Goal: Task Accomplishment & Management: Manage account settings

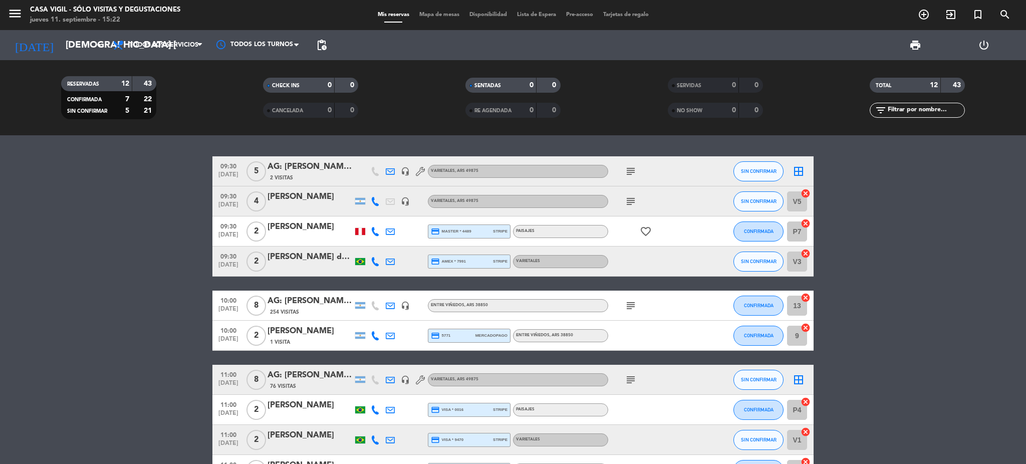
click at [927, 111] on input "text" at bounding box center [926, 110] width 78 height 11
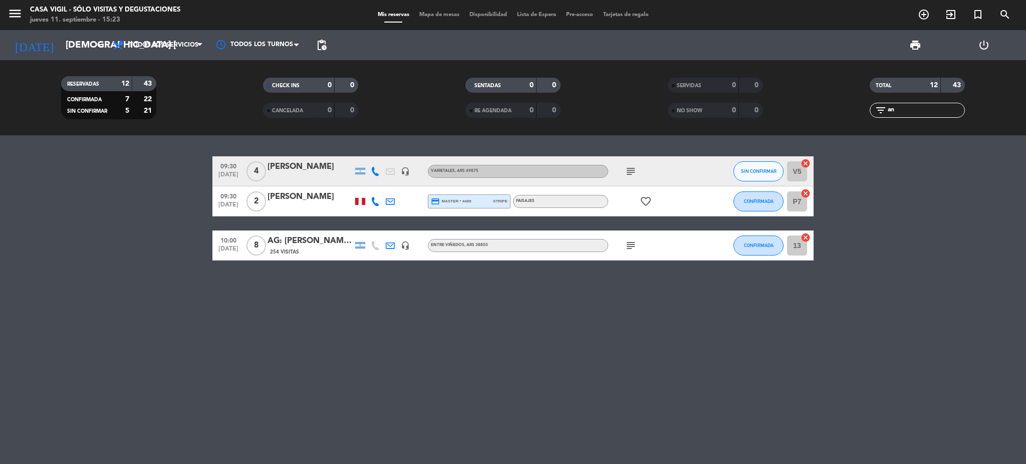
type input "an"
click at [318, 249] on div "254 Visitas" at bounding box center [310, 252] width 85 height 9
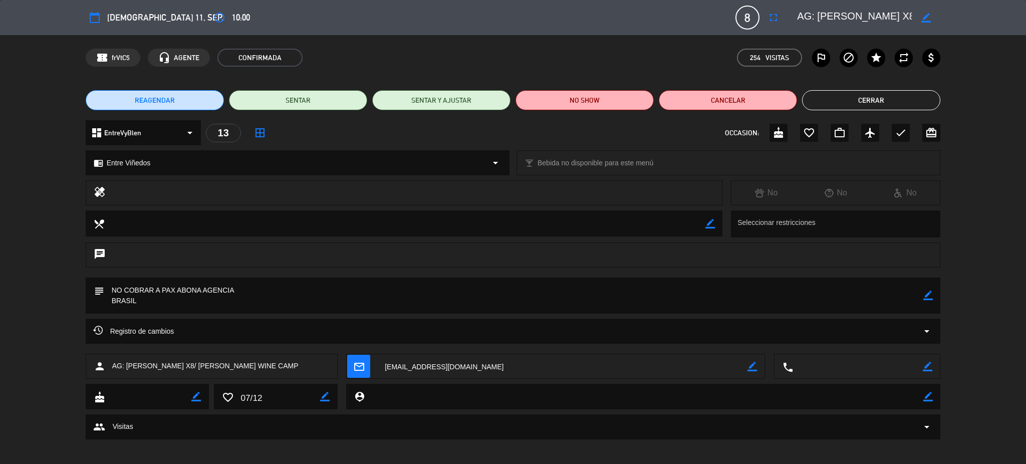
drag, startPoint x: 832, startPoint y: 90, endPoint x: 823, endPoint y: 94, distance: 9.2
click at [829, 91] on button "Cerrar" at bounding box center [871, 100] width 138 height 20
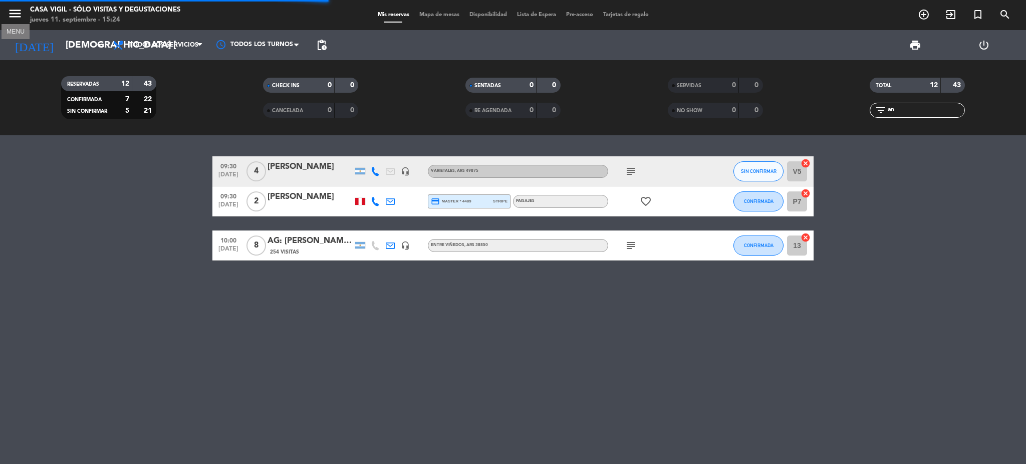
click at [17, 12] on icon "menu" at bounding box center [15, 13] width 15 height 15
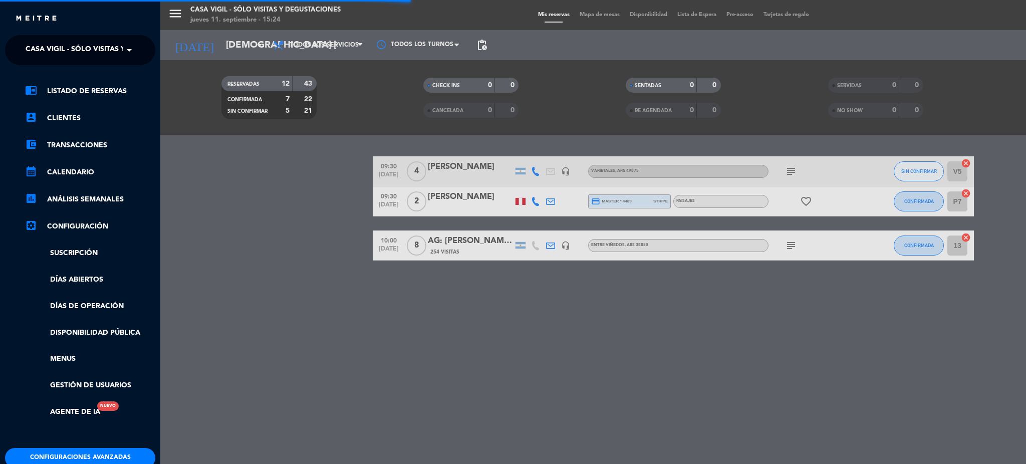
click at [76, 38] on ng-select "× Casa [PERSON_NAME] - SÓLO Visitas y Degustaciones ×" at bounding box center [80, 50] width 150 height 30
click at [79, 53] on span "Casa Vigil - SÓLO Visitas y Degustaciones" at bounding box center [107, 50] width 162 height 21
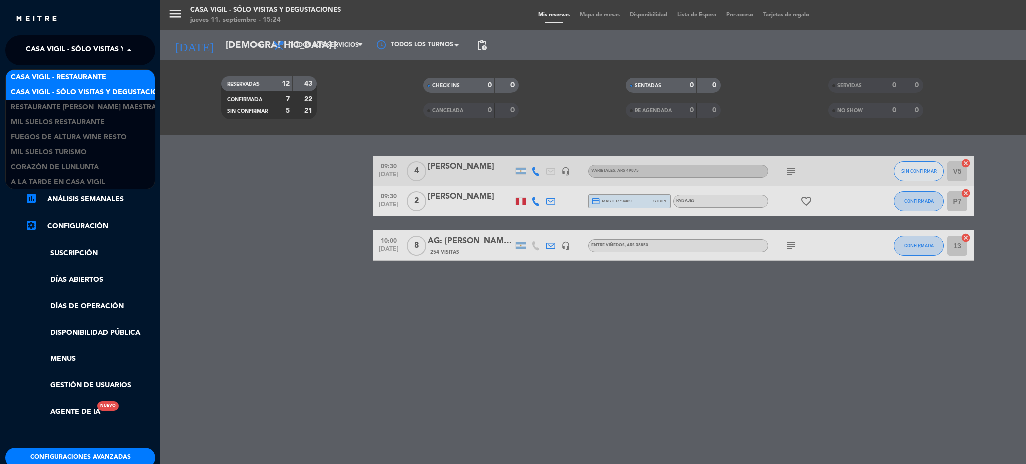
scroll to position [1, 0]
click at [102, 71] on span "Casa Vigil - Restaurante" at bounding box center [59, 77] width 96 height 12
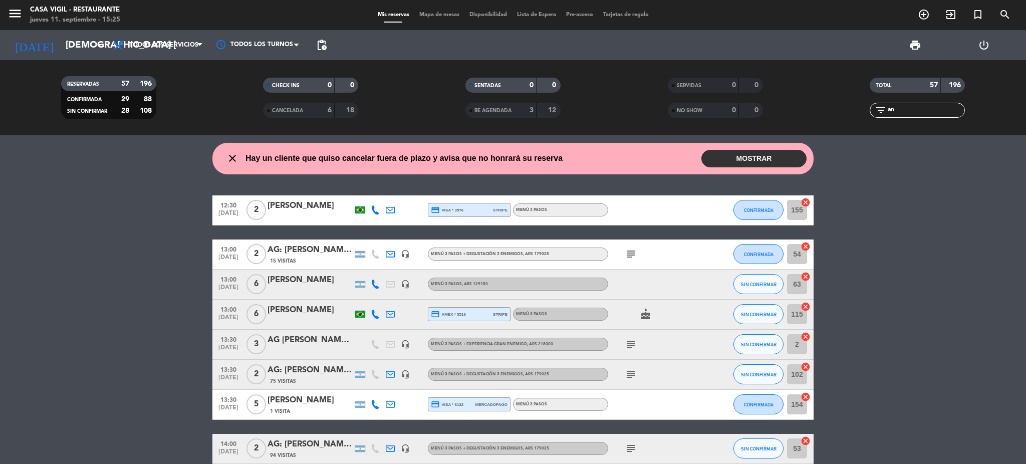
click at [770, 159] on button "MOSTRAR" at bounding box center [754, 159] width 105 height 18
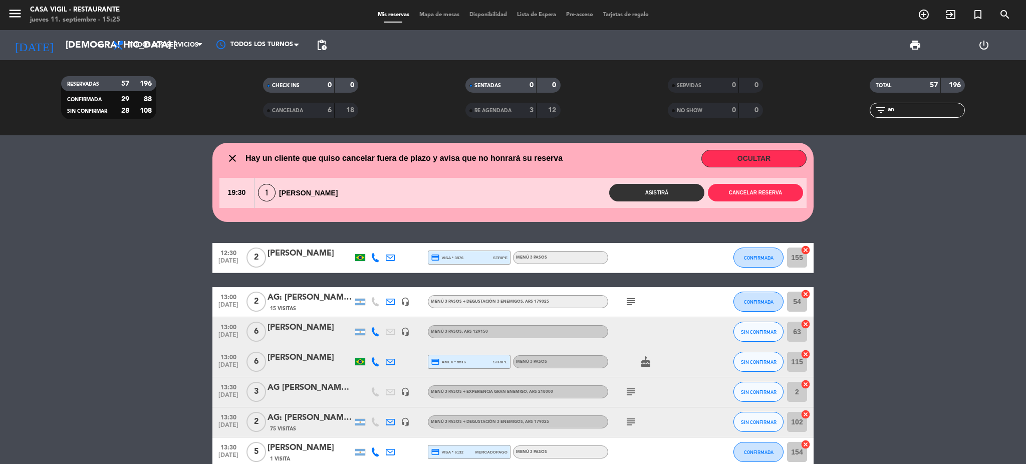
click at [770, 159] on button "OCULTAR" at bounding box center [754, 159] width 105 height 18
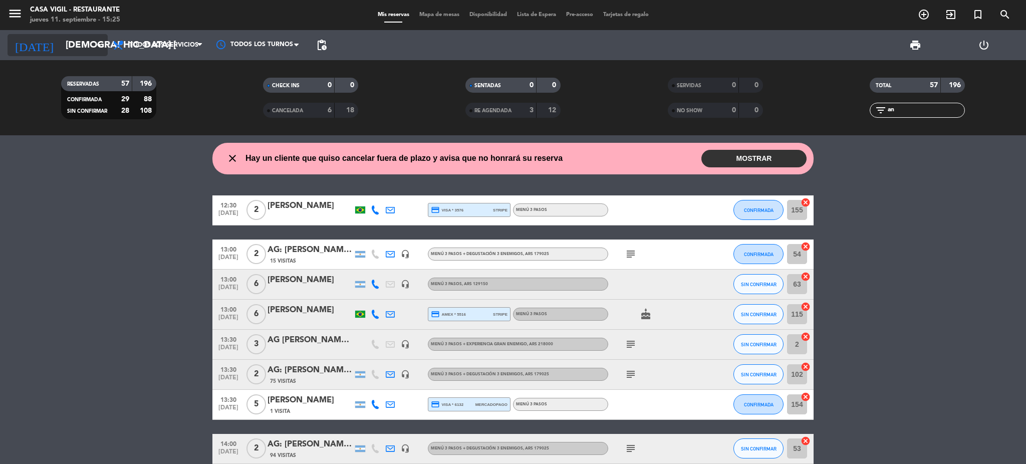
click at [75, 46] on input "[DEMOGRAPHIC_DATA] [DATE]" at bounding box center [121, 45] width 121 height 21
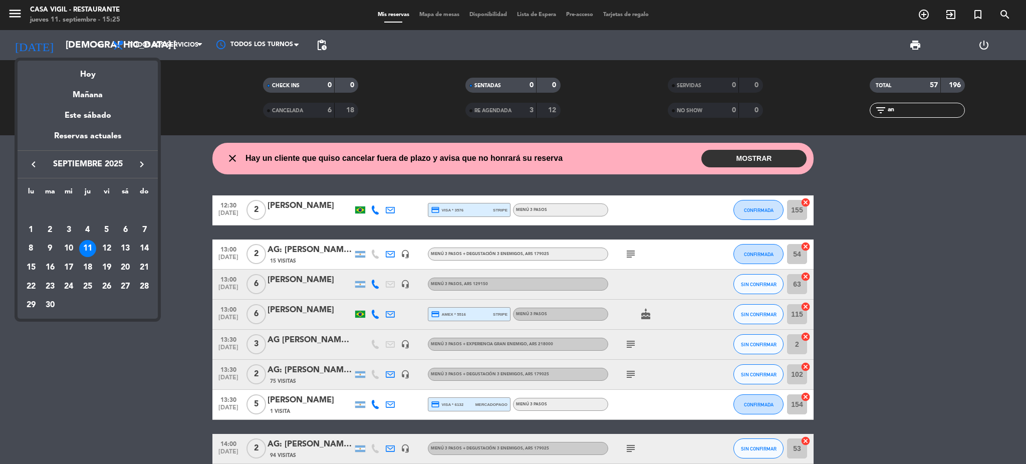
click at [101, 92] on div "Mañana" at bounding box center [88, 91] width 140 height 21
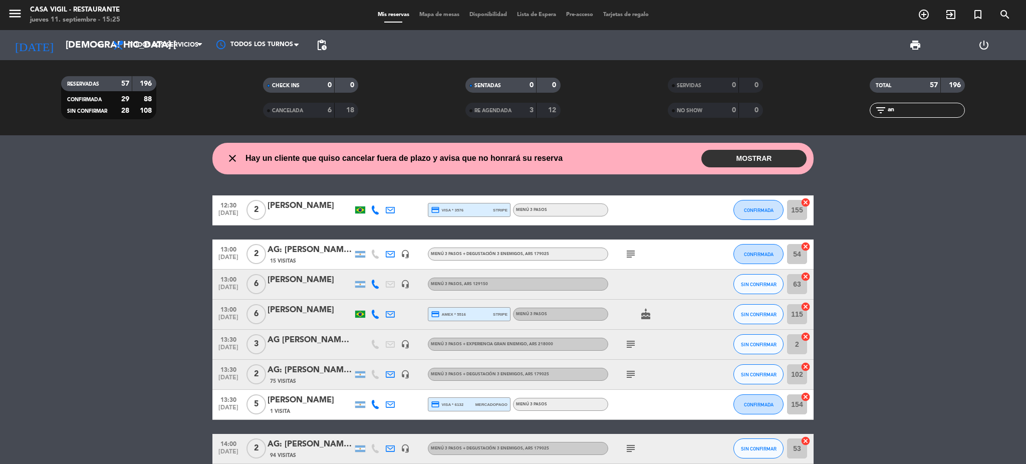
type input "vie. [DATE]"
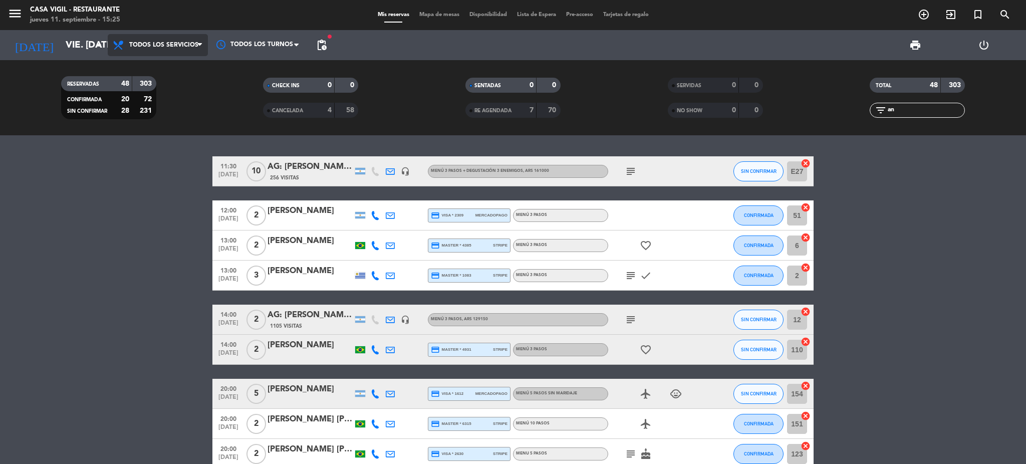
click at [174, 49] on span "Todos los servicios" at bounding box center [158, 45] width 100 height 22
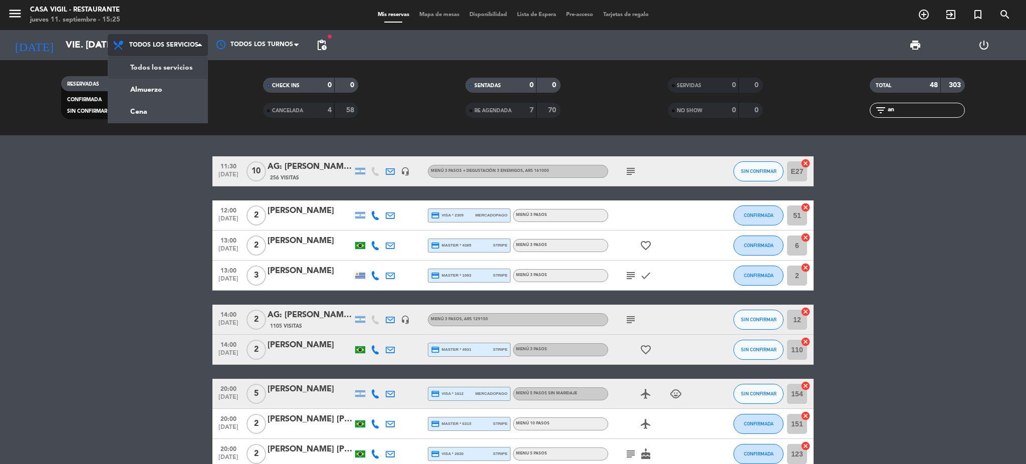
click at [174, 49] on span "Todos los servicios" at bounding box center [158, 45] width 100 height 22
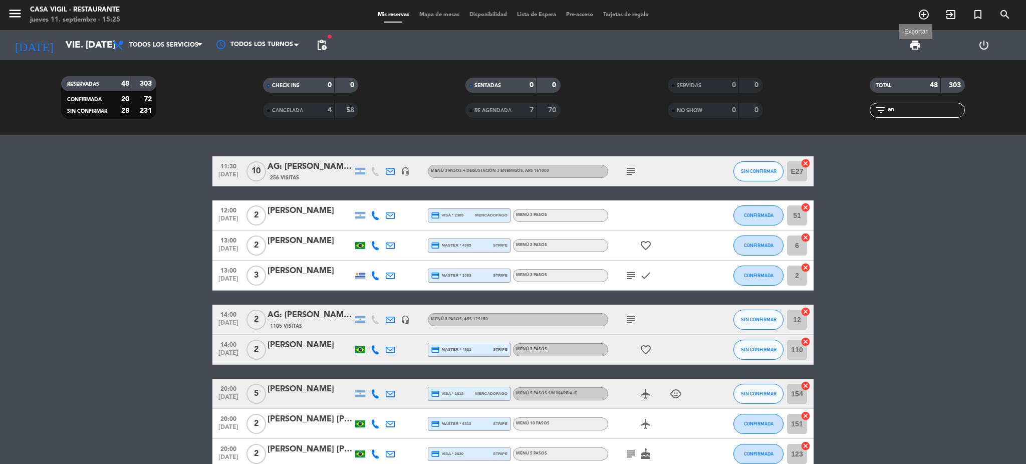
click at [916, 43] on span "print" at bounding box center [916, 45] width 12 height 12
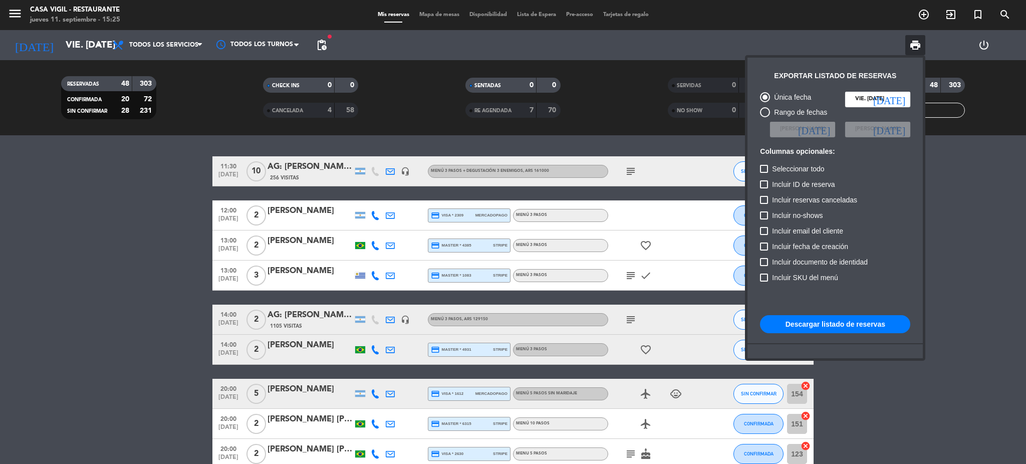
click at [815, 321] on button "Descargar listado de reservas" at bounding box center [835, 324] width 150 height 18
click at [867, 102] on input "vie. [DATE]" at bounding box center [877, 99] width 65 height 15
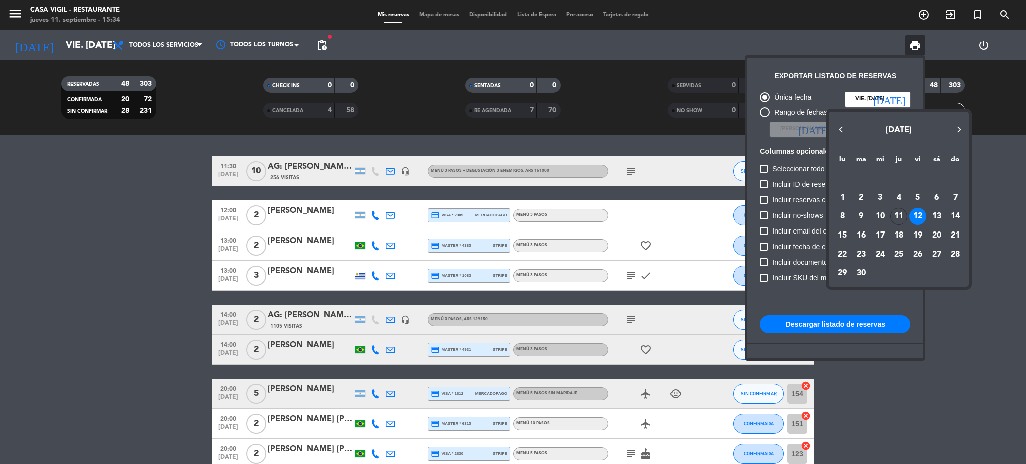
click at [939, 217] on div "13" at bounding box center [937, 216] width 17 height 17
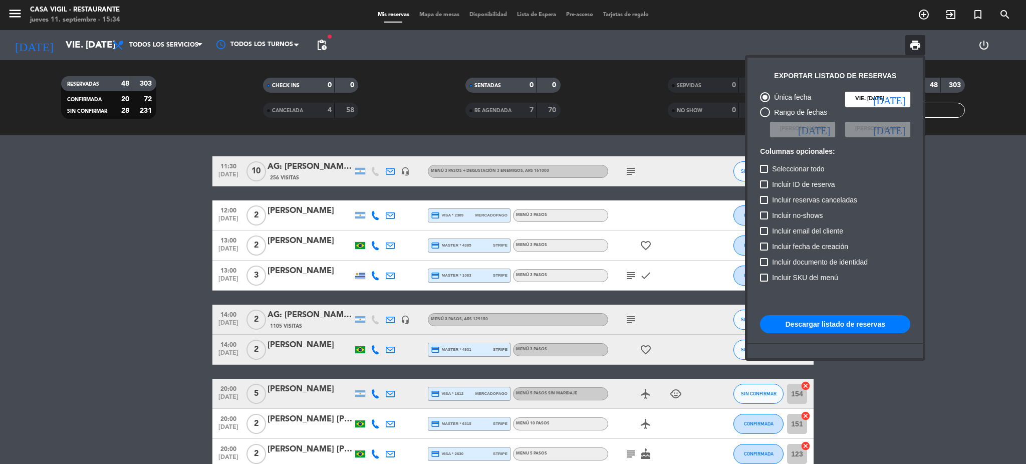
type input "sáb. [DATE]"
click at [17, 14] on div at bounding box center [513, 232] width 1026 height 464
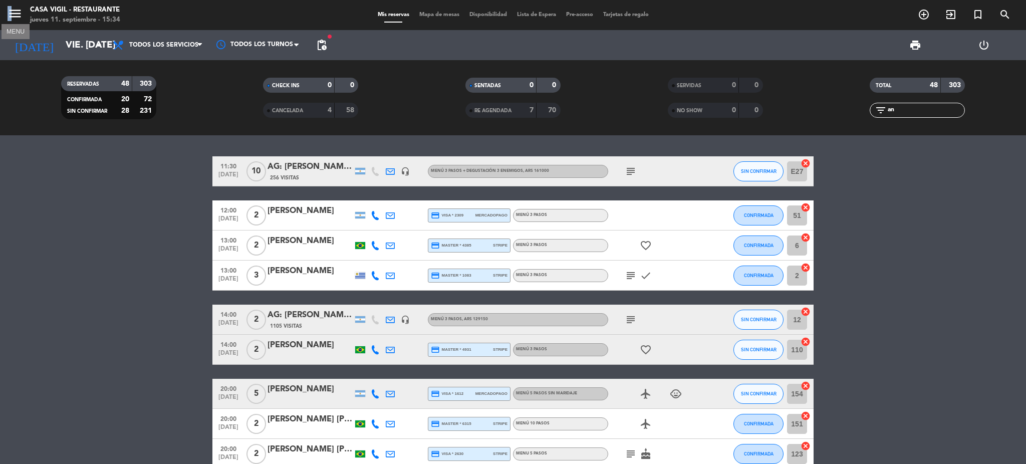
click at [12, 8] on span "menu MENU" at bounding box center [19, 16] width 23 height 24
click at [19, 14] on icon "menu" at bounding box center [15, 13] width 15 height 15
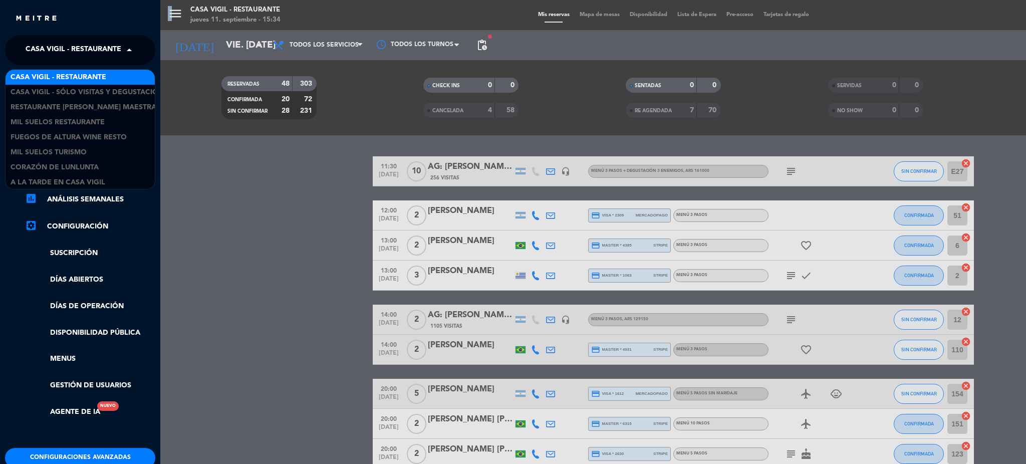
click at [77, 52] on span "Casa Vigil - Restaurante" at bounding box center [74, 50] width 96 height 21
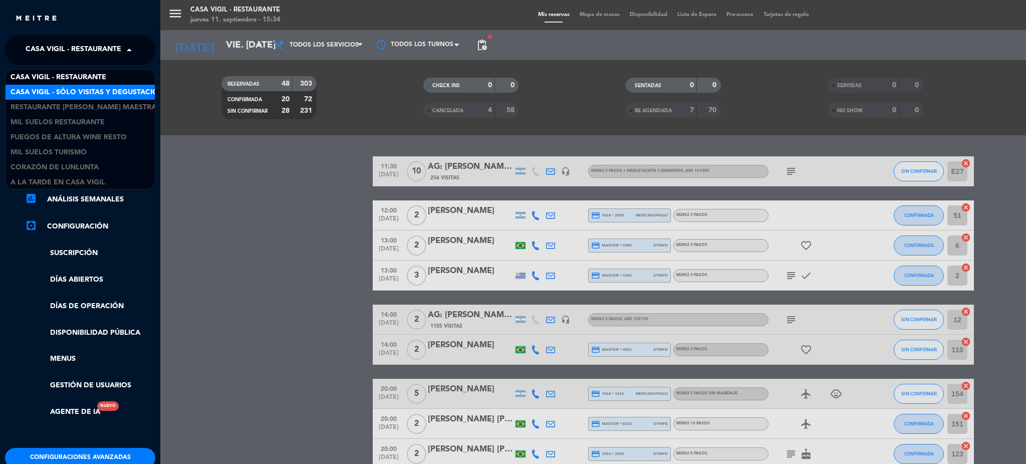
click at [81, 87] on span "Casa Vigil - SÓLO Visitas y Degustaciones" at bounding box center [92, 93] width 162 height 12
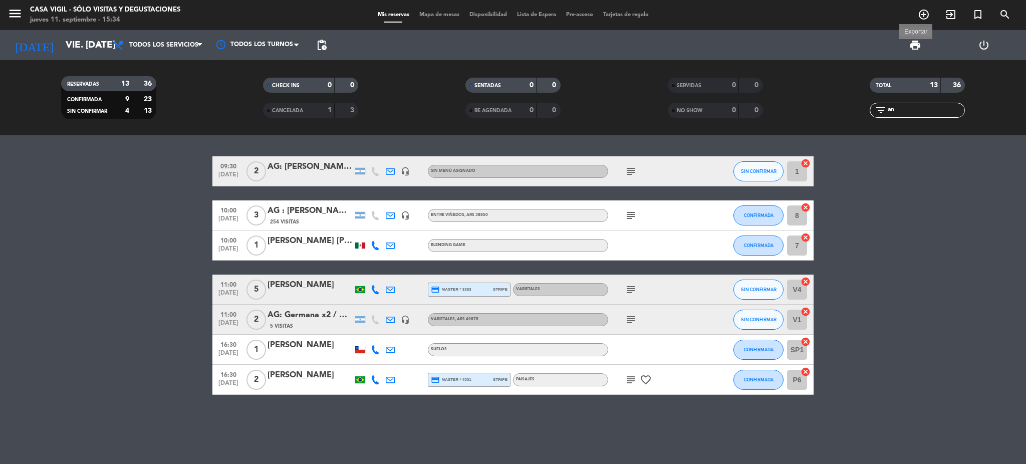
click at [918, 43] on span "print" at bounding box center [916, 45] width 12 height 12
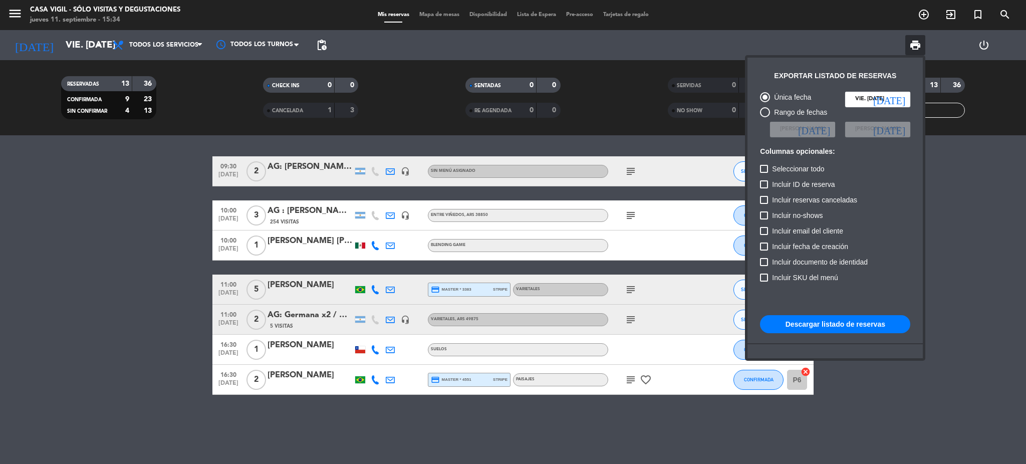
drag, startPoint x: 38, startPoint y: 274, endPoint x: 58, endPoint y: 206, distance: 70.1
click at [43, 271] on div at bounding box center [513, 232] width 1026 height 464
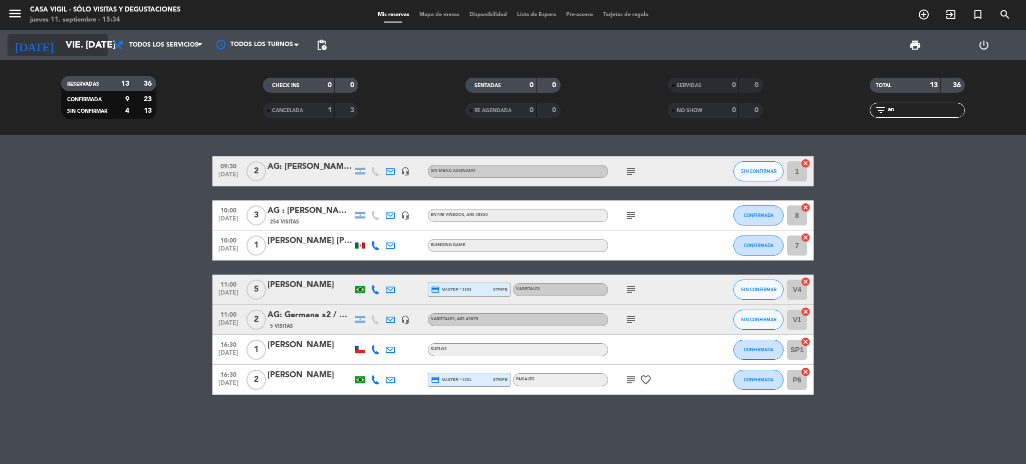
click at [65, 43] on input "vie. [DATE]" at bounding box center [121, 45] width 121 height 21
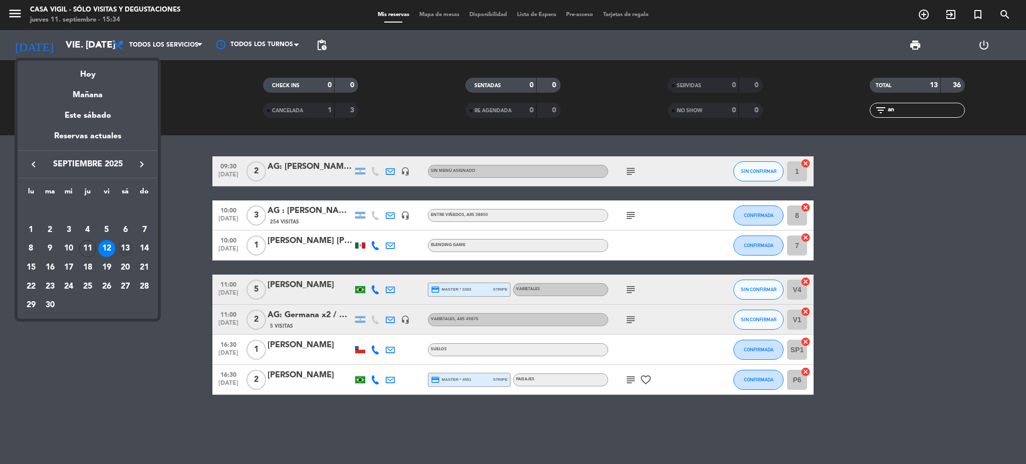
click at [127, 249] on div "13" at bounding box center [125, 248] width 17 height 17
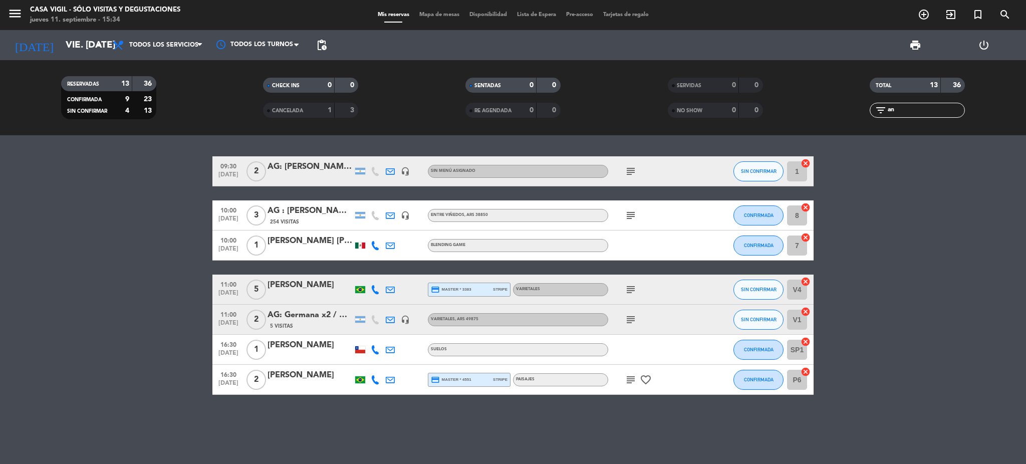
type input "sáb. [DATE]"
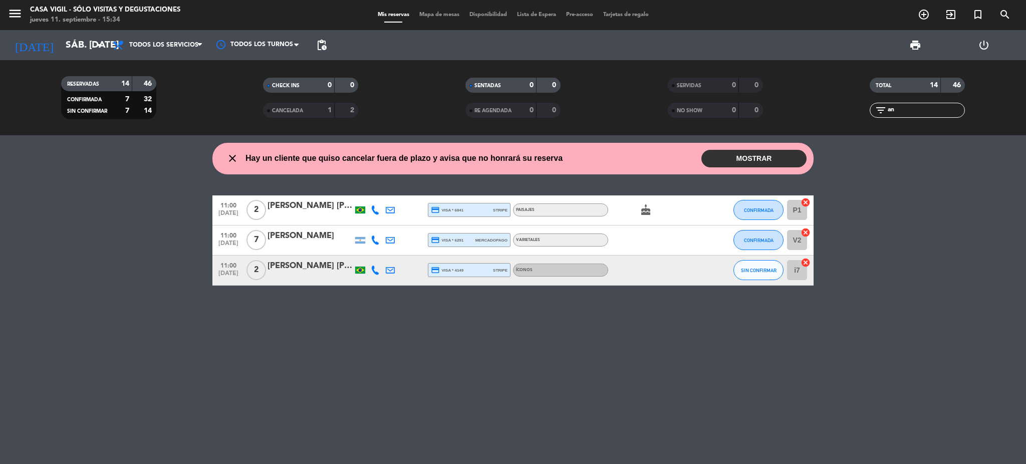
click at [737, 161] on button "MOSTRAR" at bounding box center [754, 159] width 105 height 18
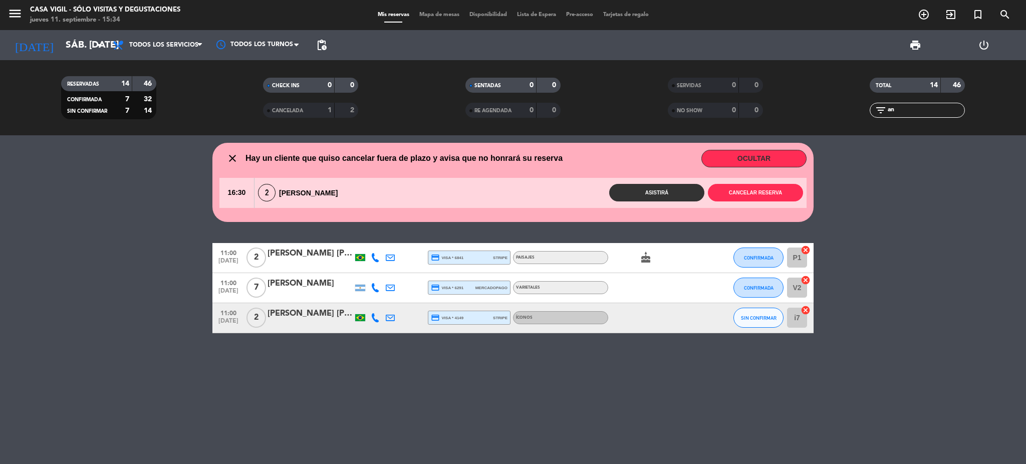
click at [737, 161] on button "OCULTAR" at bounding box center [754, 159] width 105 height 18
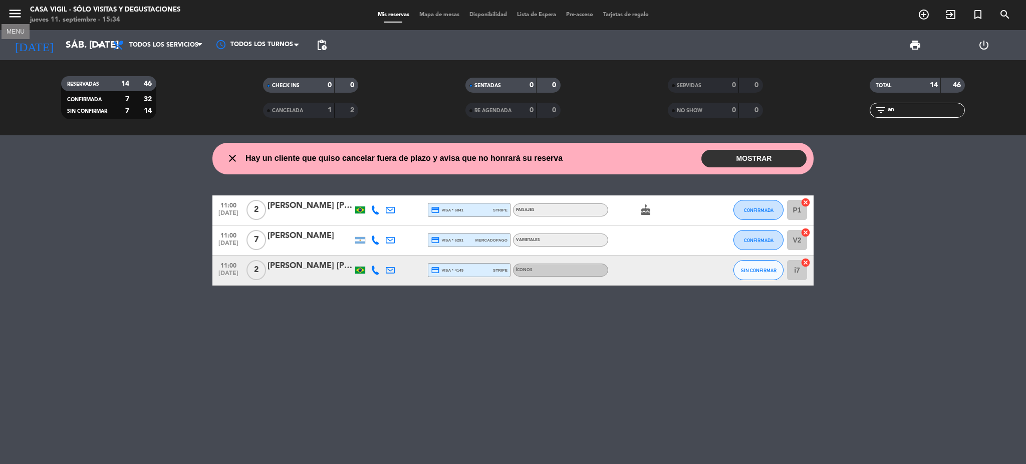
click at [14, 12] on icon "menu" at bounding box center [15, 13] width 15 height 15
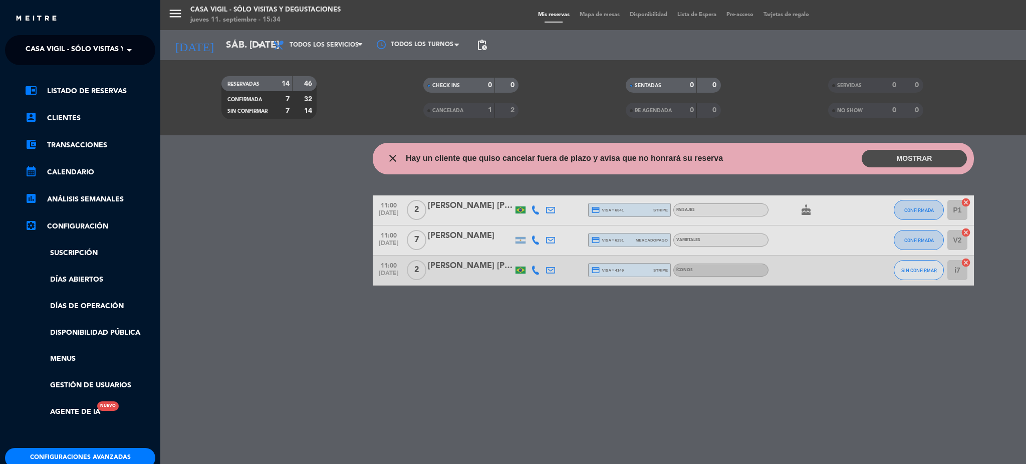
click at [70, 51] on span "Casa Vigil - SÓLO Visitas y Degustaciones" at bounding box center [107, 50] width 162 height 21
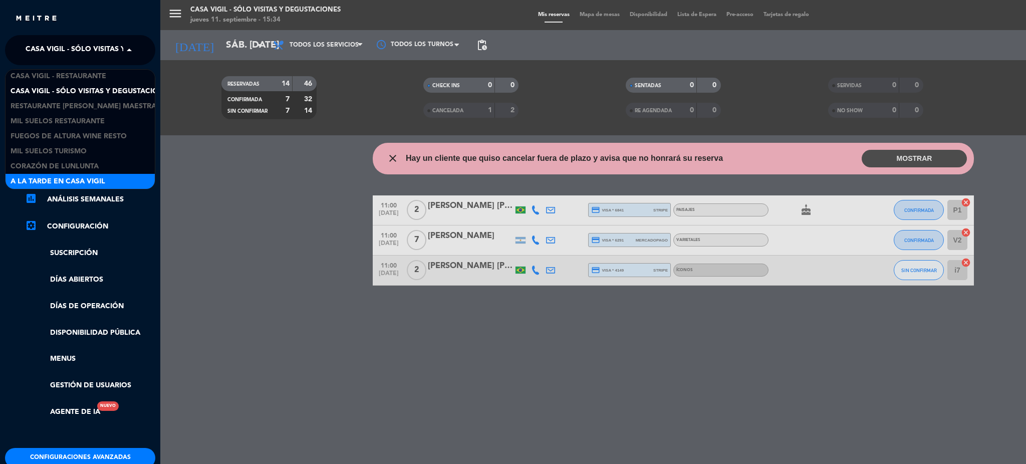
click at [74, 174] on div "A la tarde en Casa Vigil" at bounding box center [80, 181] width 149 height 15
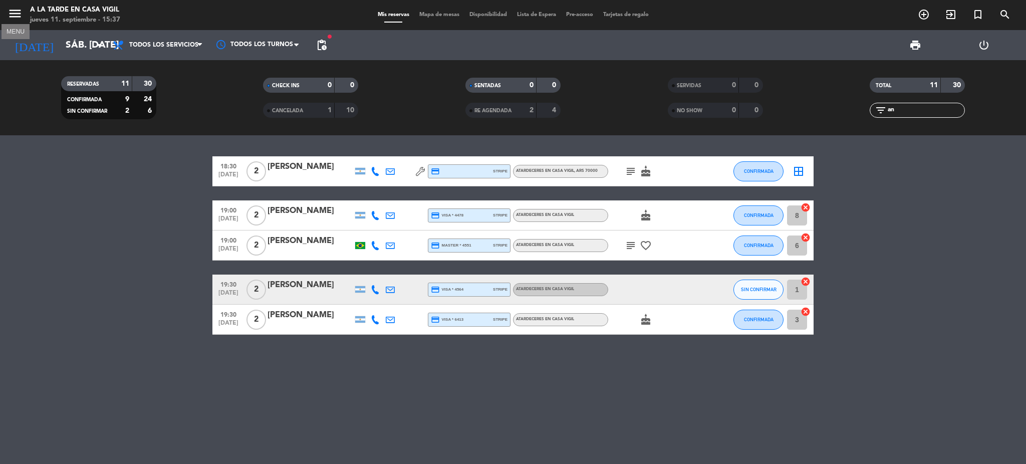
click at [8, 14] on icon "menu" at bounding box center [15, 13] width 15 height 15
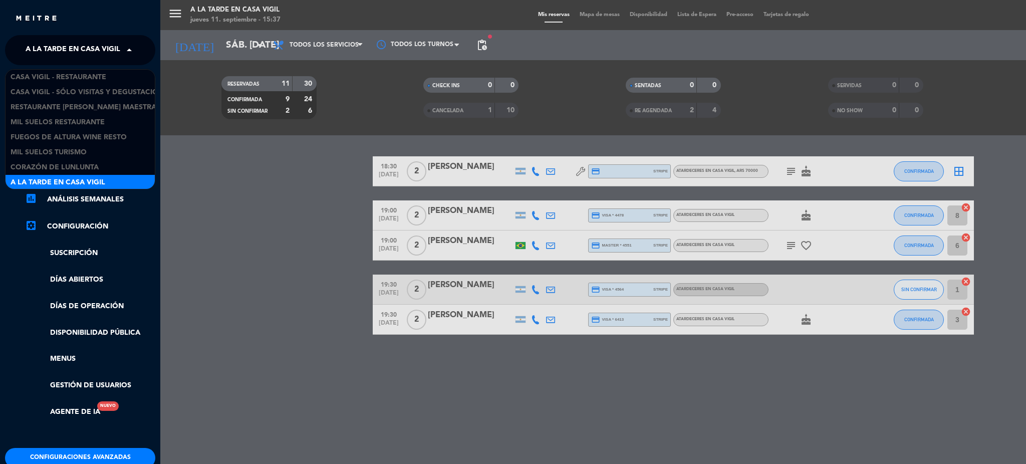
click at [57, 44] on span "A la tarde en Casa Vigil" at bounding box center [73, 50] width 95 height 21
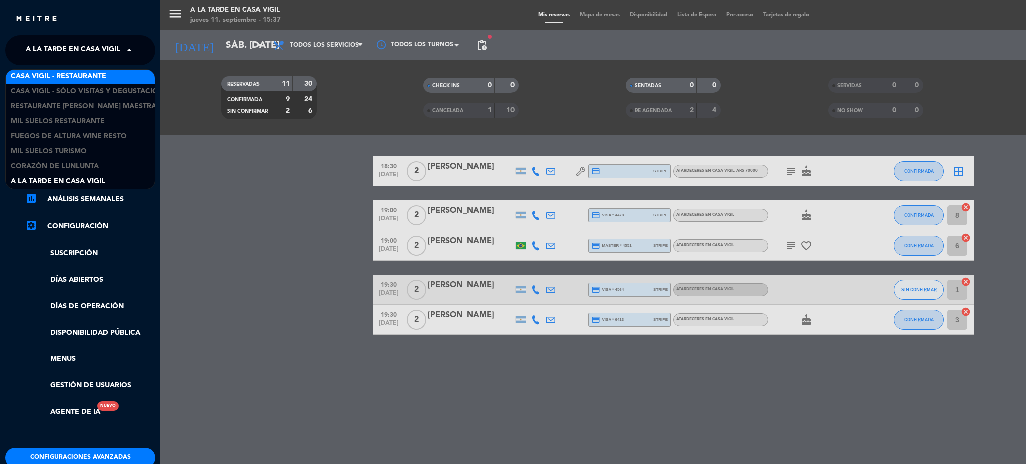
click at [74, 74] on span "Casa Vigil - Restaurante" at bounding box center [59, 77] width 96 height 12
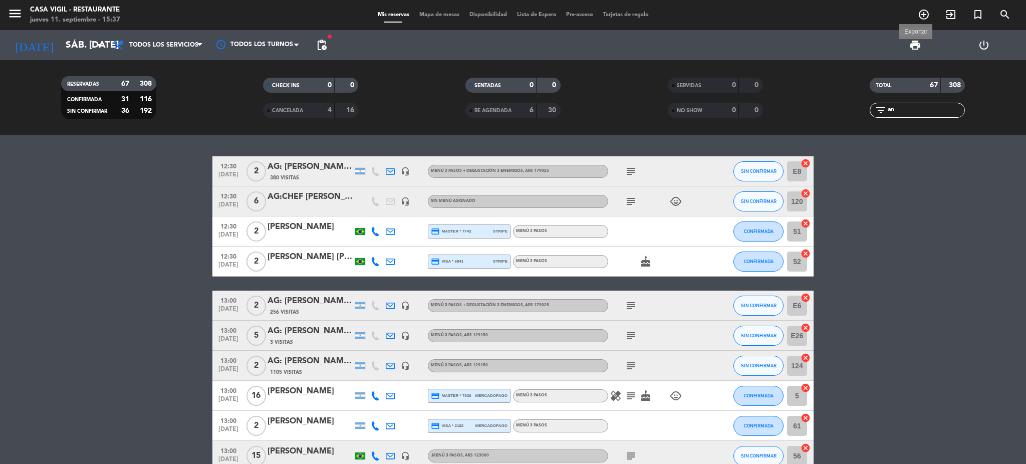
click at [916, 43] on span "print" at bounding box center [916, 45] width 12 height 12
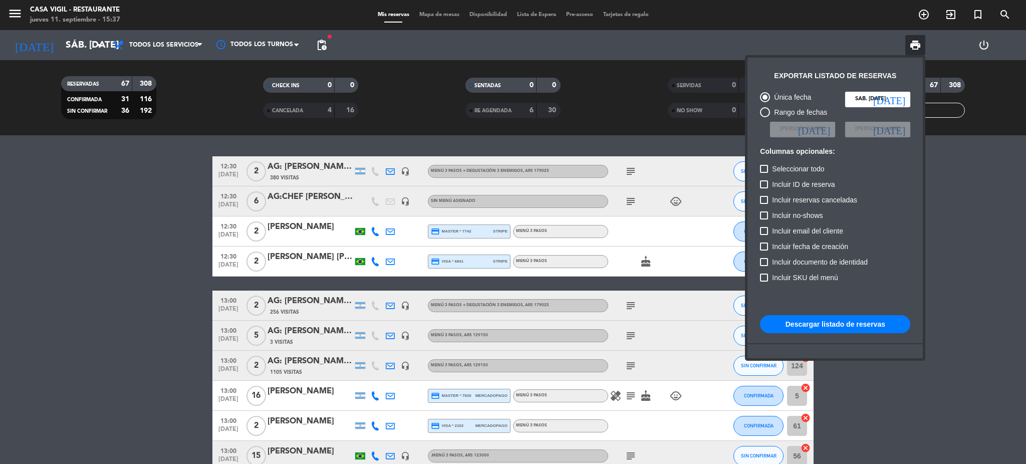
click at [817, 322] on button "Descargar listado de reservas" at bounding box center [835, 324] width 150 height 18
click at [837, 326] on button "Descargar listado de reservas" at bounding box center [835, 324] width 150 height 18
click at [876, 97] on input "sáb. [DATE]" at bounding box center [877, 99] width 65 height 15
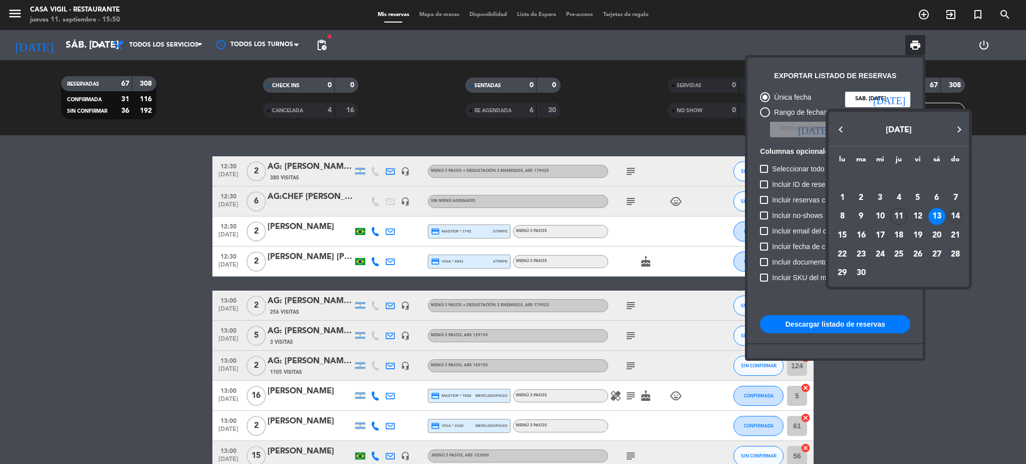
click at [956, 215] on div "14" at bounding box center [955, 216] width 17 height 17
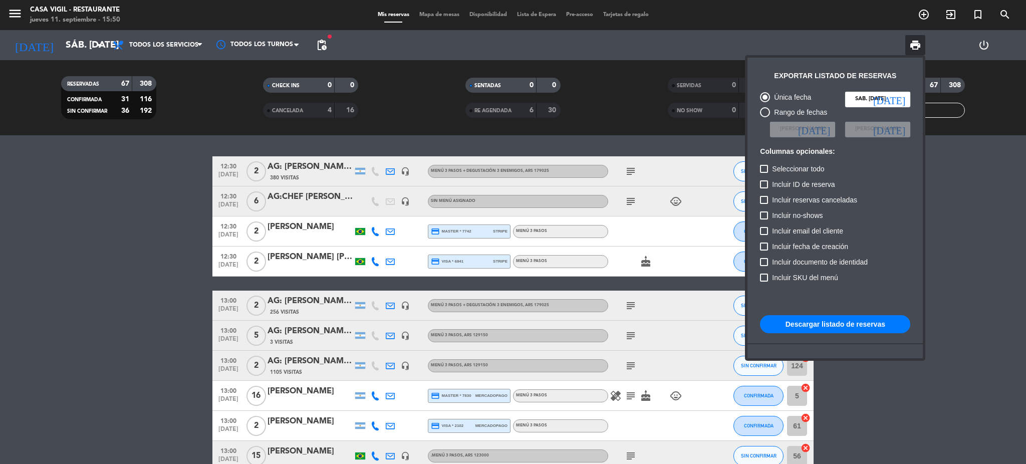
type input "dom. [DATE]"
click at [120, 254] on div at bounding box center [513, 232] width 1026 height 464
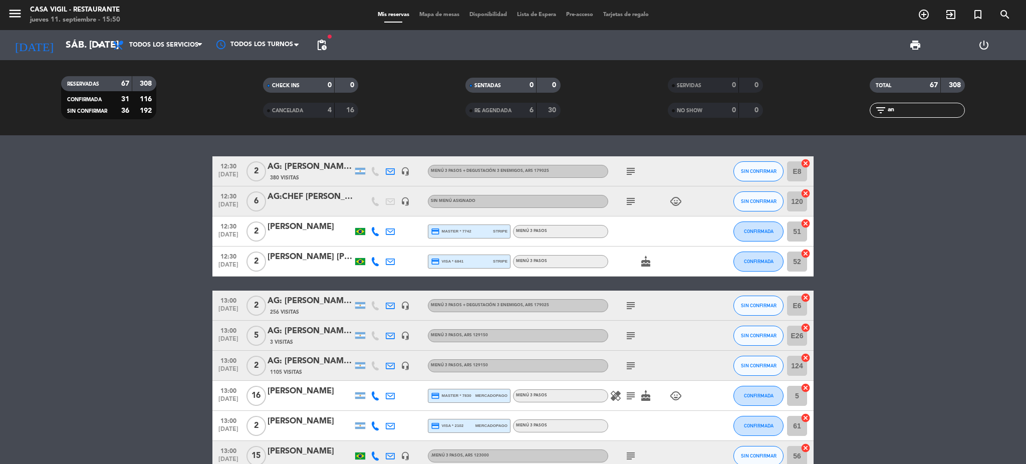
click at [79, 63] on div "RESERVADAS 67 308 CONFIRMADA 31 116 SIN CONFIRMAR 36 192 CHECK INS 0 0 CANCELAD…" at bounding box center [513, 97] width 1026 height 75
click at [70, 46] on input "sáb. [DATE]" at bounding box center [121, 45] width 121 height 21
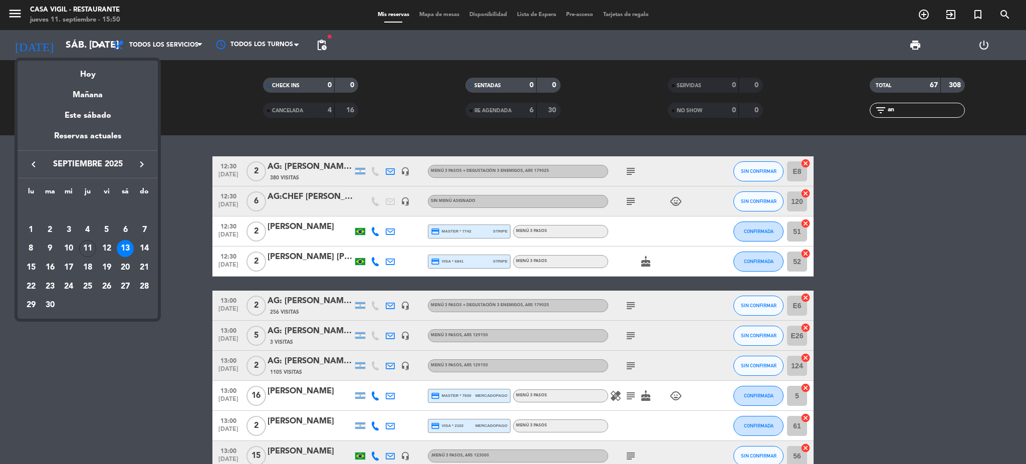
click at [142, 244] on div "14" at bounding box center [144, 248] width 17 height 17
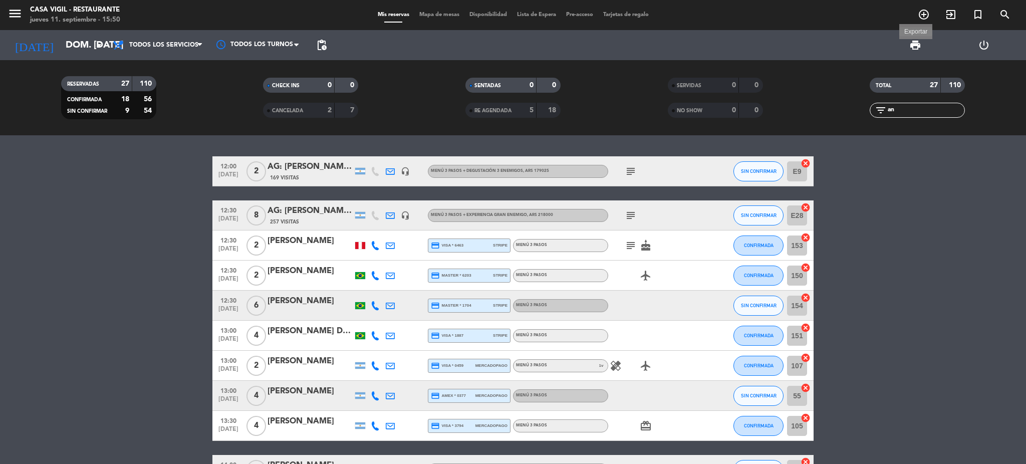
click at [916, 46] on span "print" at bounding box center [916, 45] width 12 height 12
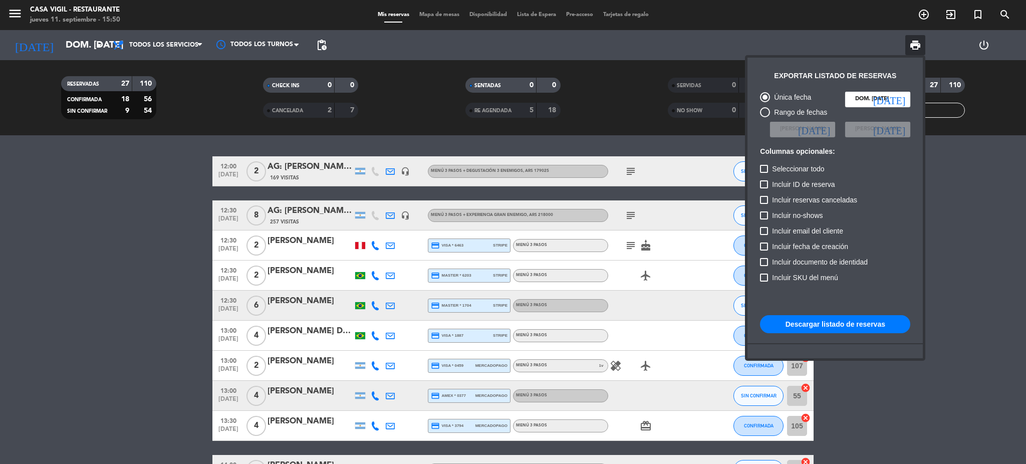
click at [835, 326] on button "Descargar listado de reservas" at bounding box center [835, 324] width 150 height 18
click at [75, 277] on div at bounding box center [513, 232] width 1026 height 464
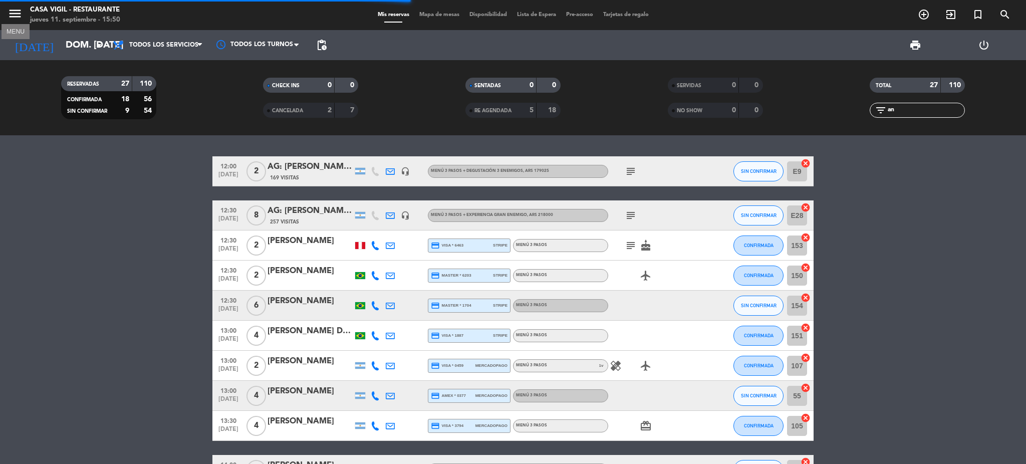
click at [10, 12] on icon "menu" at bounding box center [15, 13] width 15 height 15
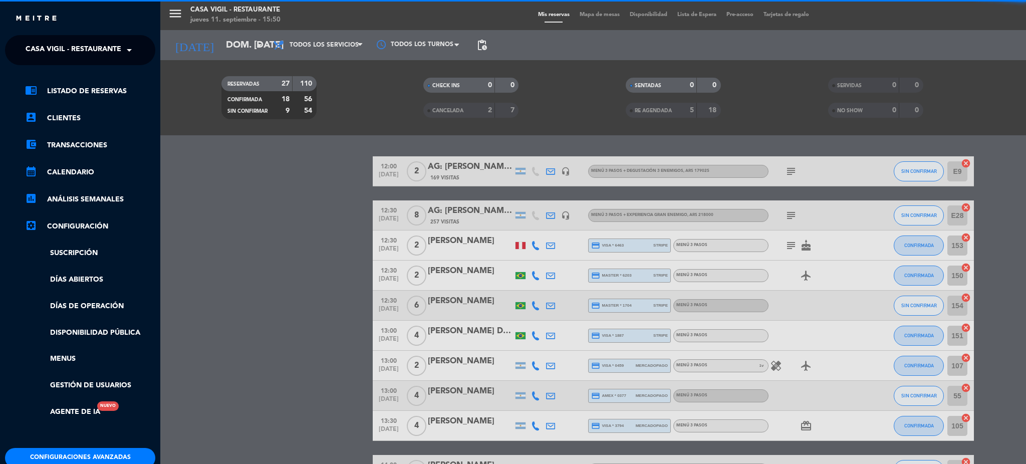
click at [69, 54] on span "Casa Vigil - Restaurante" at bounding box center [74, 50] width 96 height 21
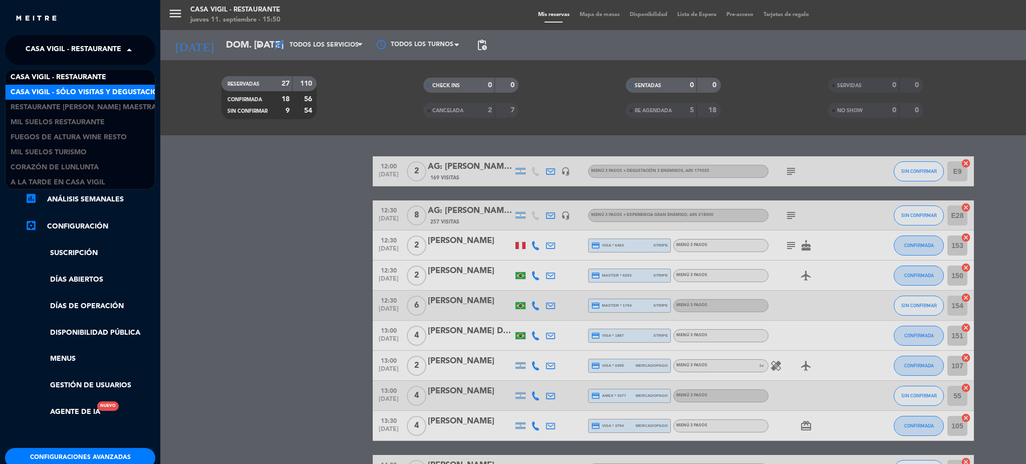
click at [69, 89] on span "Casa Vigil - SÓLO Visitas y Degustaciones" at bounding box center [92, 93] width 162 height 12
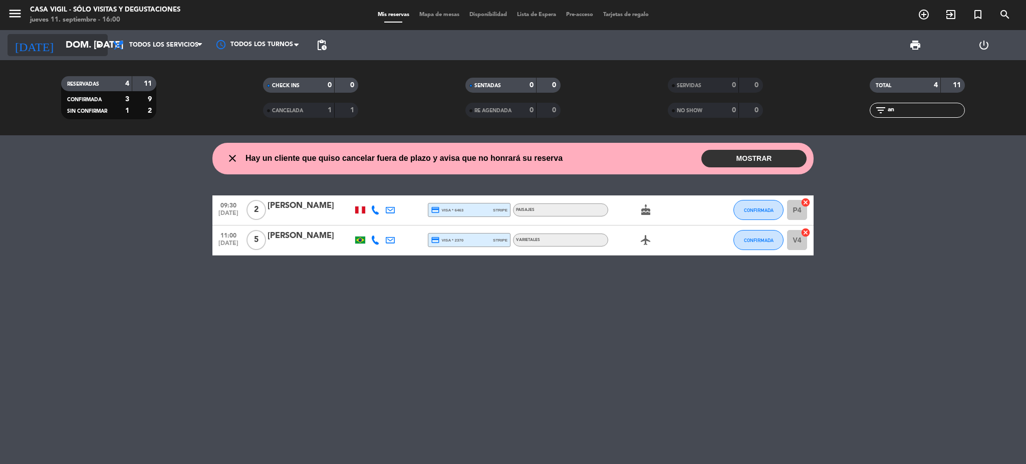
click at [69, 44] on input "dom. [DATE]" at bounding box center [121, 45] width 121 height 21
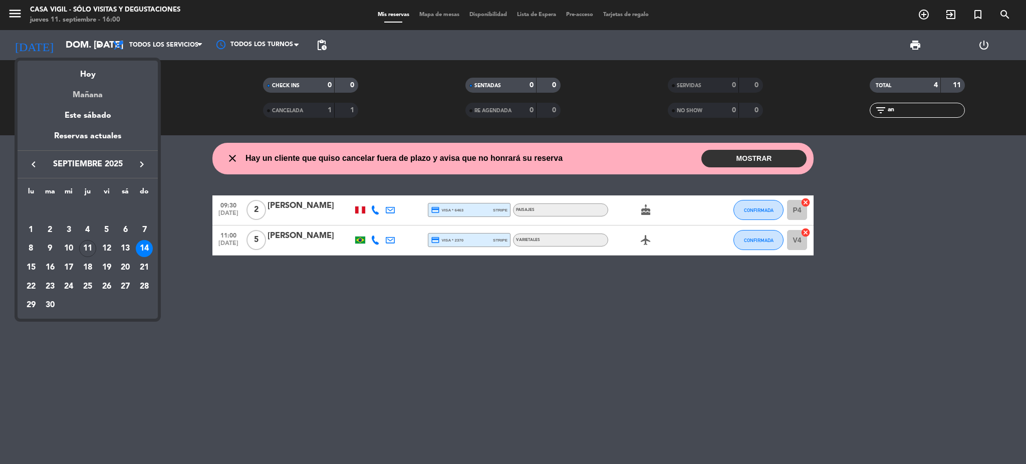
click at [87, 93] on div "Mañana" at bounding box center [88, 91] width 140 height 21
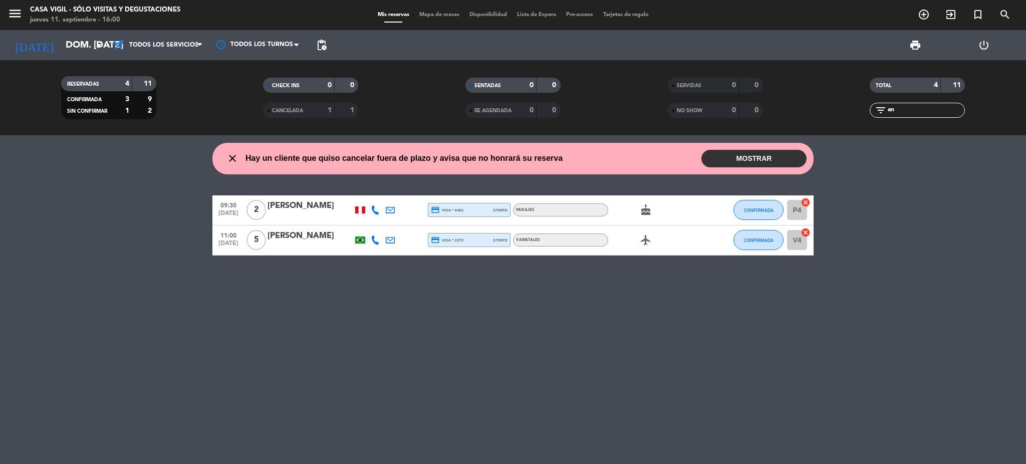
type input "vie. [DATE]"
click at [18, 17] on icon "menu" at bounding box center [15, 13] width 15 height 15
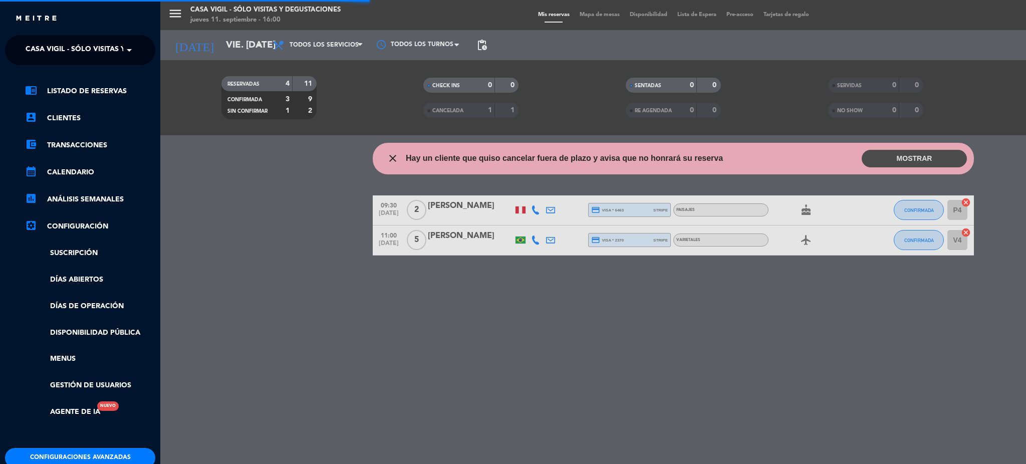
click at [65, 48] on span "Casa Vigil - SÓLO Visitas y Degustaciones" at bounding box center [107, 50] width 162 height 21
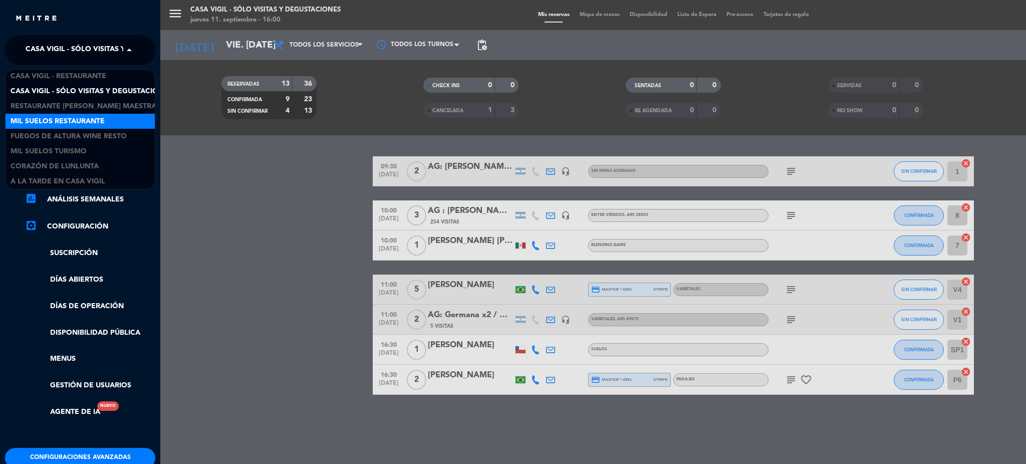
click at [82, 125] on span "Mil Suelos Restaurante" at bounding box center [58, 122] width 94 height 12
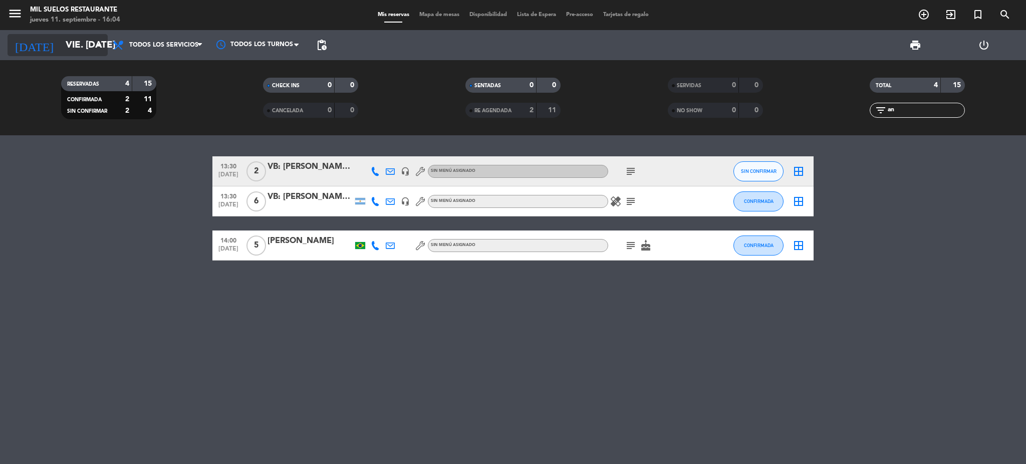
click at [77, 49] on input "vie. [DATE]" at bounding box center [121, 45] width 121 height 21
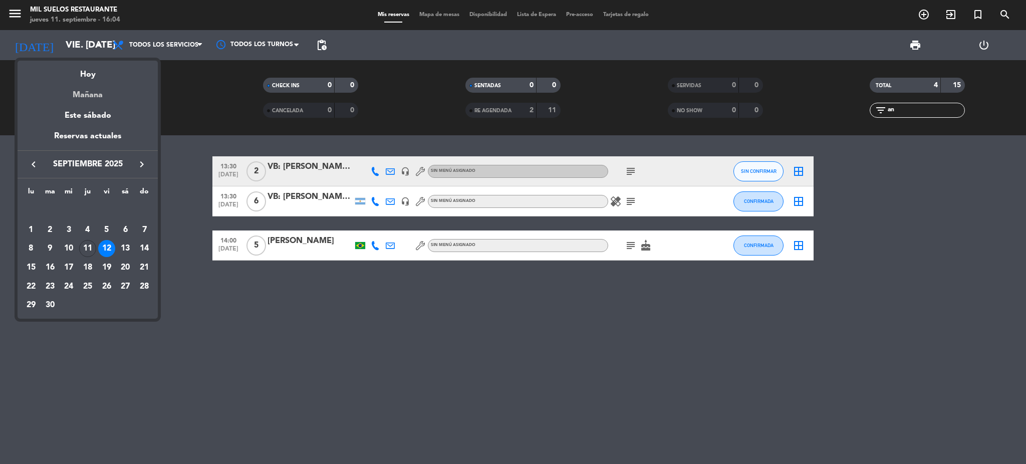
click at [96, 92] on div "Mañana" at bounding box center [88, 91] width 140 height 21
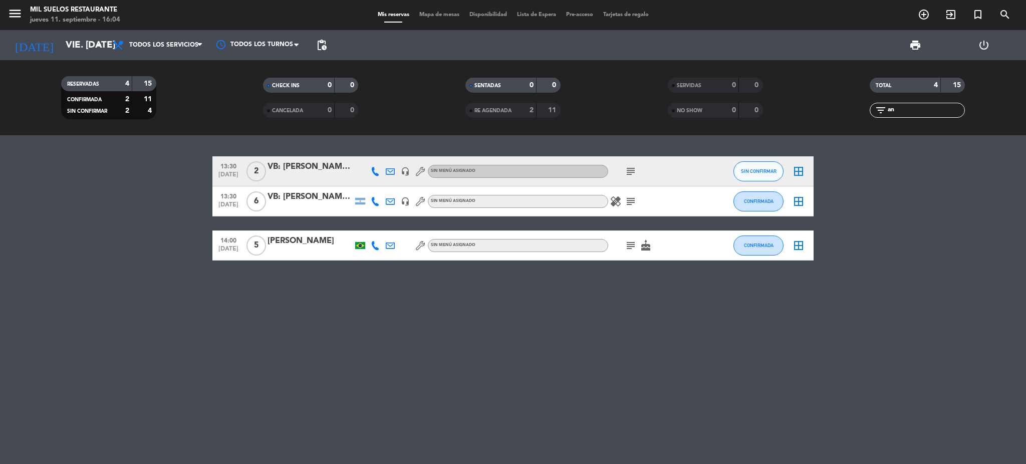
click at [912, 44] on span "print" at bounding box center [916, 45] width 12 height 12
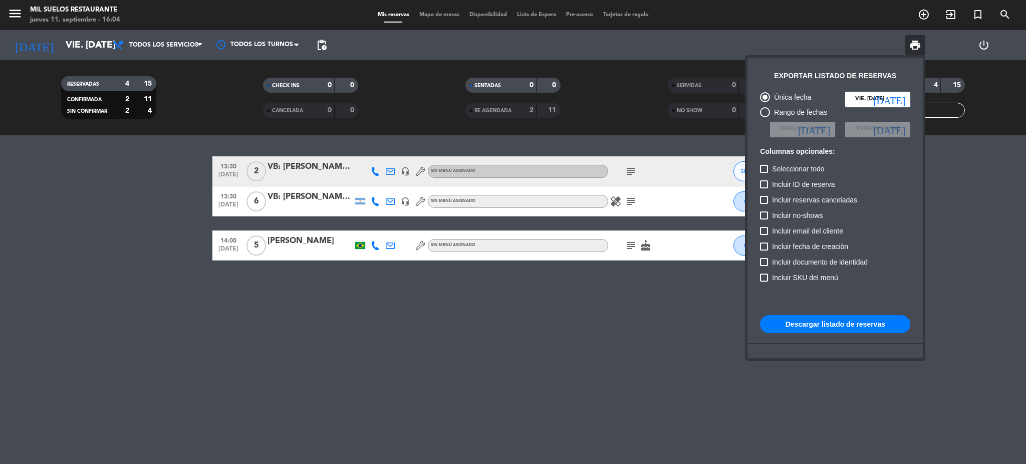
click at [823, 325] on button "Descargar listado de reservas" at bounding box center [835, 324] width 150 height 18
click at [886, 100] on input "vie. [DATE]" at bounding box center [877, 99] width 65 height 15
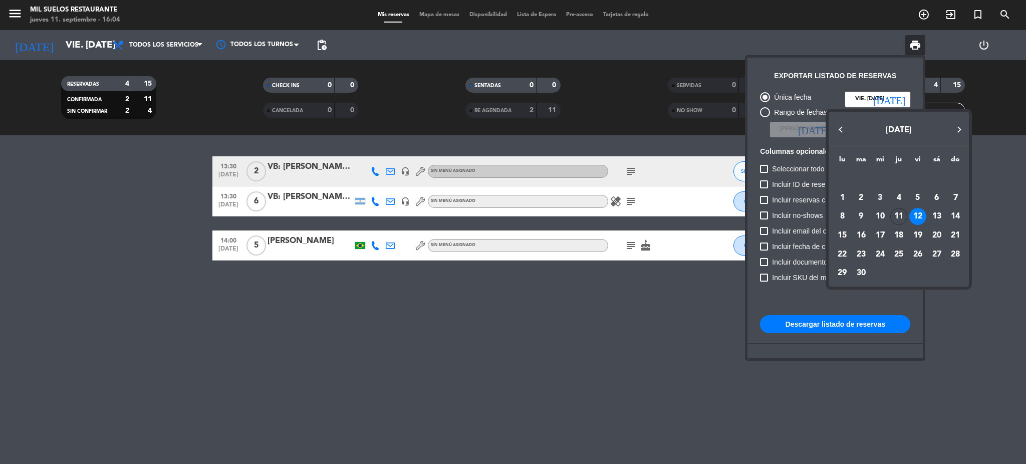
click at [886, 100] on div at bounding box center [513, 232] width 1026 height 464
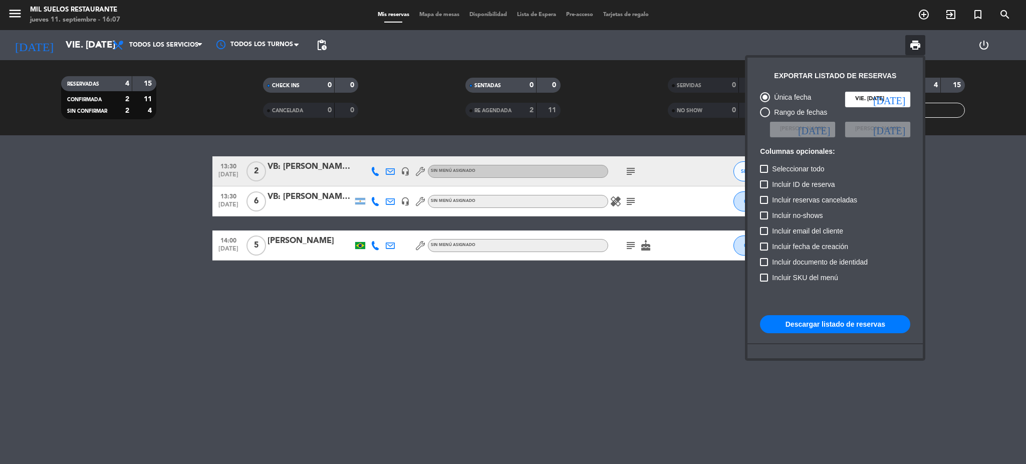
click at [333, 317] on div at bounding box center [513, 232] width 1026 height 464
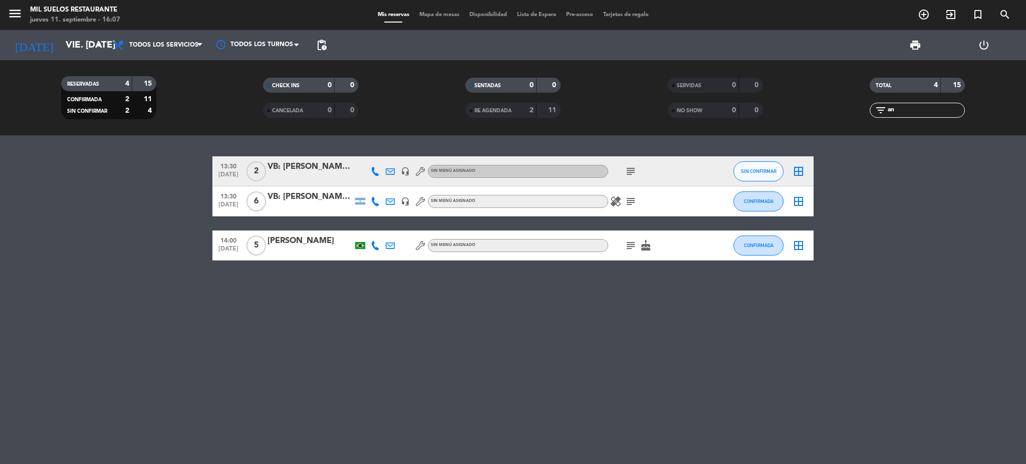
drag, startPoint x: 912, startPoint y: 112, endPoint x: 787, endPoint y: 123, distance: 125.3
click at [787, 126] on div "RESERVADAS 4 15 CONFIRMADA 2 11 SIN CONFIRMAR 2 4 CHECK INS 0 0 CANCELADA 0 0 S…" at bounding box center [513, 97] width 1026 height 75
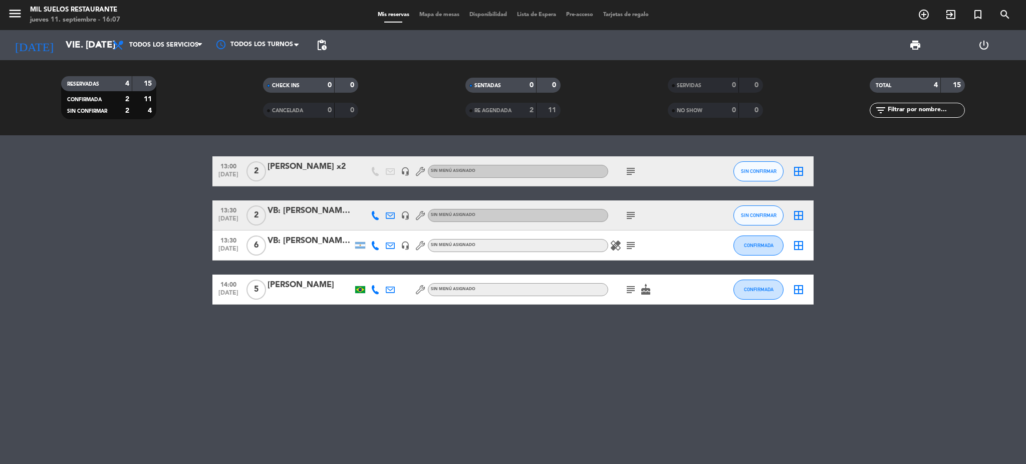
click at [293, 247] on div "VB: [PERSON_NAME] x6" at bounding box center [310, 241] width 85 height 13
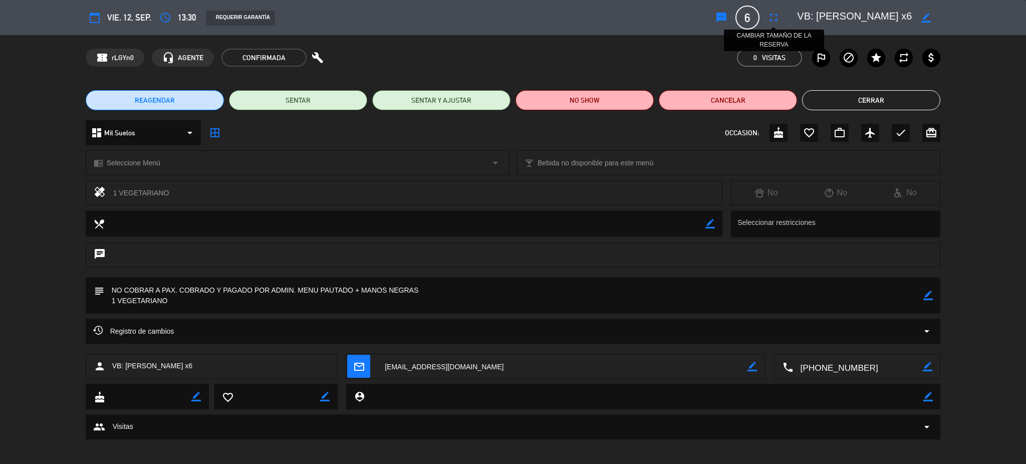
click at [777, 20] on icon "fullscreen" at bounding box center [774, 18] width 12 height 12
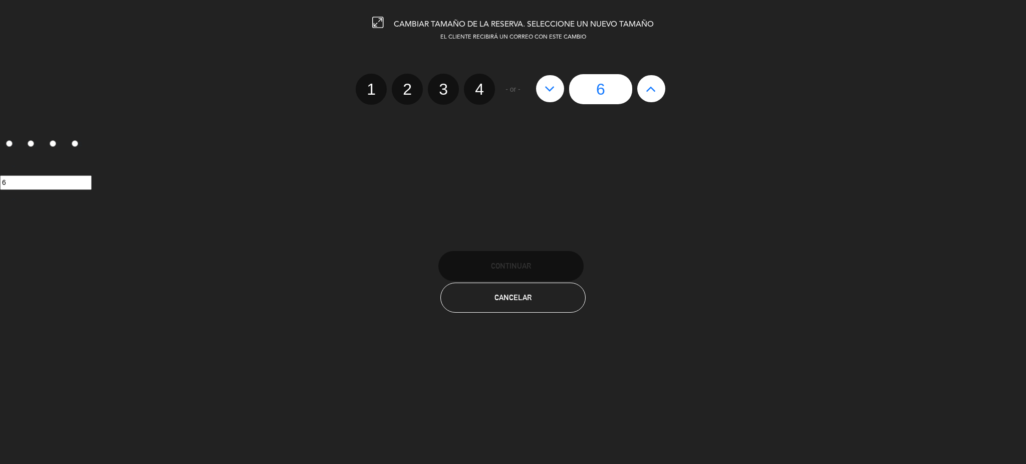
click at [546, 92] on icon at bounding box center [550, 89] width 11 height 16
type input "5"
click at [546, 92] on icon at bounding box center [550, 89] width 11 height 16
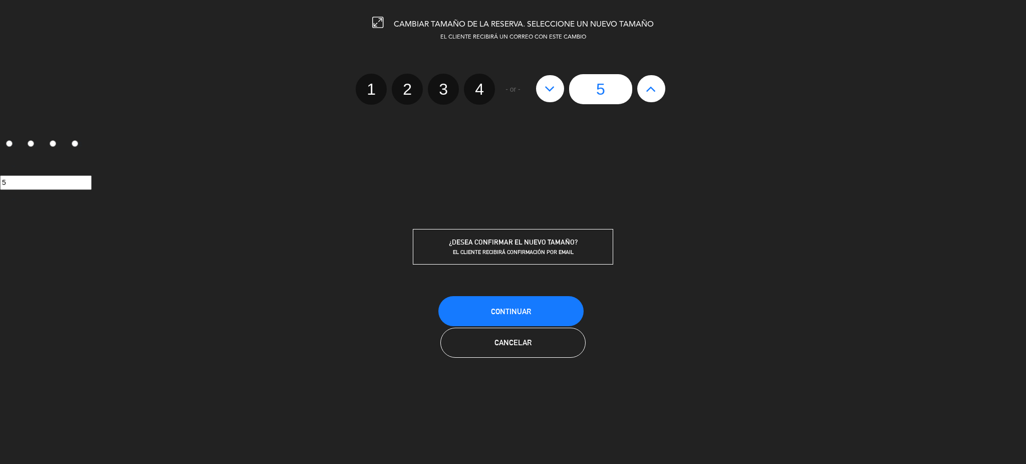
click at [548, 88] on icon at bounding box center [550, 89] width 11 height 16
click at [551, 91] on icon at bounding box center [550, 89] width 11 height 16
click at [482, 86] on label "4" at bounding box center [479, 89] width 31 height 31
click at [482, 84] on input "4" at bounding box center [478, 80] width 7 height 7
radio input "true"
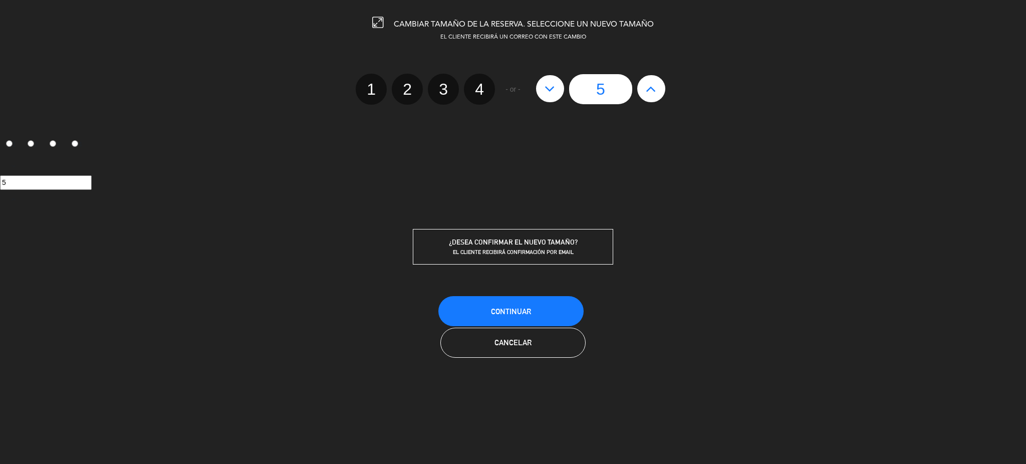
radio input "false"
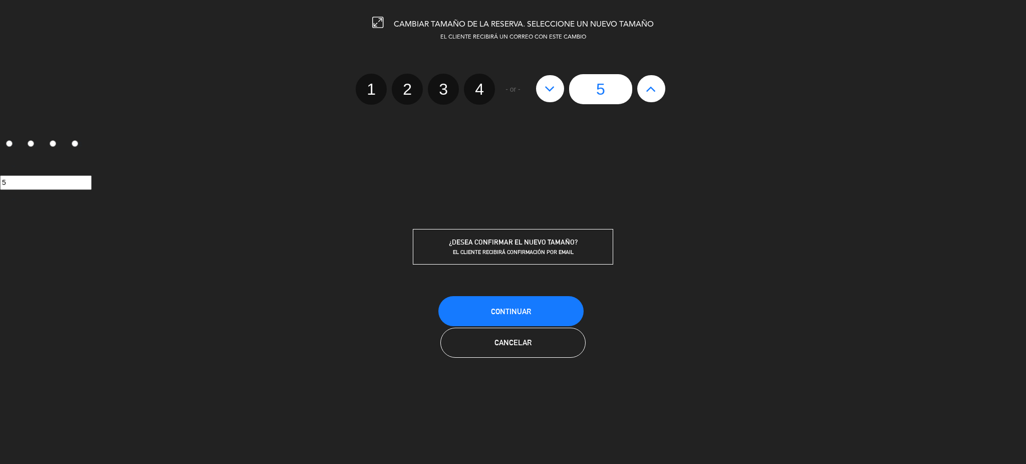
radio input "false"
radio input "true"
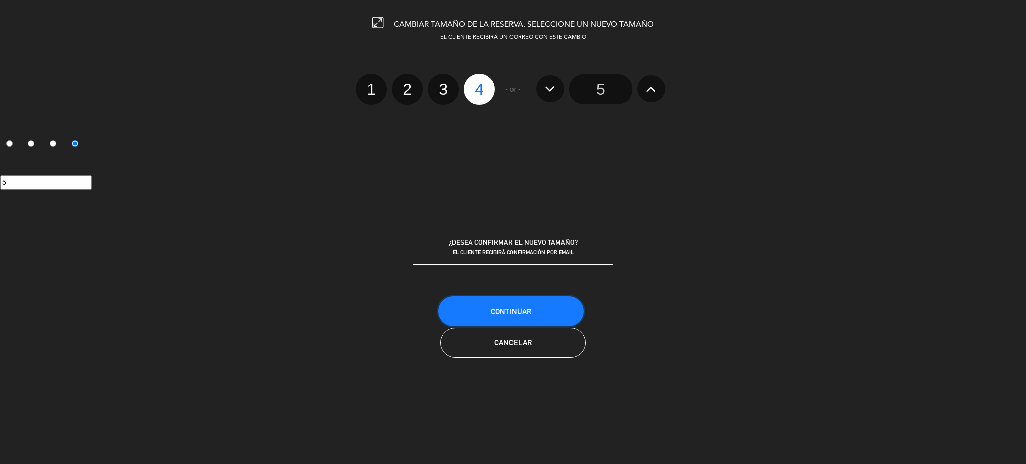
click at [529, 307] on span "Continuar" at bounding box center [511, 311] width 40 height 9
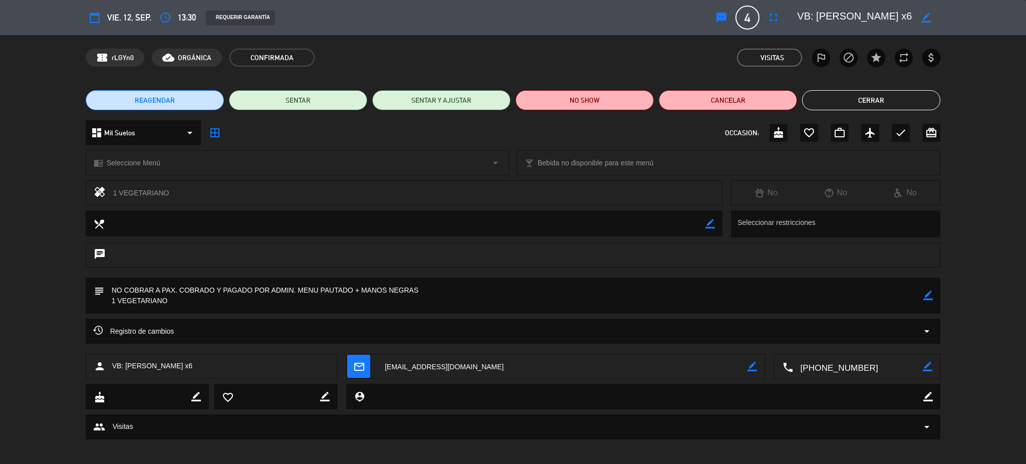
click at [870, 97] on button "Cerrar" at bounding box center [871, 100] width 138 height 20
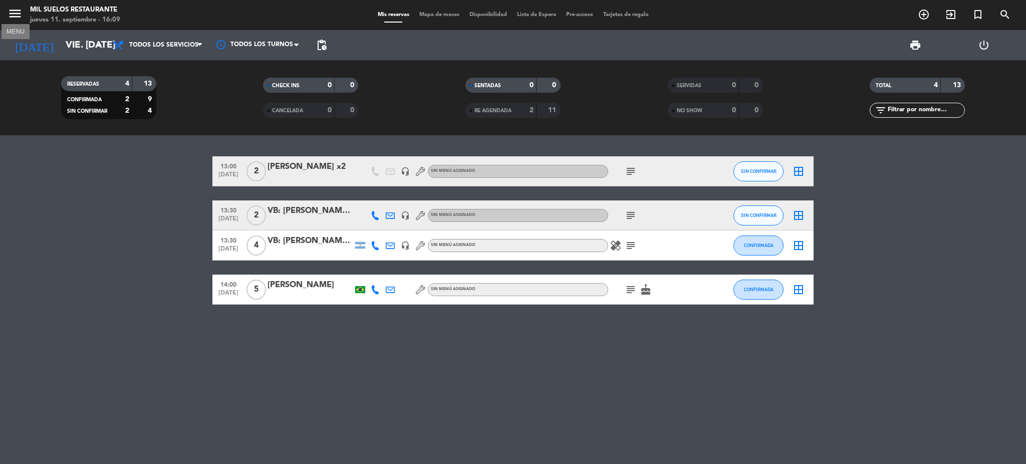
click at [18, 18] on icon "menu" at bounding box center [15, 13] width 15 height 15
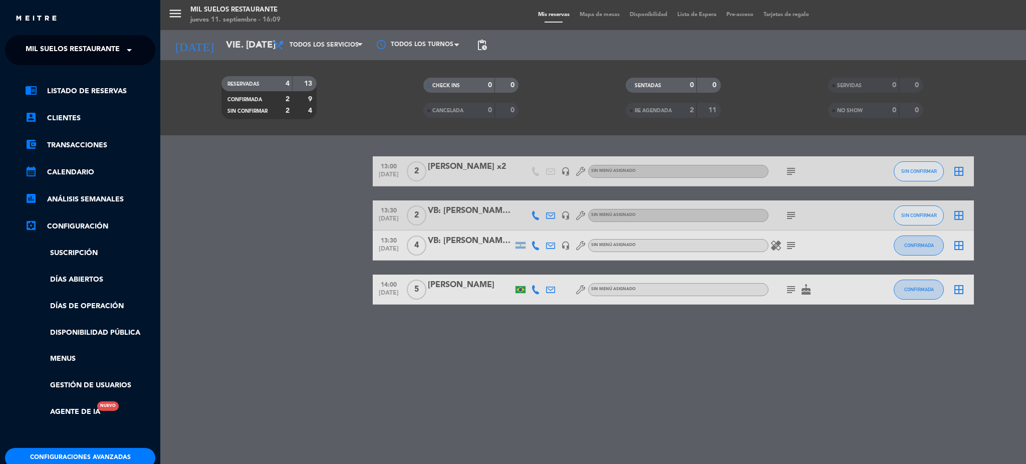
click at [67, 39] on ng-select "× Mil Suelos Restaurante ×" at bounding box center [80, 50] width 150 height 30
click at [70, 49] on span "Mil Suelos Restaurante" at bounding box center [73, 50] width 94 height 21
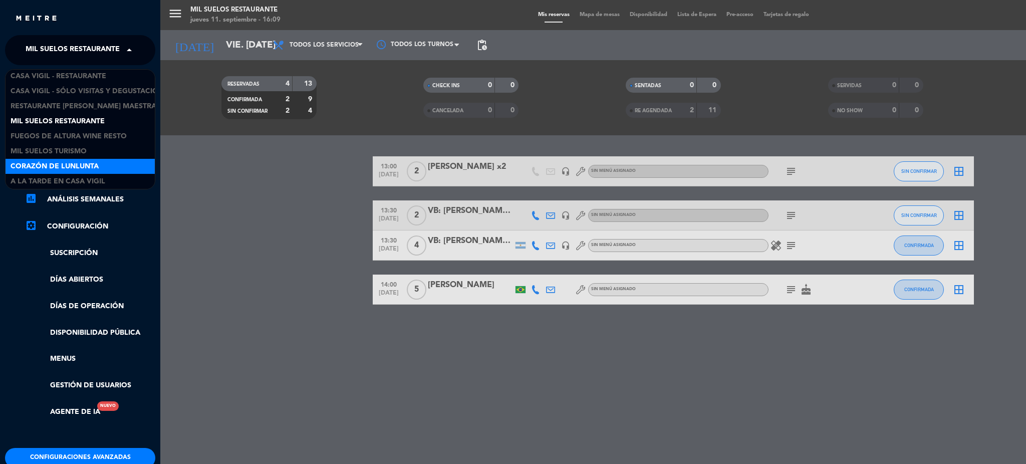
click at [82, 159] on div "Corazón de Lunlunta" at bounding box center [80, 166] width 149 height 15
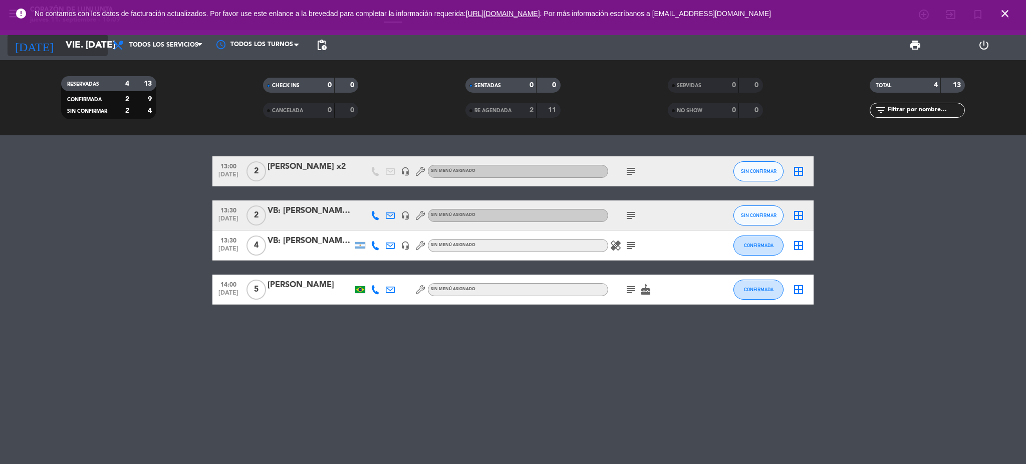
click at [77, 42] on input "vie. [DATE]" at bounding box center [121, 45] width 121 height 21
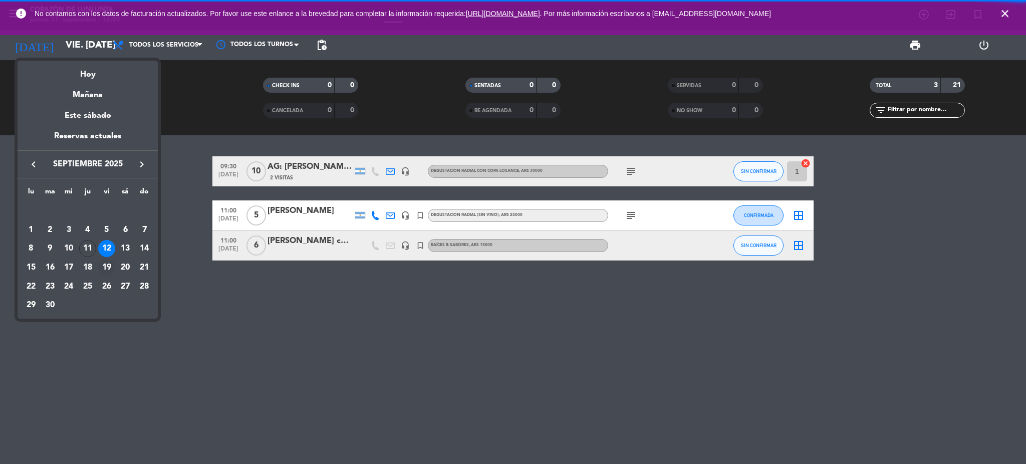
click at [103, 265] on div "19" at bounding box center [106, 267] width 17 height 17
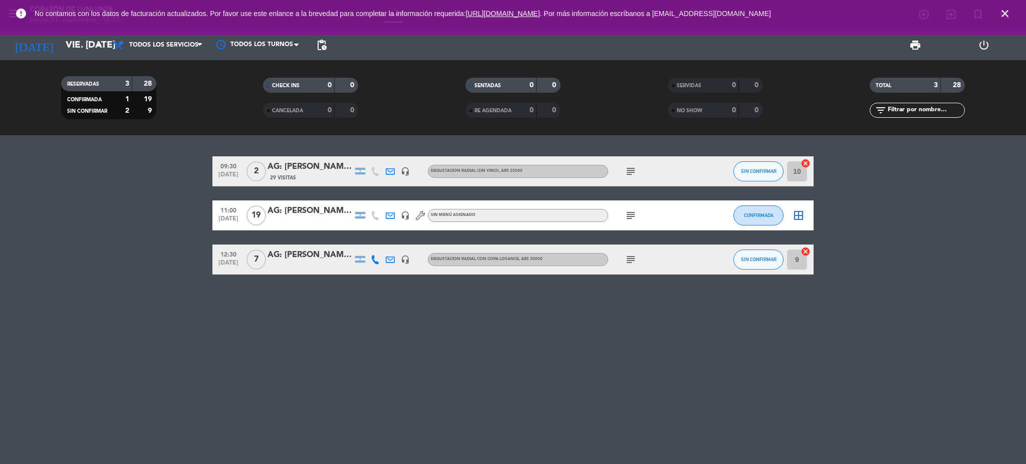
click at [1001, 11] on icon "close" at bounding box center [1005, 14] width 12 height 12
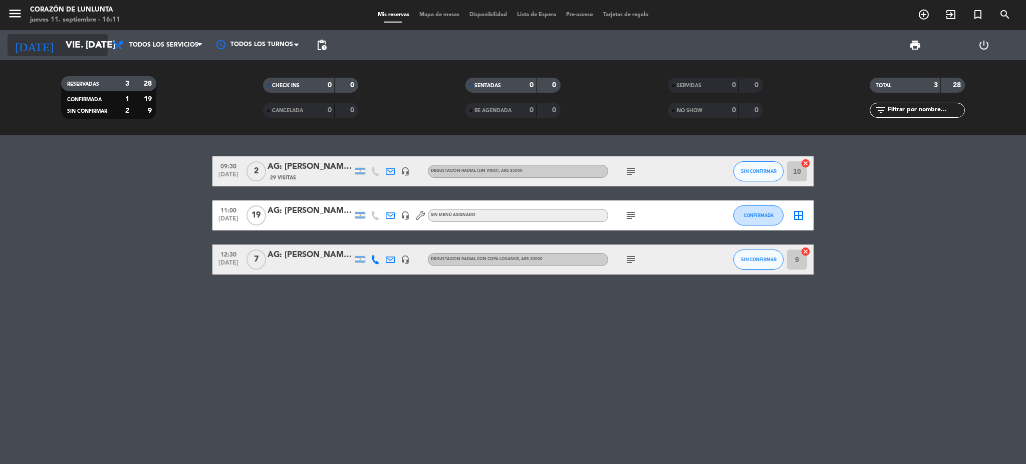
click at [71, 39] on input "vie. [DATE]" at bounding box center [121, 45] width 121 height 21
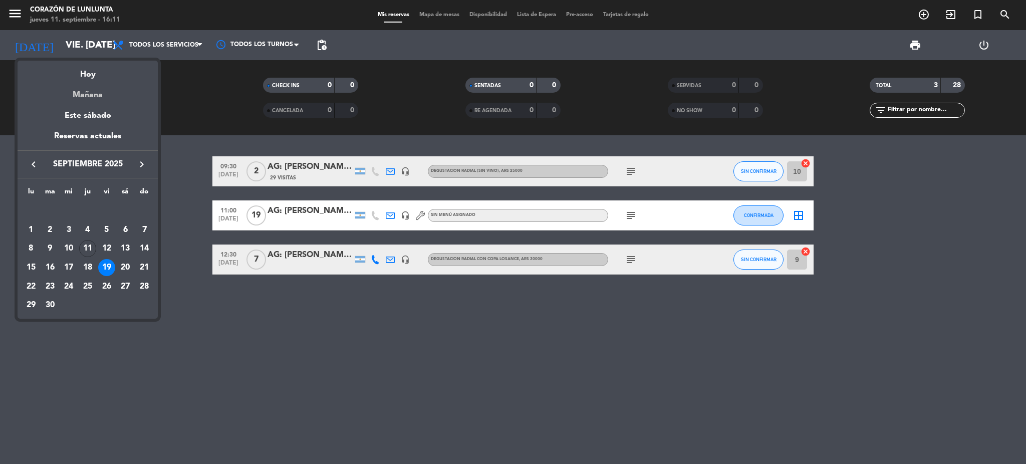
click at [94, 95] on div "Mañana" at bounding box center [88, 91] width 140 height 21
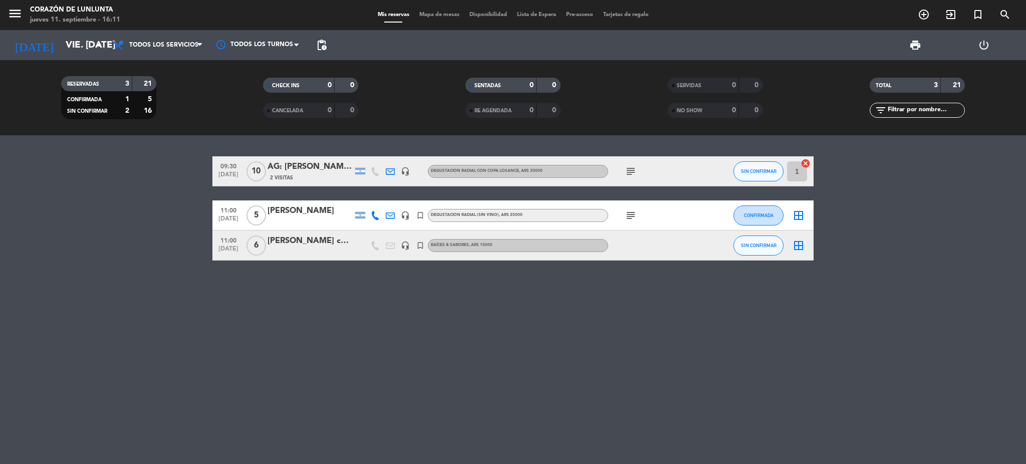
click at [19, 15] on icon "menu" at bounding box center [15, 13] width 15 height 15
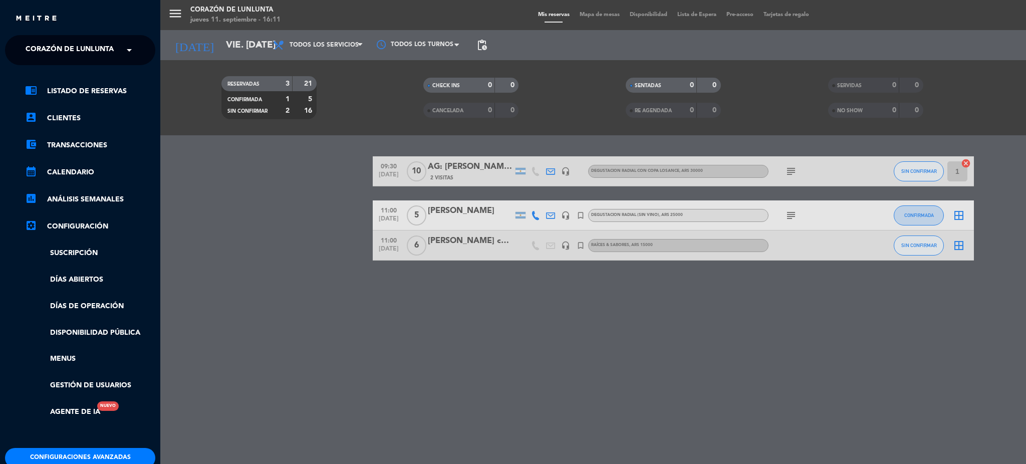
click at [415, 355] on div "menu Corazón de Lunlunta jueves 11. septiembre - 16:11 Mis reservas Mapa de mes…" at bounding box center [673, 232] width 1026 height 464
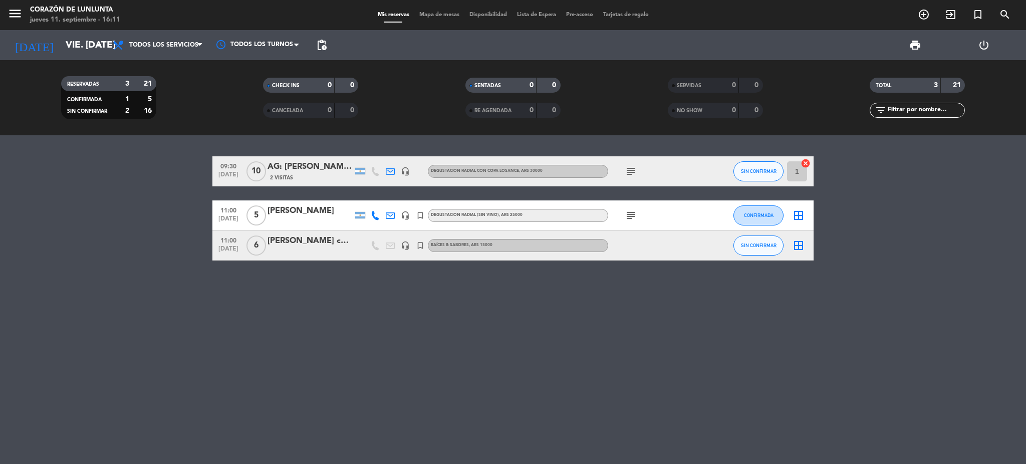
click at [306, 174] on div "2 Visitas" at bounding box center [310, 177] width 85 height 9
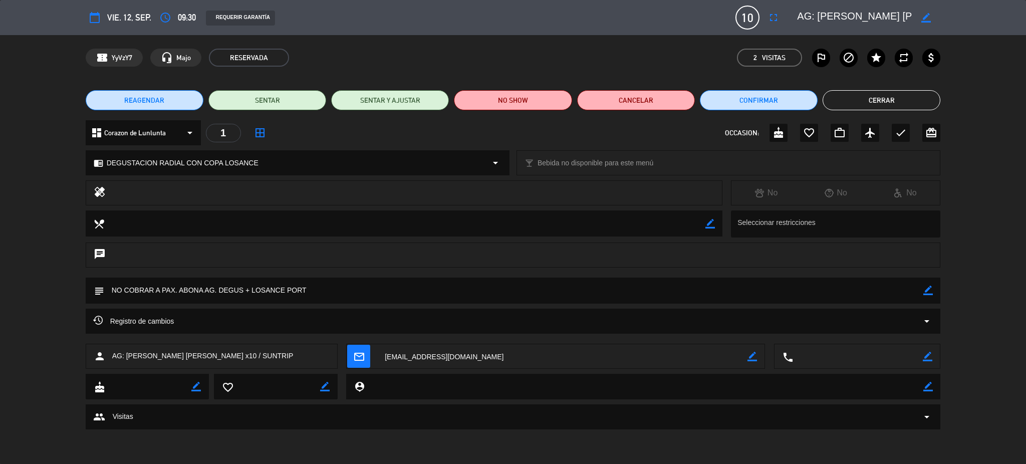
click at [877, 102] on button "Cerrar" at bounding box center [882, 100] width 118 height 20
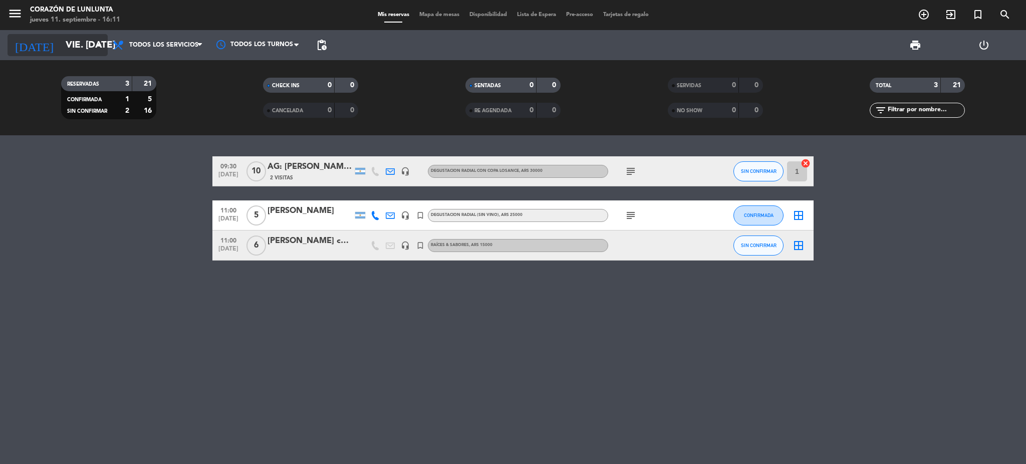
click at [68, 45] on input "vie. [DATE]" at bounding box center [121, 45] width 121 height 21
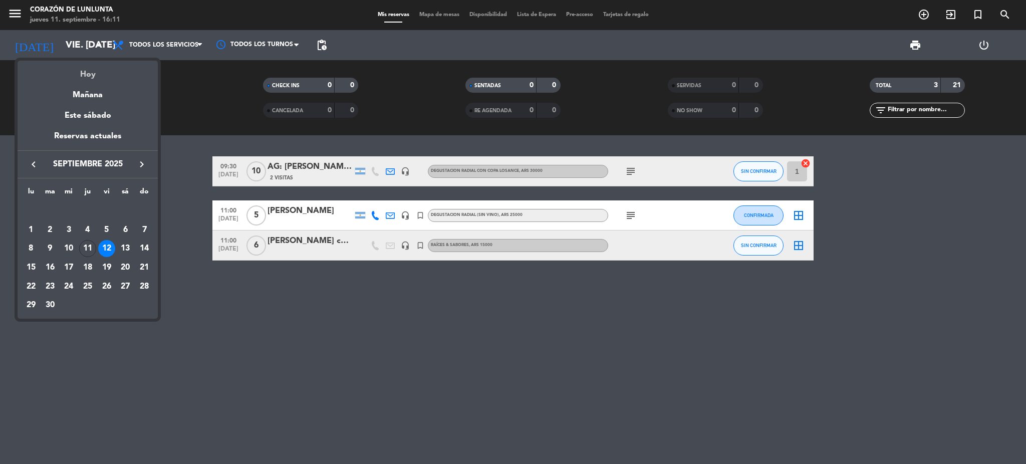
click at [80, 79] on div "Hoy" at bounding box center [88, 71] width 140 height 21
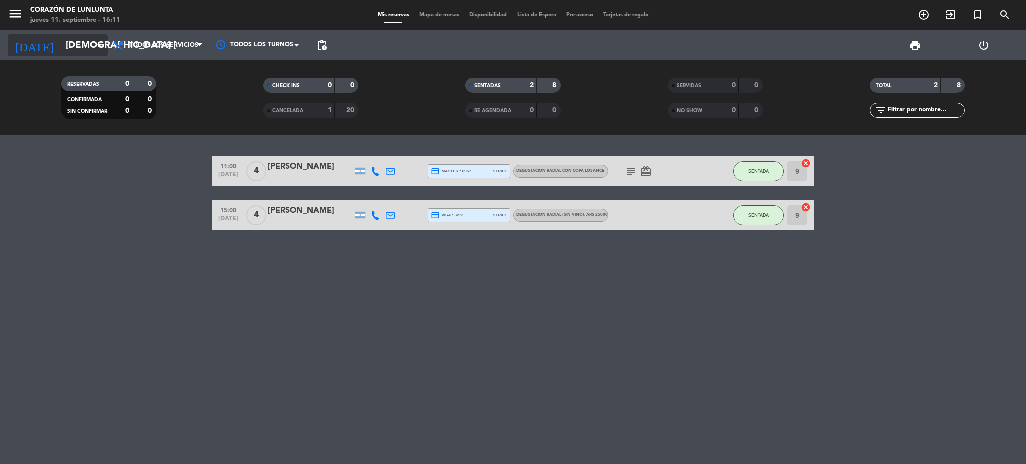
click at [73, 39] on input "[DEMOGRAPHIC_DATA] [DATE]" at bounding box center [121, 45] width 121 height 21
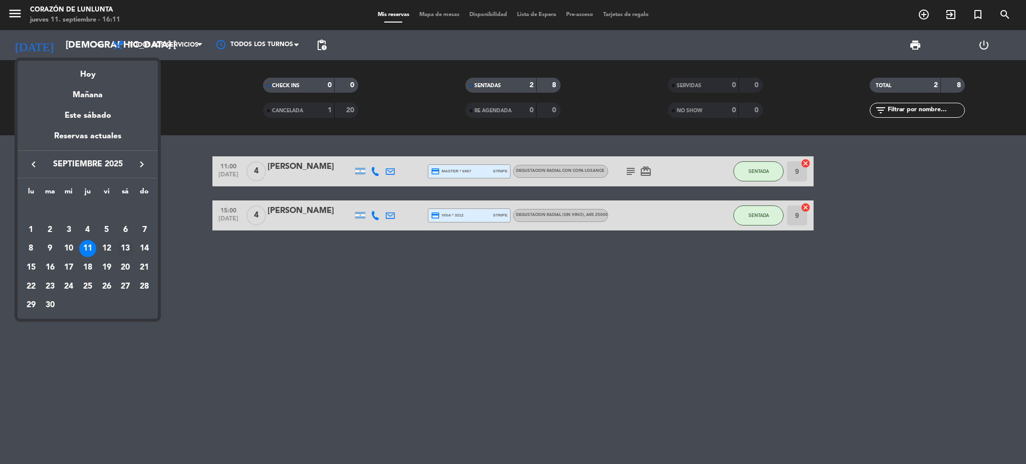
click at [126, 246] on div "13" at bounding box center [125, 248] width 17 height 17
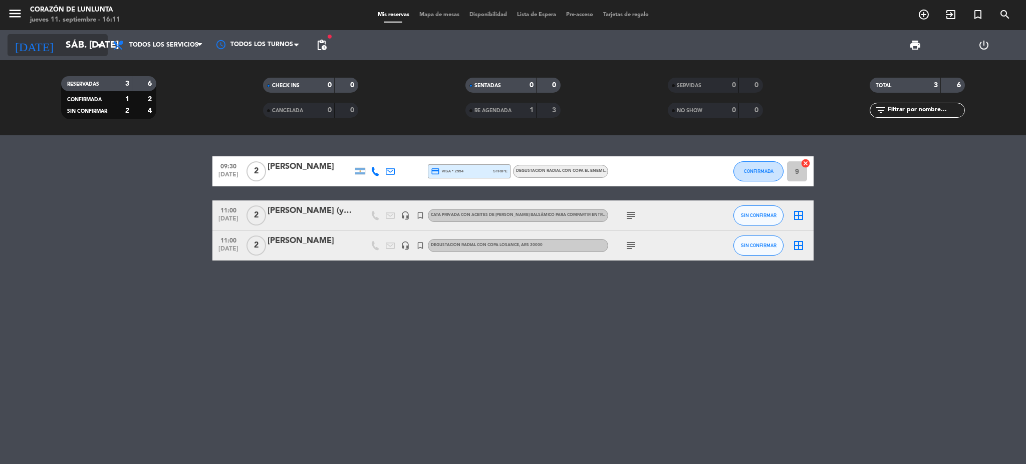
click at [65, 47] on input "sáb. [DATE]" at bounding box center [121, 45] width 121 height 21
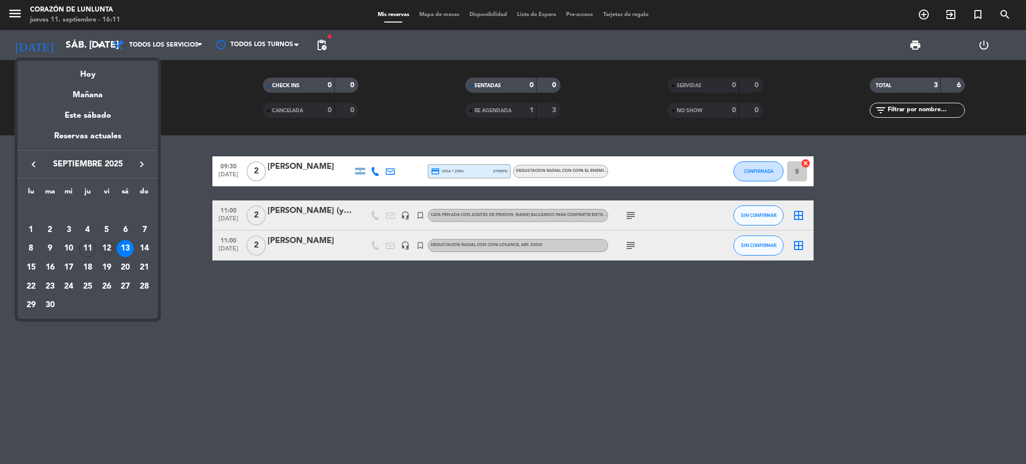
click at [106, 248] on div "12" at bounding box center [106, 248] width 17 height 17
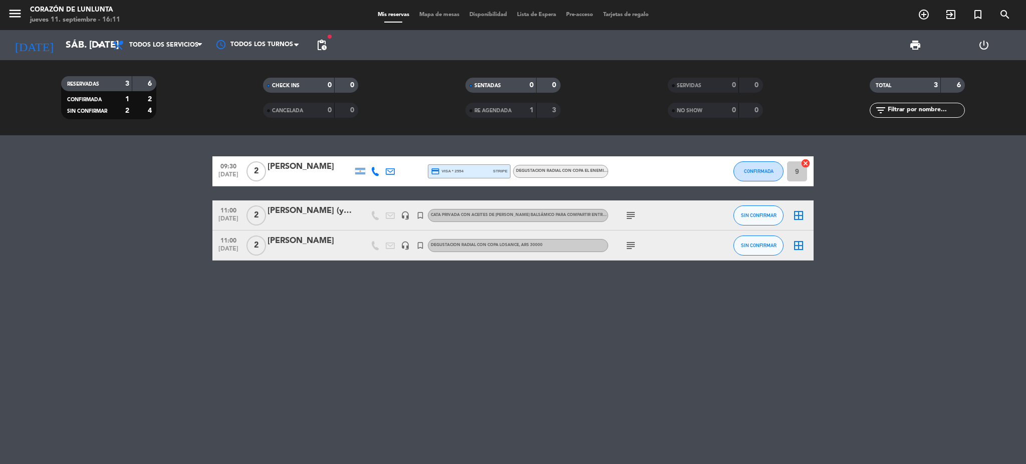
type input "vie. [DATE]"
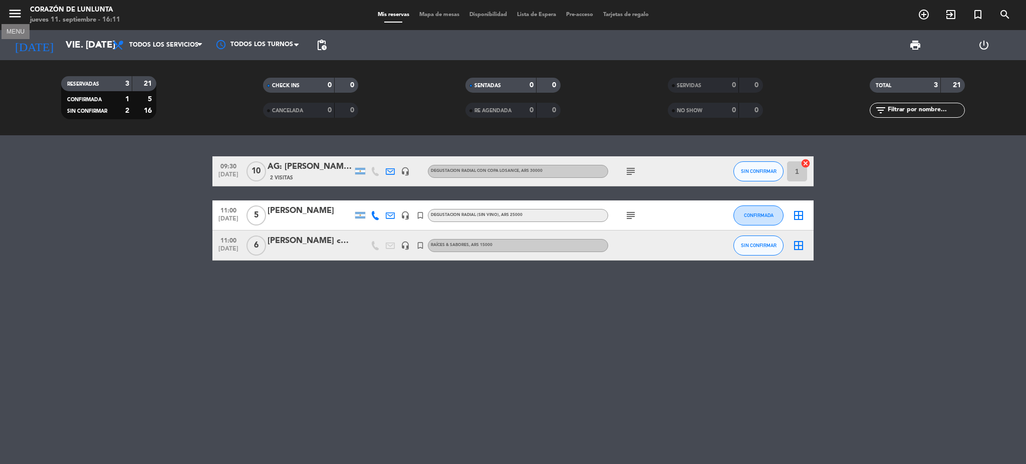
click at [14, 9] on icon "menu" at bounding box center [15, 13] width 15 height 15
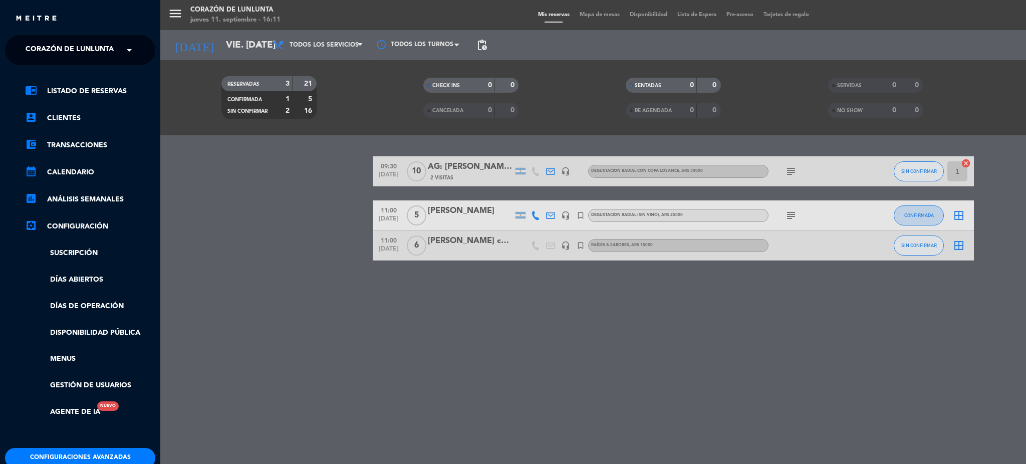
click at [67, 54] on span "Corazón de Lunlunta" at bounding box center [70, 50] width 88 height 21
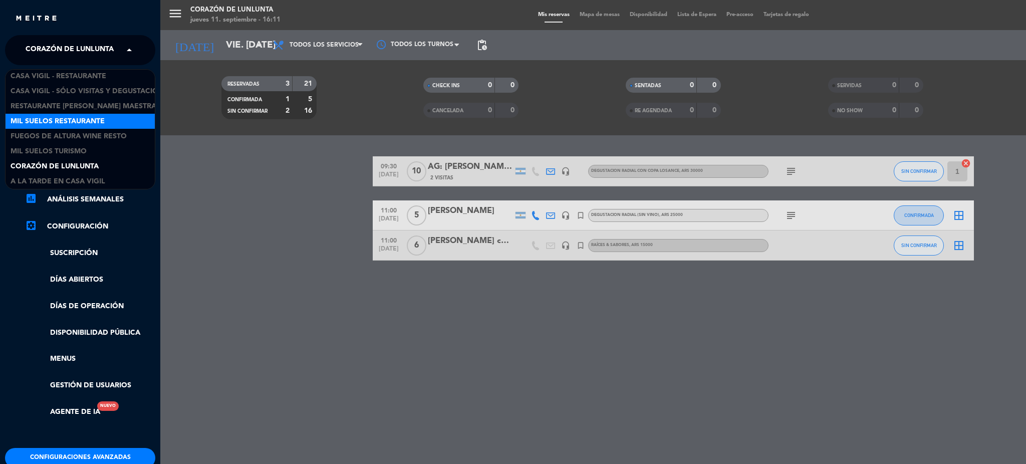
click at [83, 114] on div "Mil Suelos Restaurante" at bounding box center [80, 121] width 149 height 15
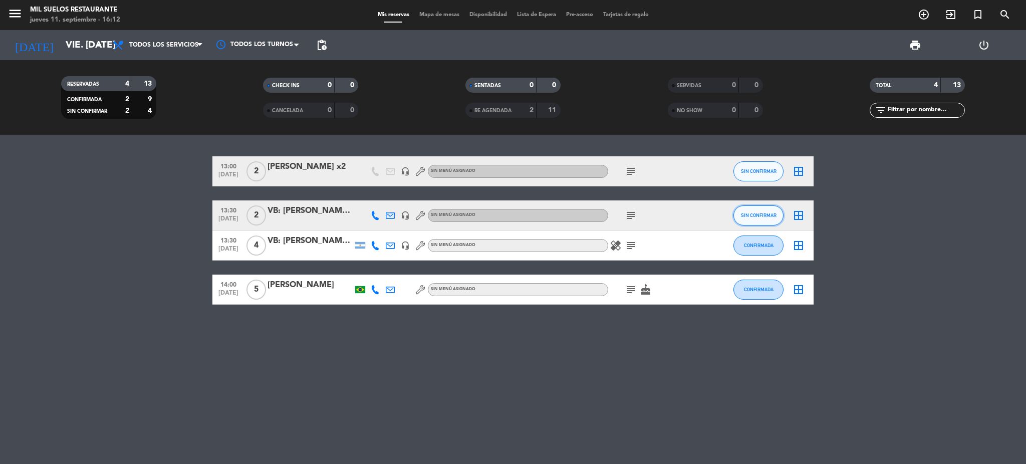
click at [755, 216] on span "SIN CONFIRMAR" at bounding box center [759, 215] width 36 height 6
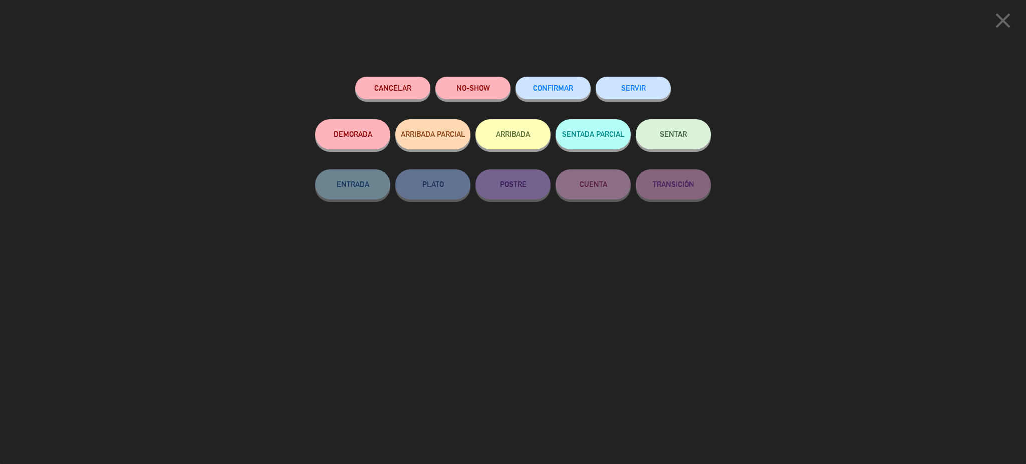
click at [565, 86] on span "CONFIRMAR" at bounding box center [553, 88] width 40 height 9
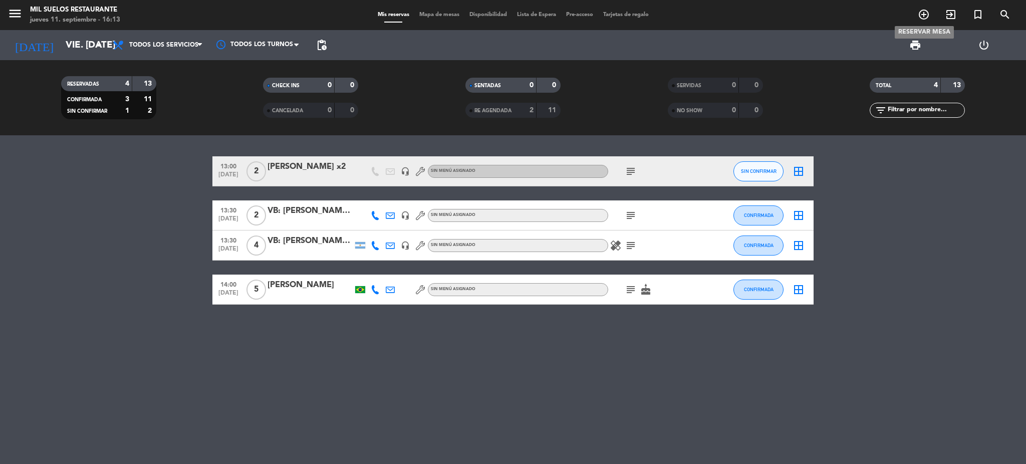
click at [927, 12] on icon "add_circle_outline" at bounding box center [924, 15] width 12 height 12
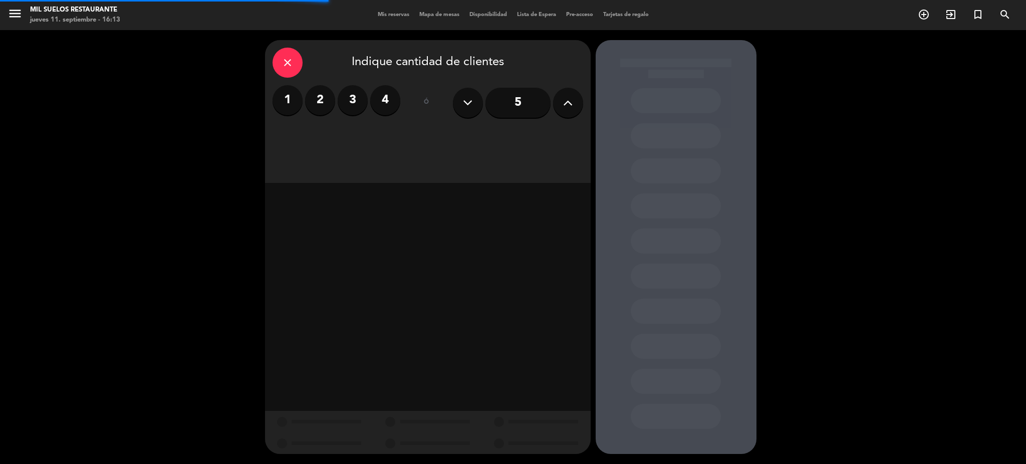
click at [317, 100] on label "2" at bounding box center [320, 100] width 30 height 30
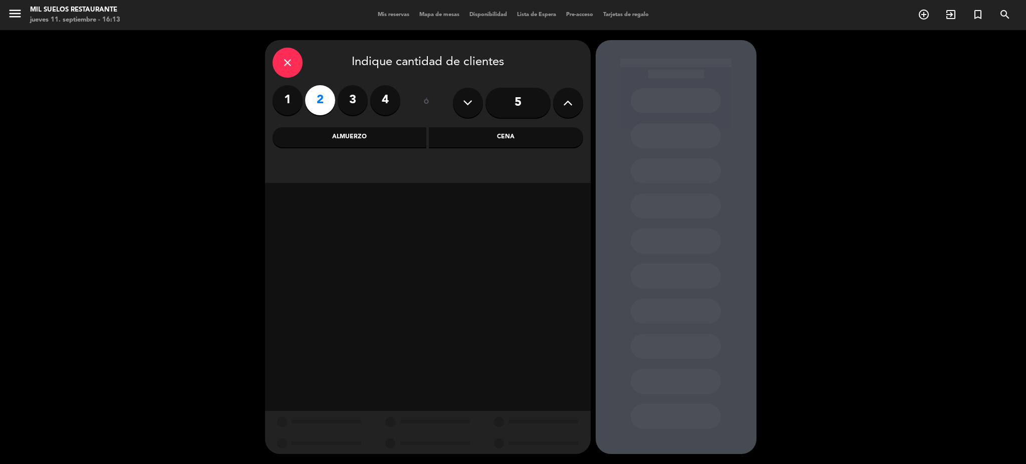
click at [357, 139] on div "Almuerzo" at bounding box center [350, 137] width 154 height 20
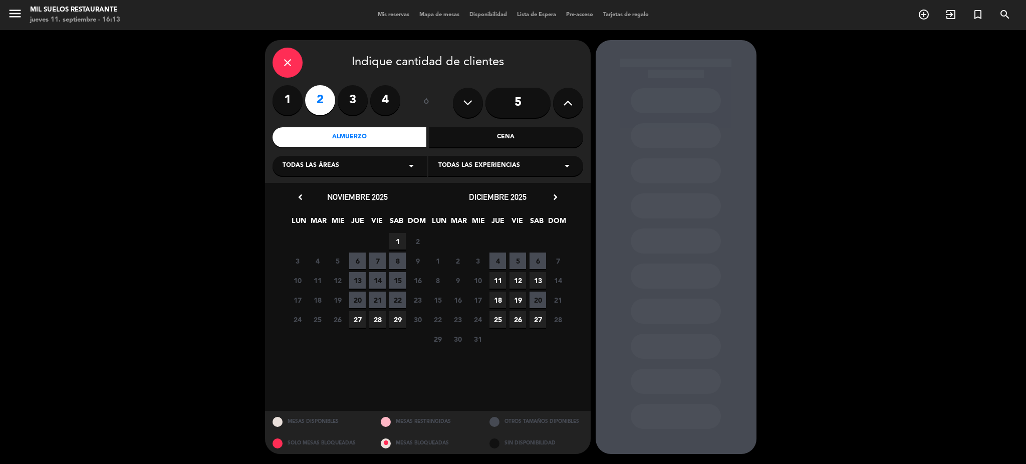
click at [296, 192] on icon "chevron_left" at bounding box center [300, 197] width 11 height 11
click at [374, 259] on span "12" at bounding box center [377, 261] width 17 height 17
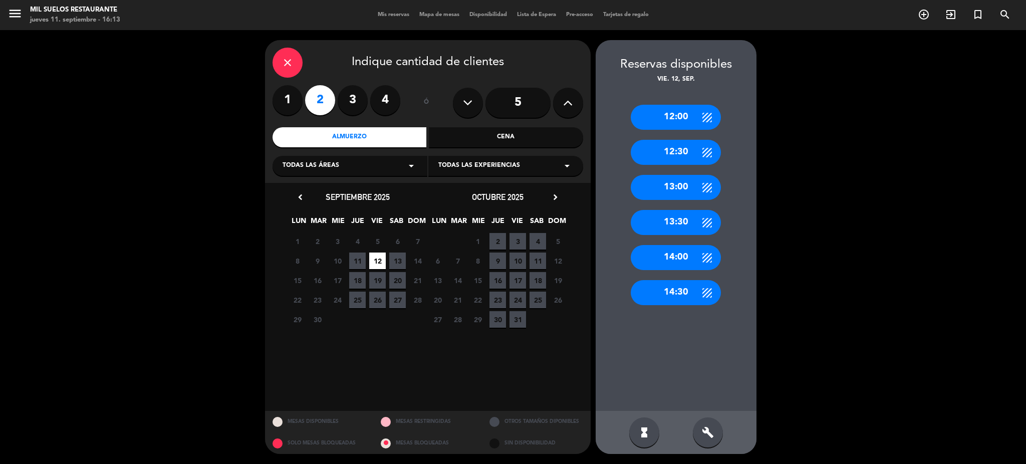
click at [686, 256] on div "14:00" at bounding box center [676, 257] width 90 height 25
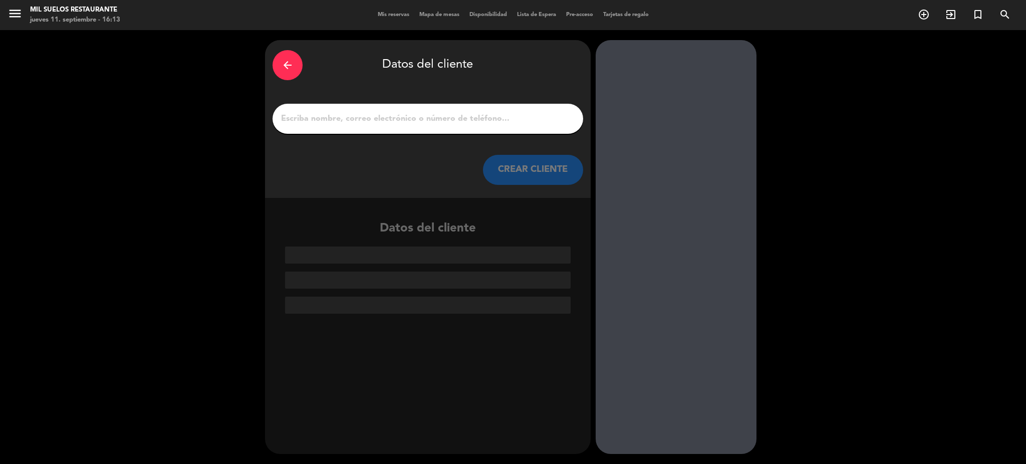
click at [436, 119] on input "1" at bounding box center [428, 119] width 296 height 14
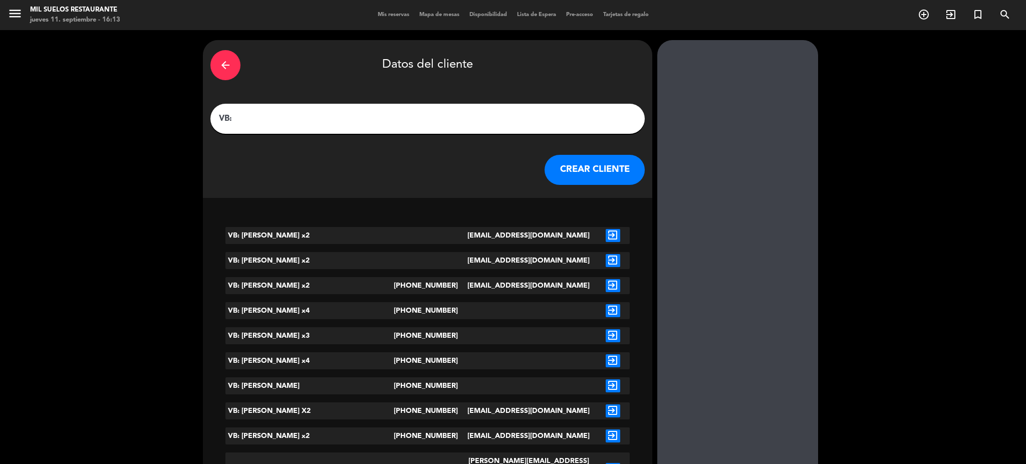
paste input "[PERSON_NAME]"
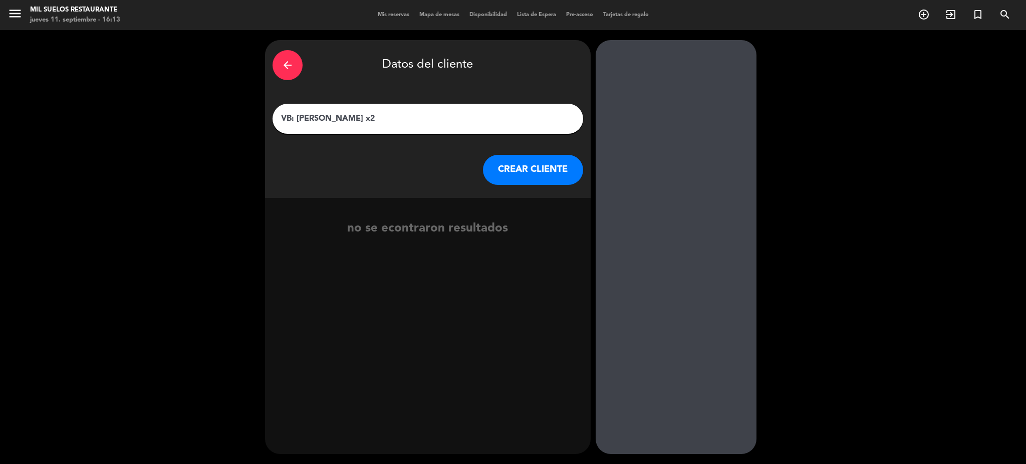
type input "VB: [PERSON_NAME] x2"
click at [532, 170] on button "CREAR CLIENTE" at bounding box center [533, 170] width 100 height 30
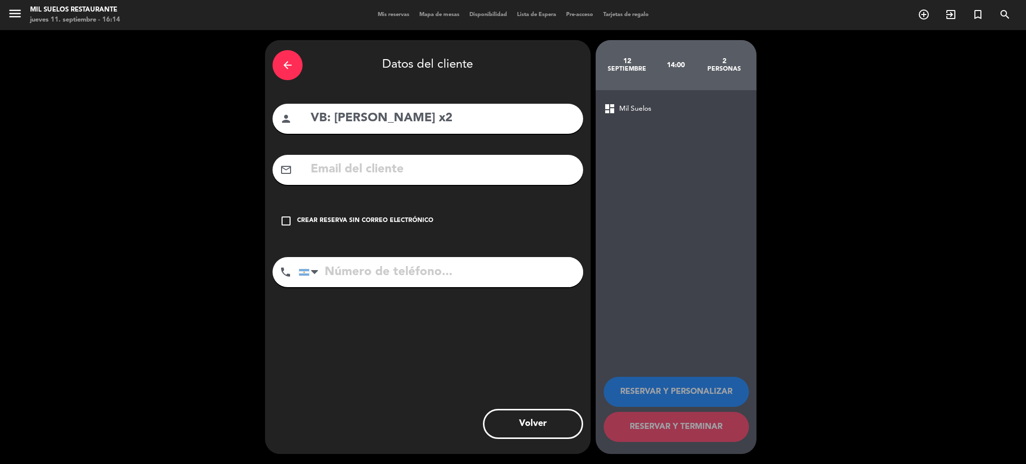
click at [344, 169] on input "text" at bounding box center [443, 169] width 266 height 21
paste input "[EMAIL_ADDRESS][DOMAIN_NAME]"
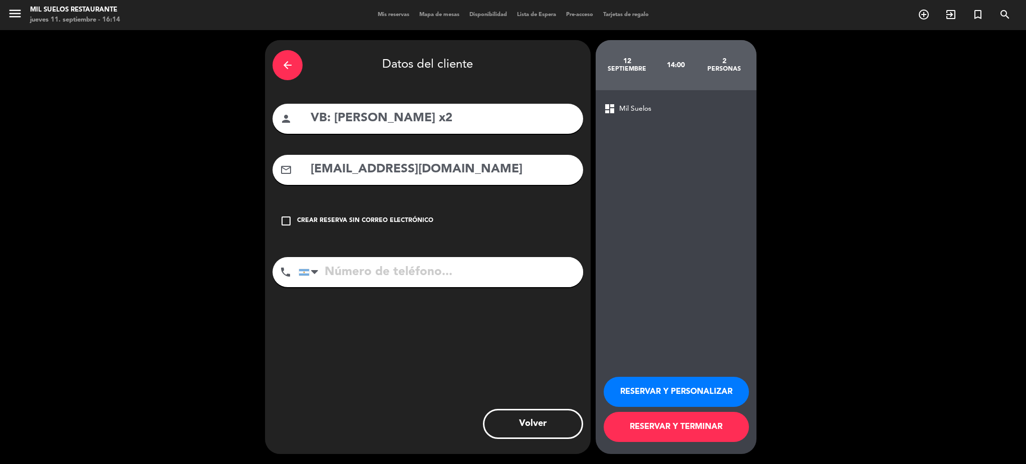
type input "[EMAIL_ADDRESS][DOMAIN_NAME]"
click at [431, 277] on input "tel" at bounding box center [441, 272] width 285 height 30
click at [358, 277] on input "tel" at bounding box center [441, 272] width 285 height 30
paste input "2616999172"
type input "2616999172"
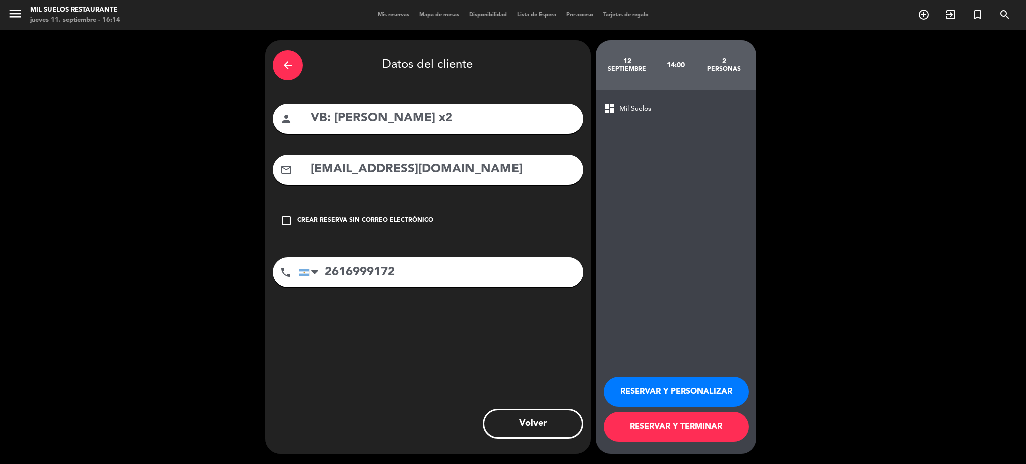
click at [670, 394] on button "RESERVAR Y PERSONALIZAR" at bounding box center [676, 392] width 145 height 30
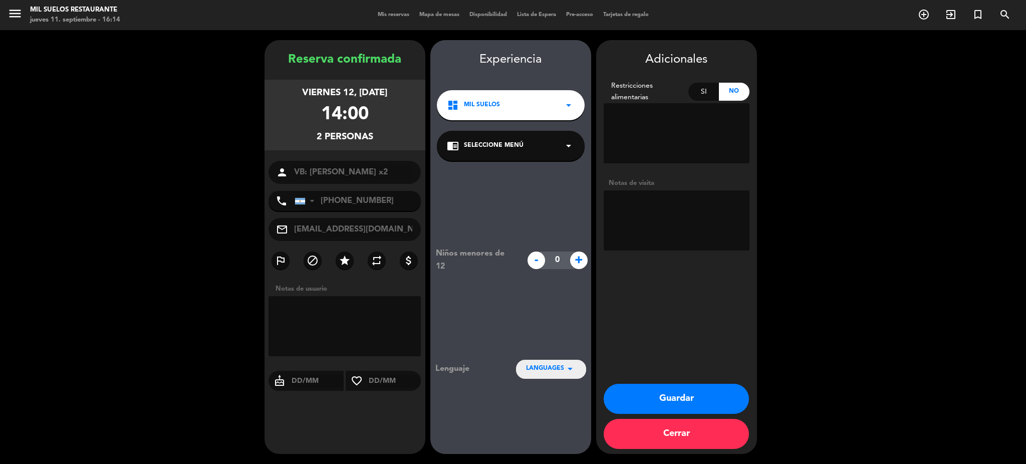
click at [700, 228] on textarea at bounding box center [677, 220] width 146 height 60
paste textarea "NO COBRAR A PAX. COBRADO Y PAGADO POR ADMIN. MENU PAUTADO + MANOS NEGRAS"
type textarea "NO COBRAR A PAX. COBRADO Y PAGADO POR ADMIN. MENU PAUTADO + MANOS NEGRAS"
click at [664, 398] on button "Guardar" at bounding box center [676, 399] width 145 height 30
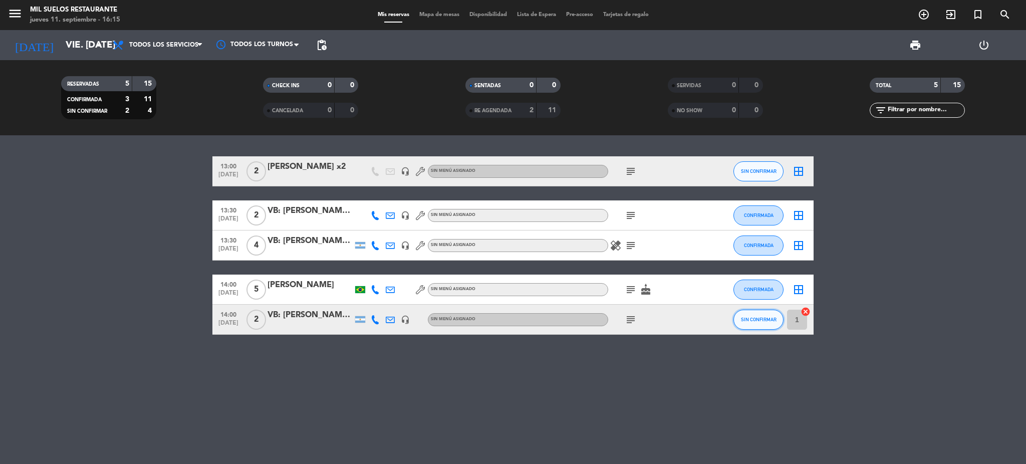
click at [743, 321] on span "SIN CONFIRMAR" at bounding box center [759, 320] width 36 height 6
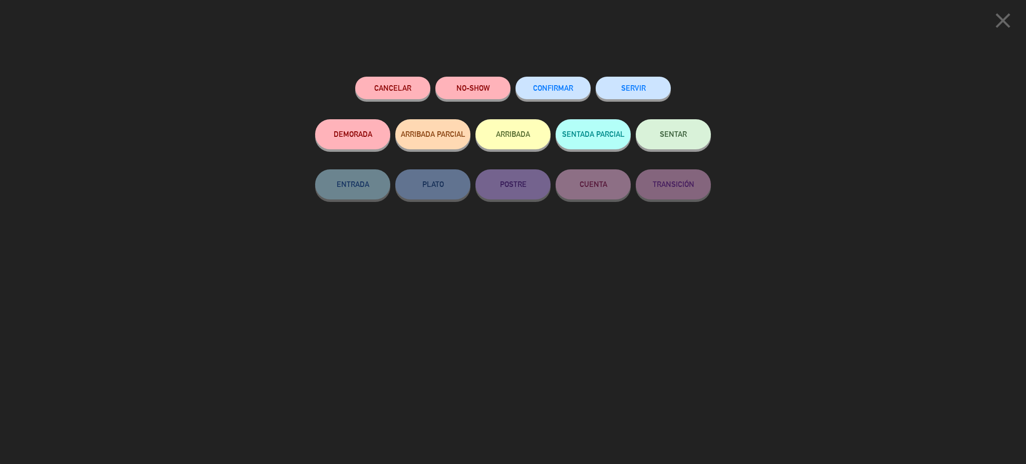
click at [569, 87] on span "CONFIRMAR" at bounding box center [553, 88] width 40 height 9
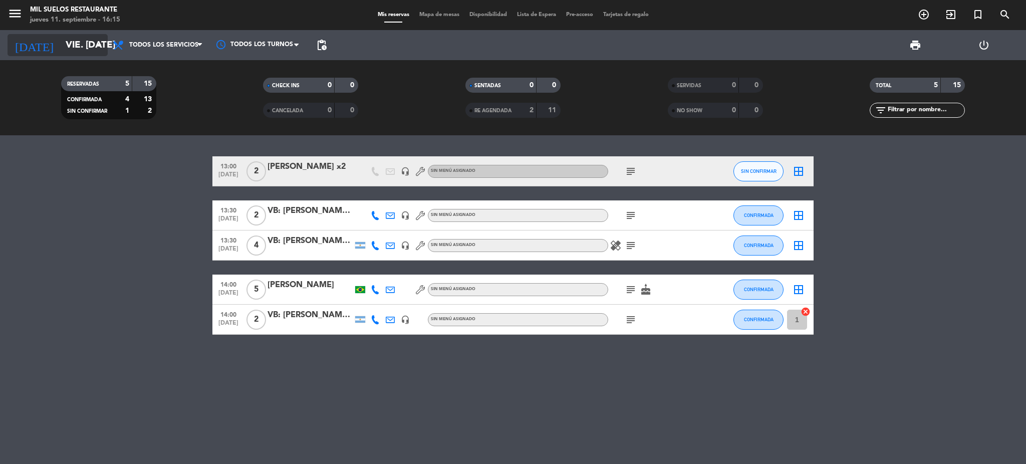
click at [76, 47] on input "vie. [DATE]" at bounding box center [121, 45] width 121 height 21
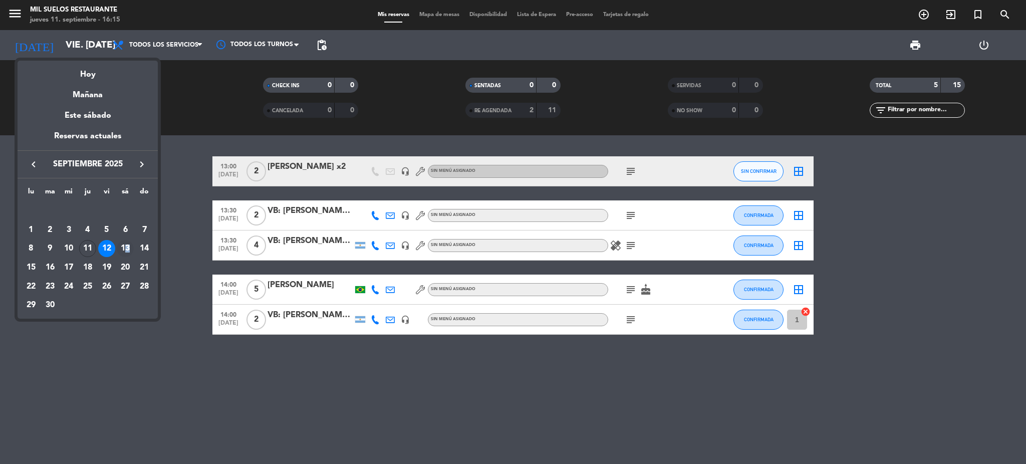
click at [127, 247] on div "13" at bounding box center [125, 248] width 17 height 17
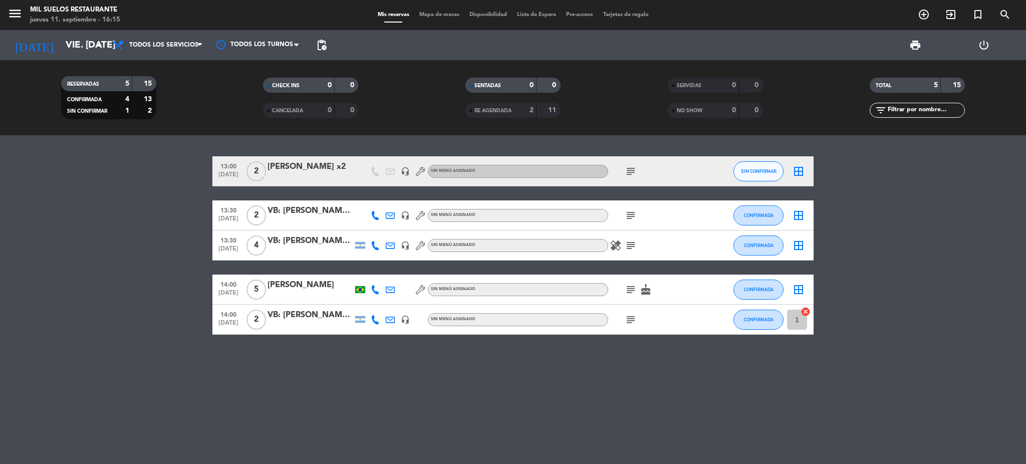
type input "sáb. [DATE]"
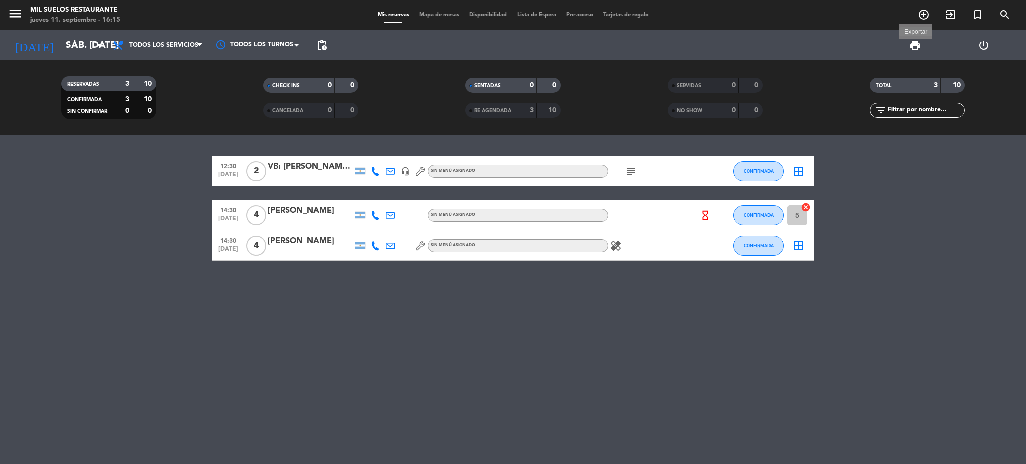
click at [915, 45] on span "print" at bounding box center [916, 45] width 12 height 12
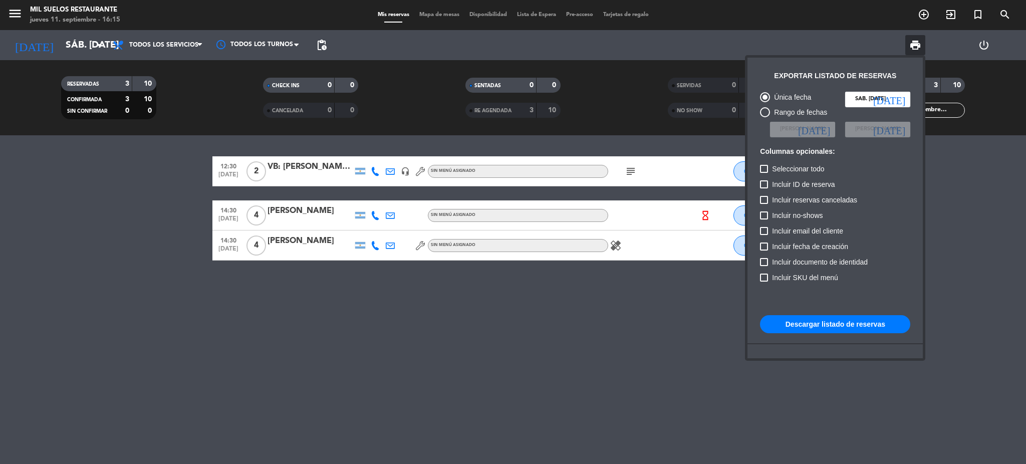
click at [1011, 251] on div at bounding box center [513, 232] width 1026 height 464
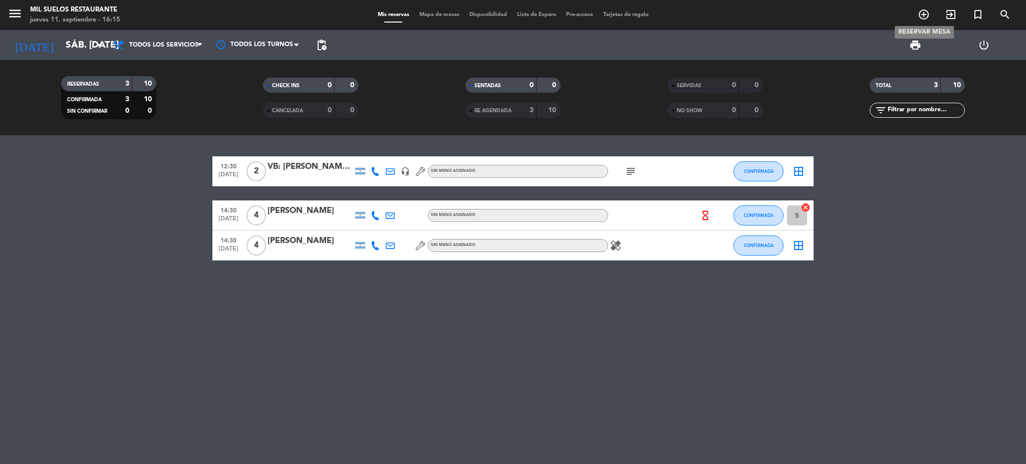
click at [928, 13] on icon "add_circle_outline" at bounding box center [924, 15] width 12 height 12
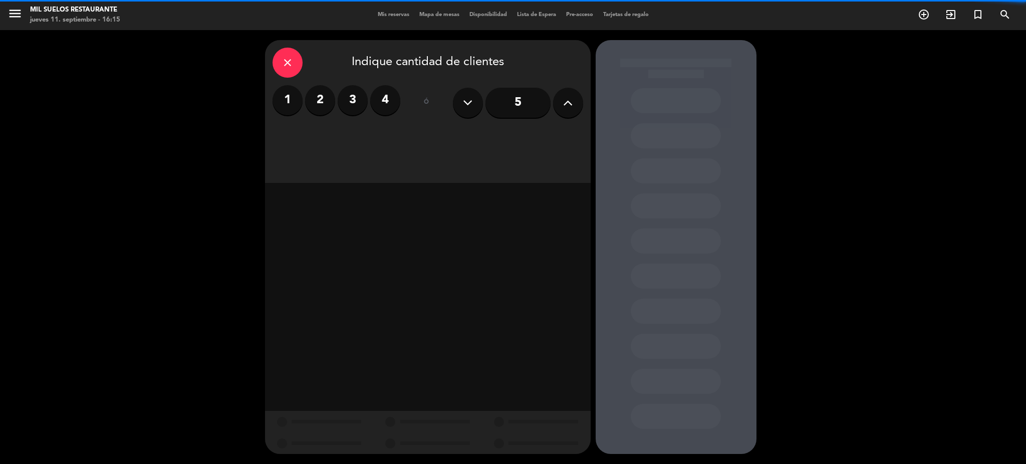
click at [313, 100] on label "2" at bounding box center [320, 100] width 30 height 30
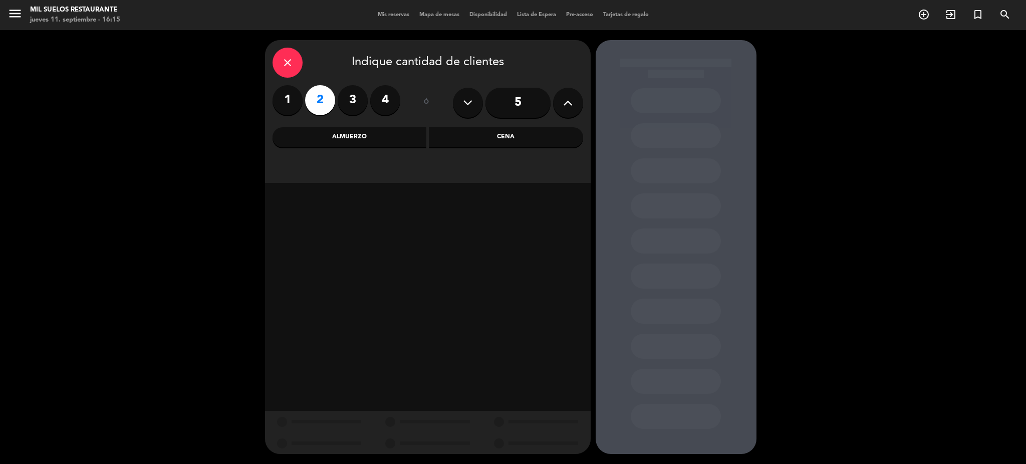
click at [323, 138] on div "Almuerzo" at bounding box center [350, 137] width 154 height 20
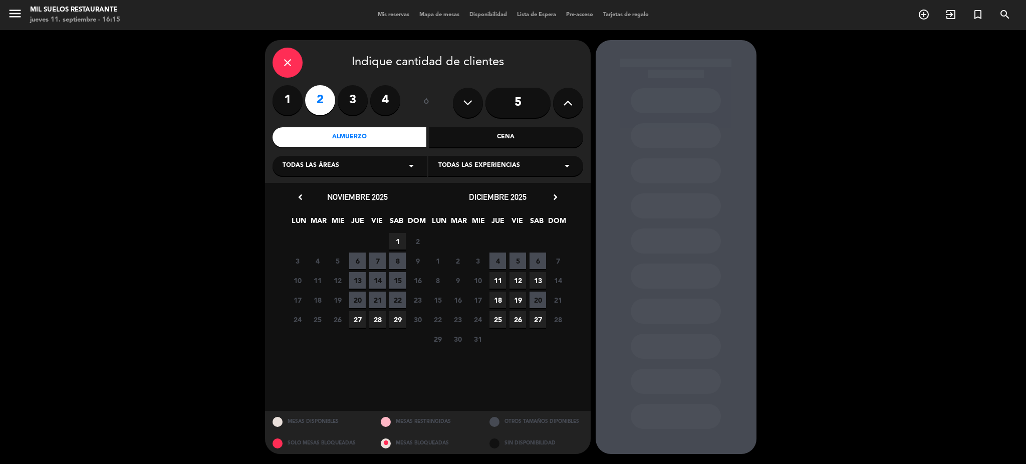
click at [302, 199] on icon "chevron_left" at bounding box center [300, 197] width 11 height 11
click at [393, 261] on span "13" at bounding box center [397, 261] width 17 height 17
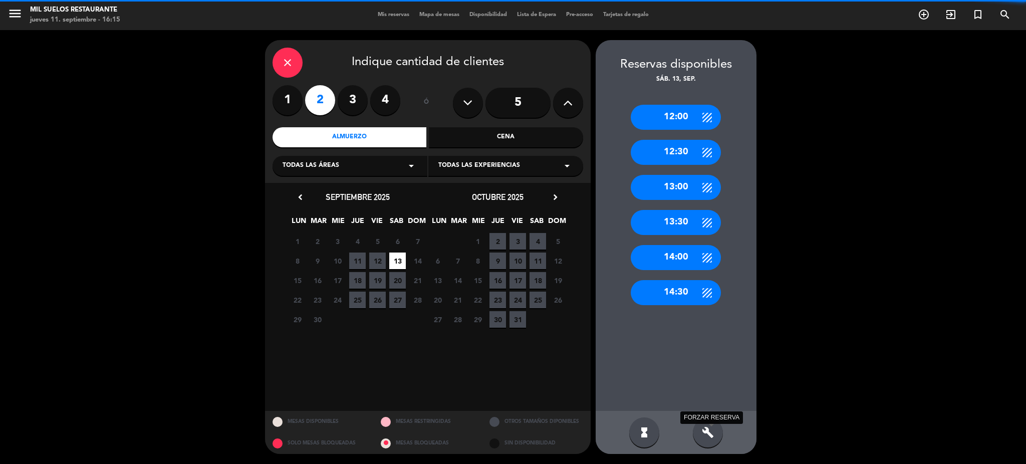
click at [706, 432] on icon "build" at bounding box center [708, 432] width 12 height 12
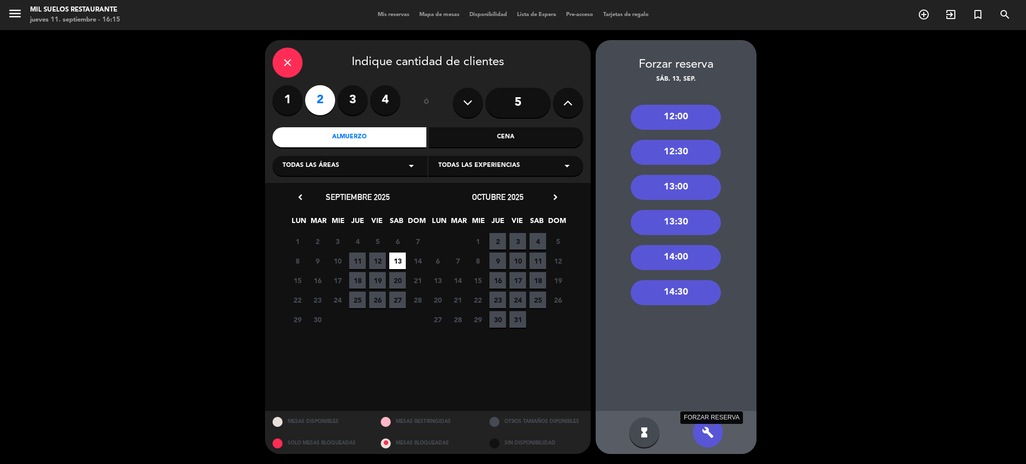
click at [709, 436] on icon "build" at bounding box center [708, 432] width 12 height 12
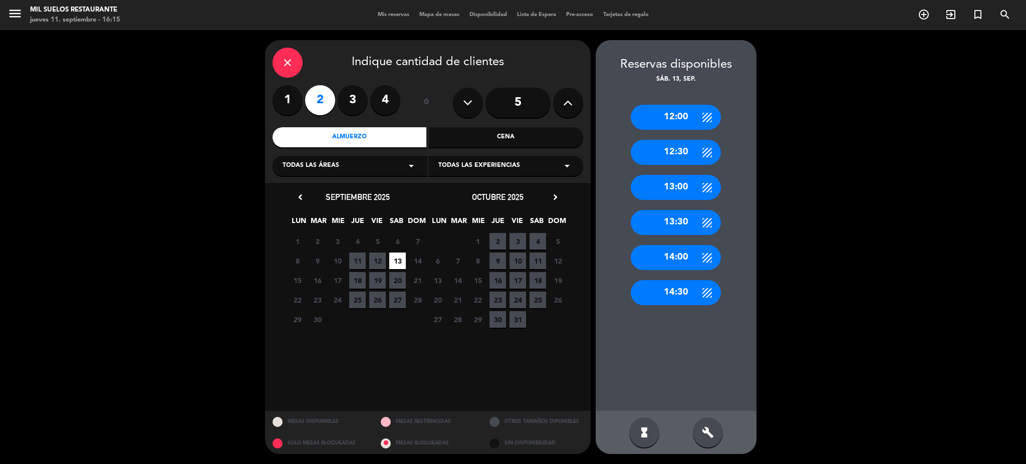
click at [679, 190] on div "13:00" at bounding box center [676, 187] width 90 height 25
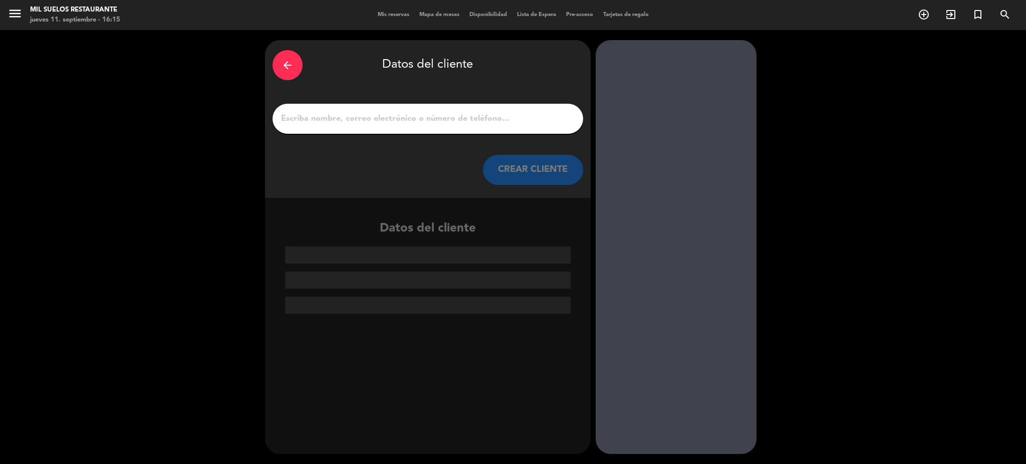
click at [464, 119] on input "1" at bounding box center [428, 119] width 296 height 14
paste input "[PERSON_NAME]"
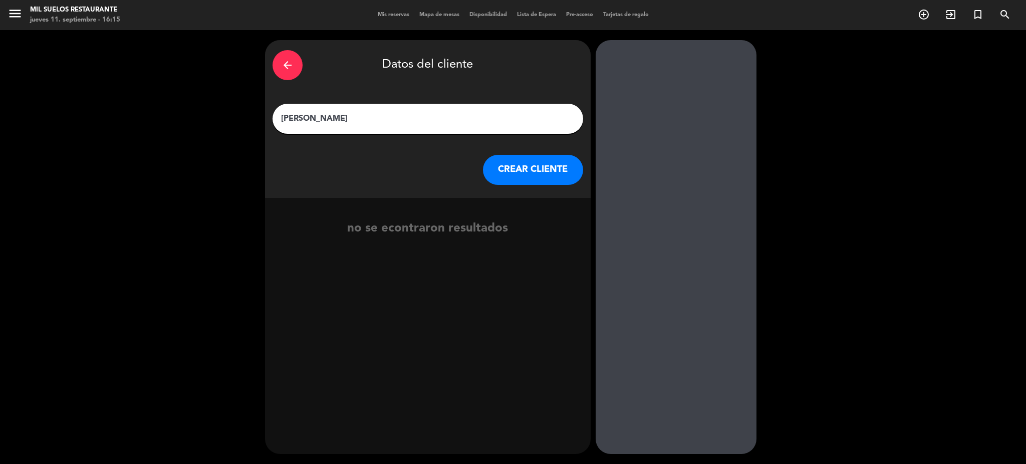
type input "[PERSON_NAME]"
click at [510, 169] on button "CREAR CLIENTE" at bounding box center [533, 170] width 100 height 30
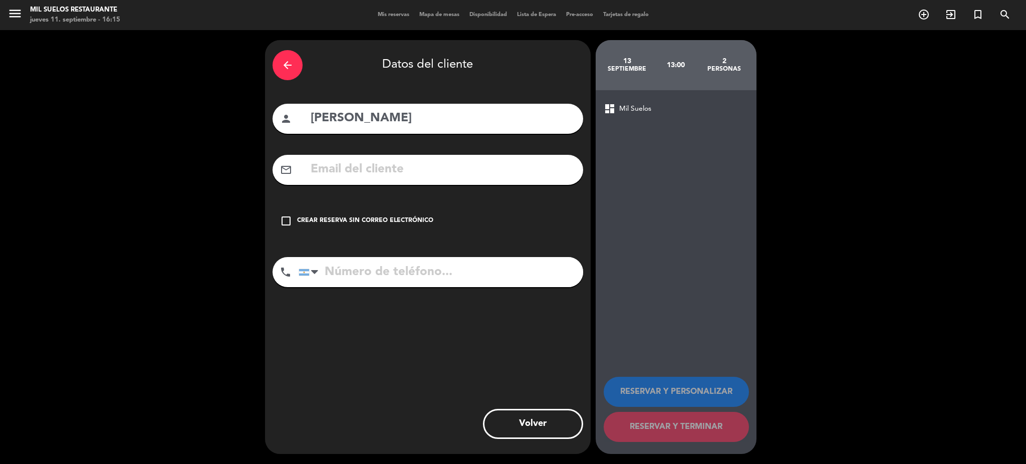
click at [510, 169] on input "text" at bounding box center [443, 169] width 266 height 21
click at [403, 271] on input "tel" at bounding box center [441, 272] width 285 height 30
paste input "[PHONE_NUMBER]"
type input "[PHONE_NUMBER]"
drag, startPoint x: 293, startPoint y: 215, endPoint x: 303, endPoint y: 219, distance: 11.4
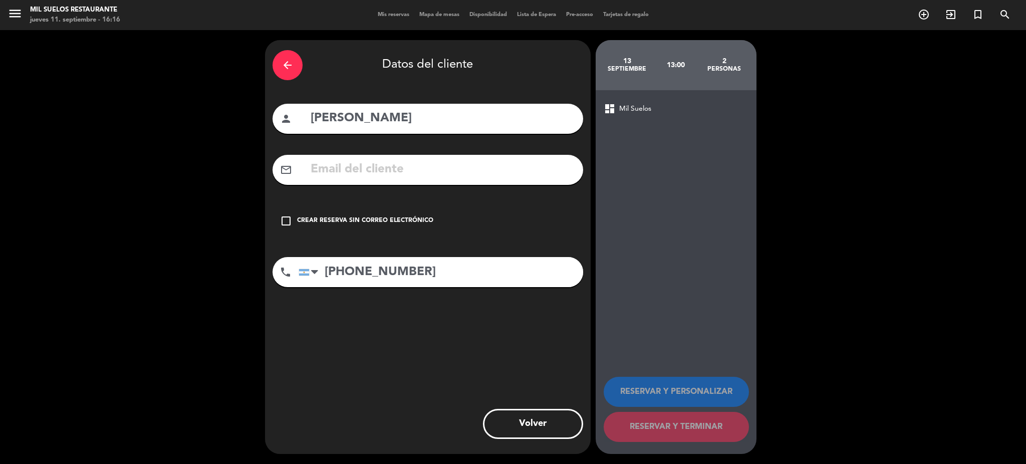
click at [295, 215] on div "check_box_outline_blank Crear reserva sin correo electrónico" at bounding box center [428, 221] width 311 height 30
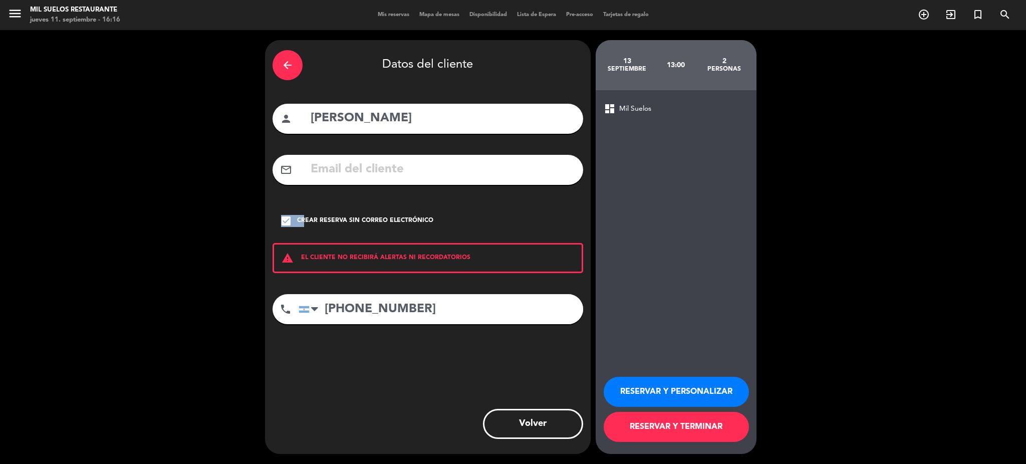
click at [619, 378] on button "RESERVAR Y PERSONALIZAR" at bounding box center [676, 392] width 145 height 30
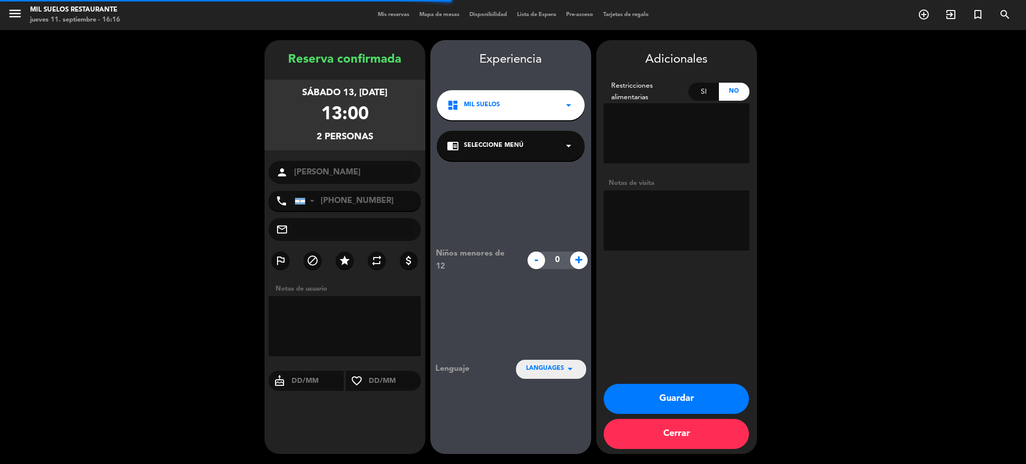
click at [662, 221] on textarea at bounding box center [677, 220] width 146 height 60
paste textarea "Invitación 100% con degus Zaha y Teho. Es uno de los dueños [PERSON_NAME], rest…"
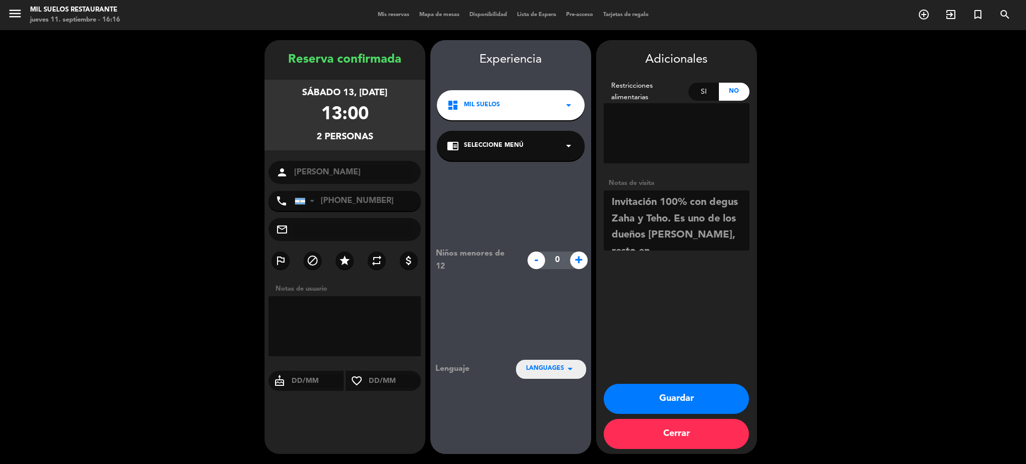
scroll to position [23, 0]
type textarea "Invitación 100% con degus Zaha y Teho. Es uno de los dueños [PERSON_NAME], rest…"
click at [666, 398] on button "Guardar" at bounding box center [676, 399] width 145 height 30
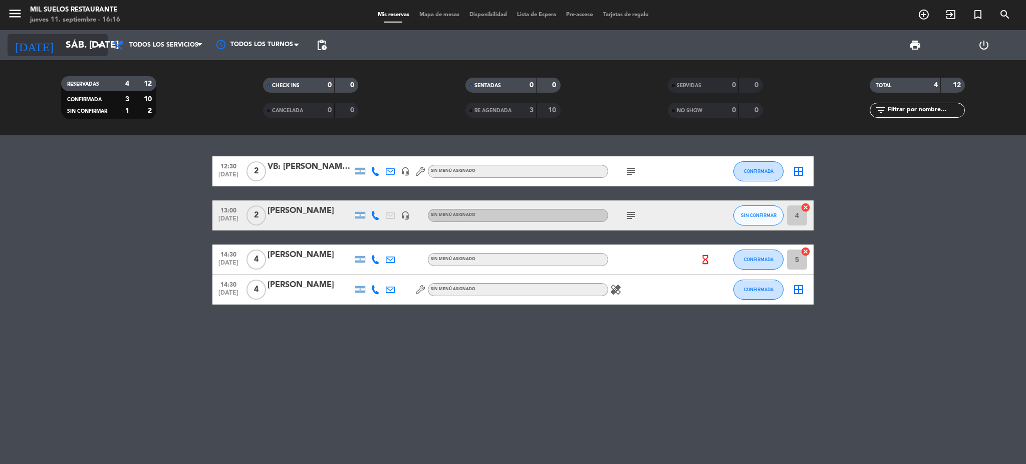
click at [70, 42] on input "sáb. [DATE]" at bounding box center [121, 45] width 121 height 21
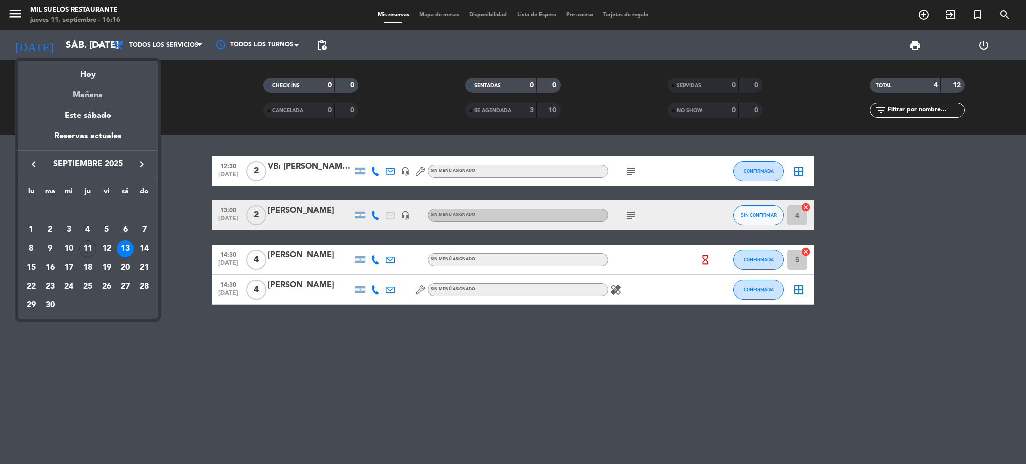
click at [89, 96] on div "Mañana" at bounding box center [88, 91] width 140 height 21
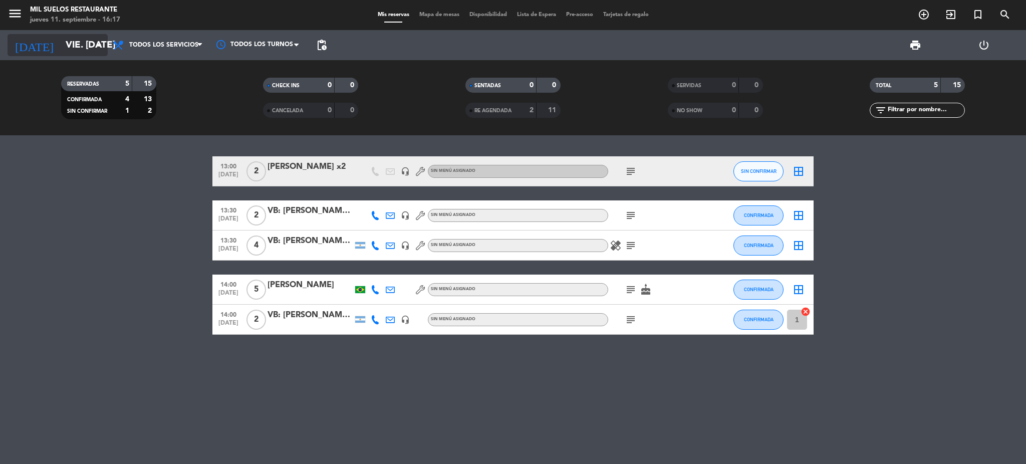
click at [76, 47] on input "vie. [DATE]" at bounding box center [121, 45] width 121 height 21
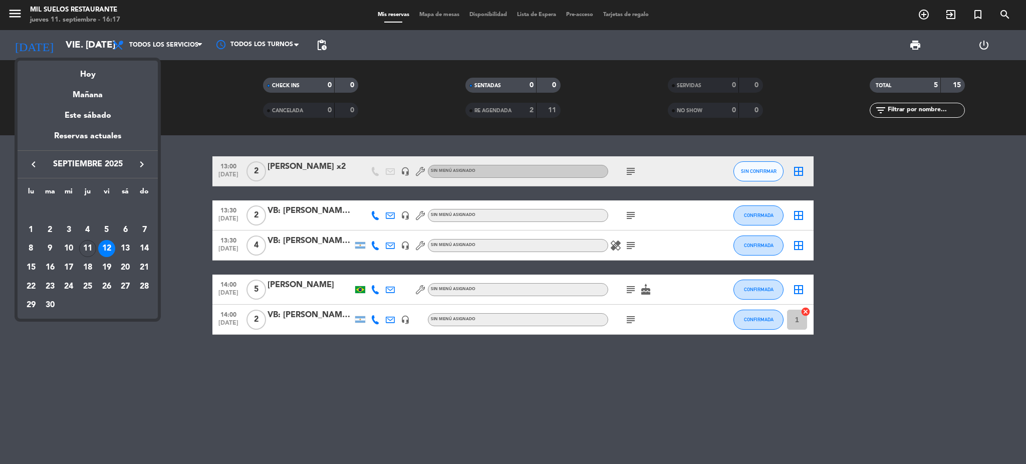
click at [122, 248] on div "13" at bounding box center [125, 248] width 17 height 17
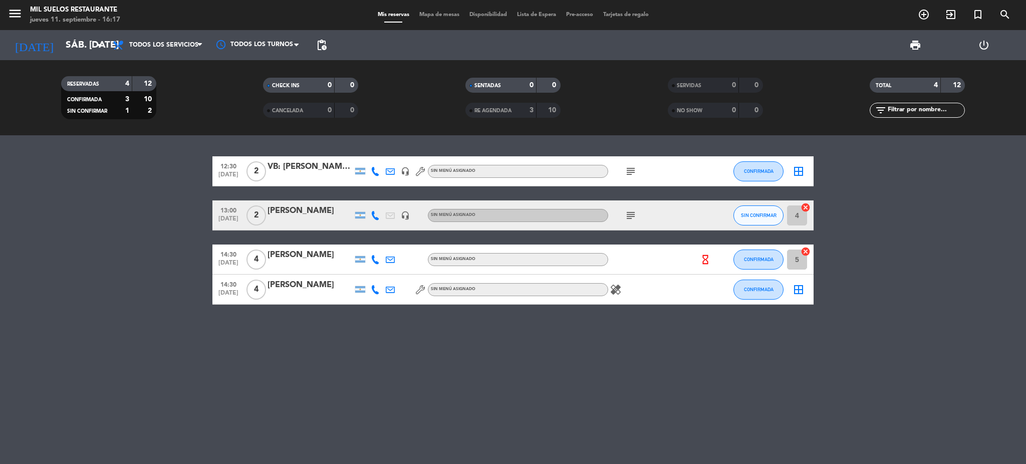
click at [619, 287] on icon "healing" at bounding box center [616, 290] width 12 height 12
click at [71, 43] on input "sáb. [DATE]" at bounding box center [121, 45] width 121 height 21
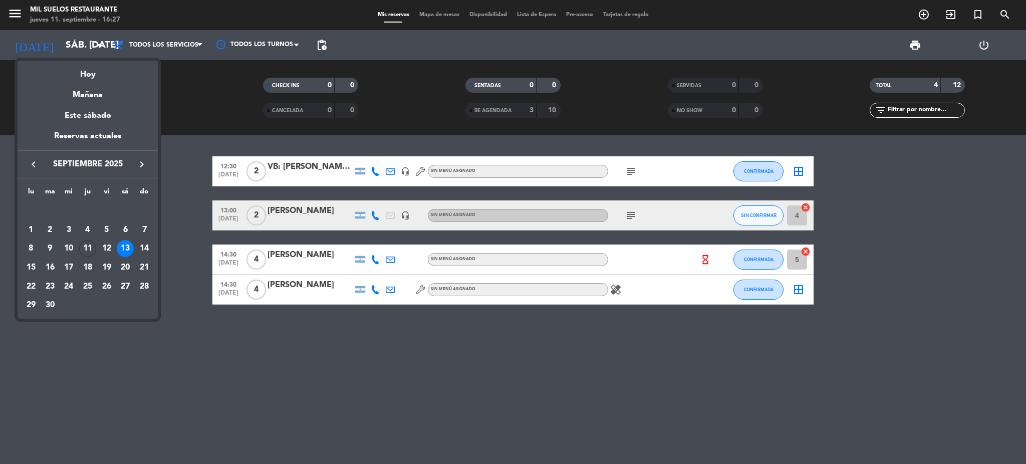
click at [141, 161] on icon "keyboard_arrow_right" at bounding box center [142, 164] width 12 height 12
click at [106, 227] on div "5" at bounding box center [106, 229] width 17 height 17
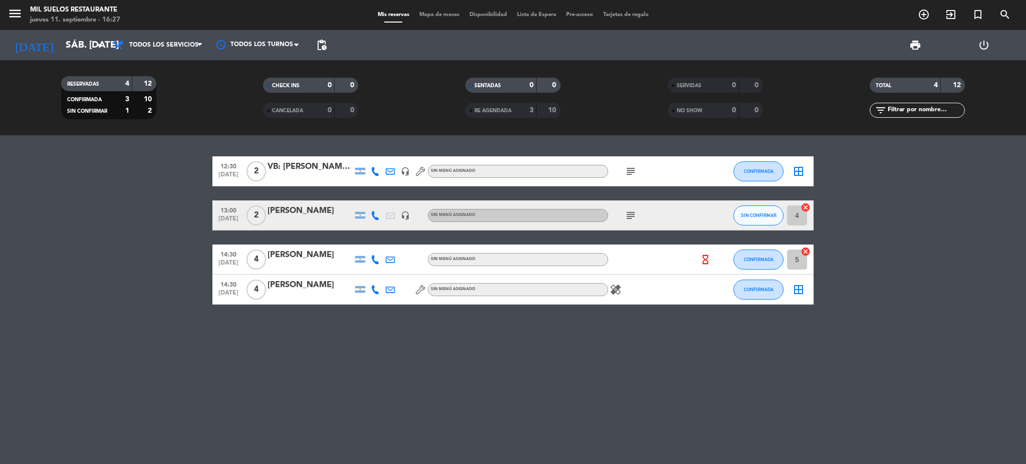
type input "vie. 5 dic."
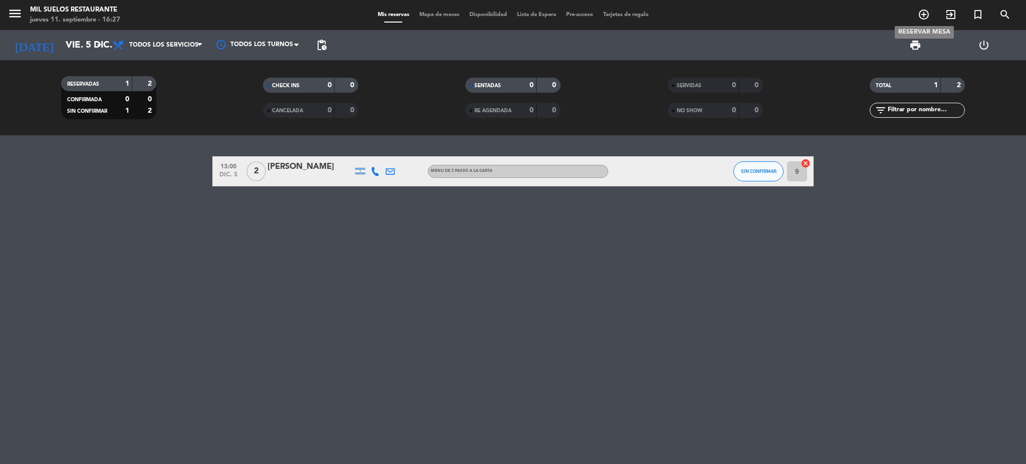
click at [925, 11] on icon "add_circle_outline" at bounding box center [924, 15] width 12 height 12
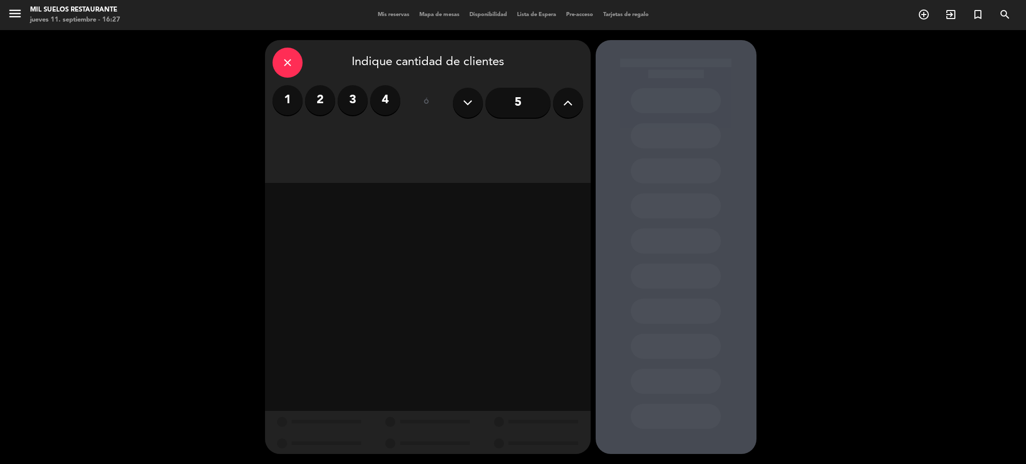
click at [294, 65] on div "close" at bounding box center [288, 63] width 30 height 30
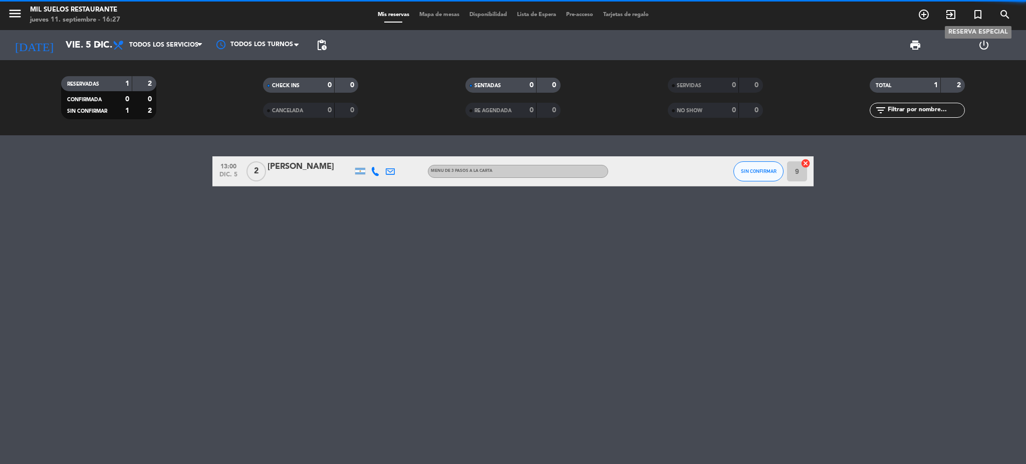
click at [979, 18] on icon "turned_in_not" at bounding box center [978, 15] width 12 height 12
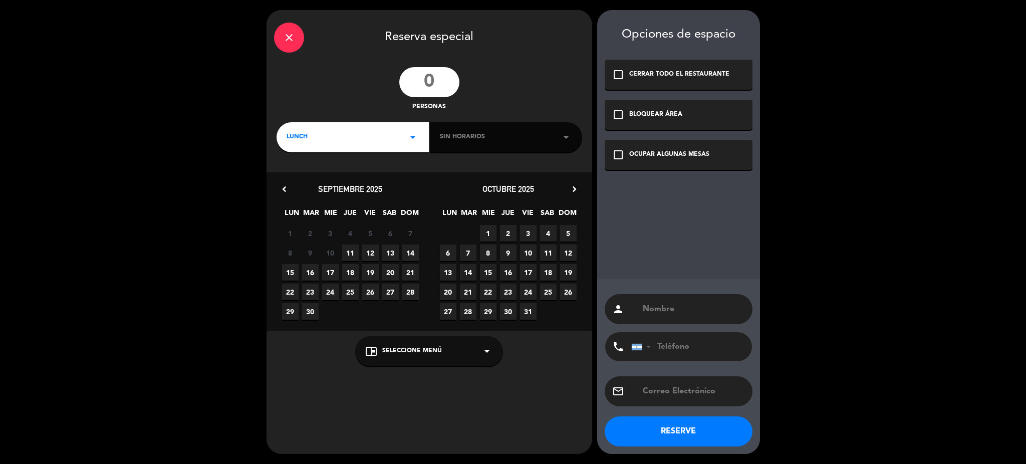
click at [414, 78] on input "number" at bounding box center [429, 82] width 60 height 30
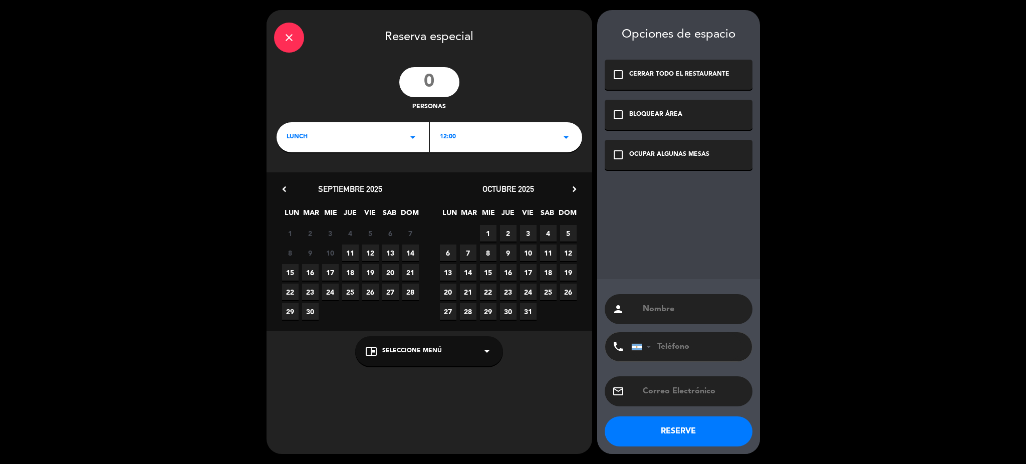
click at [297, 37] on div "close" at bounding box center [289, 38] width 30 height 30
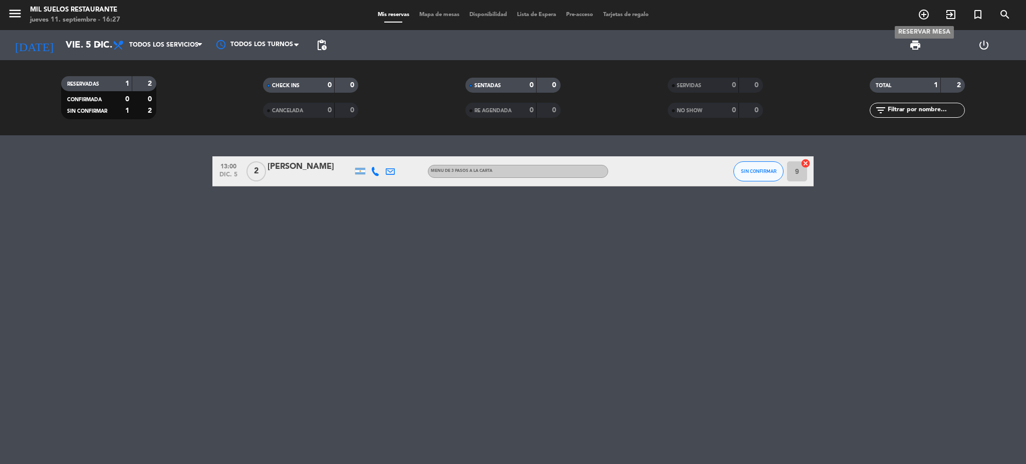
click at [920, 14] on icon "add_circle_outline" at bounding box center [924, 15] width 12 height 12
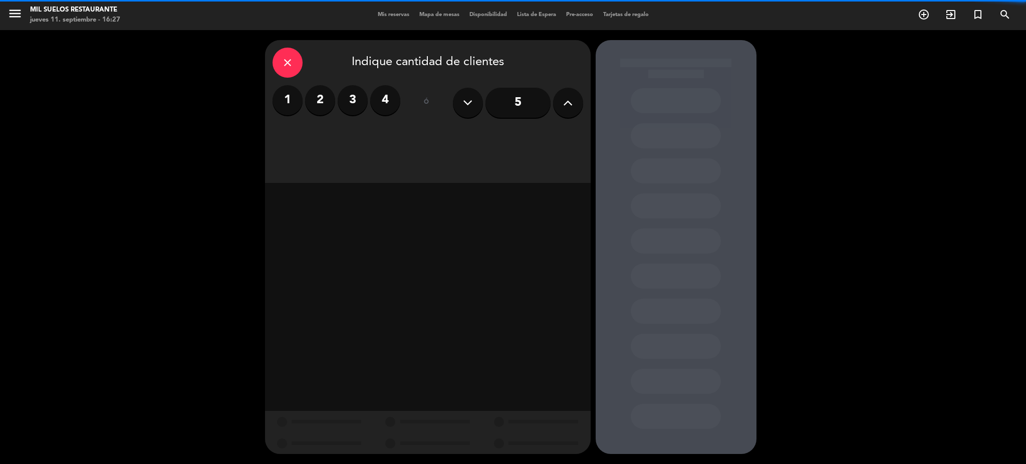
click at [573, 97] on button at bounding box center [568, 103] width 30 height 30
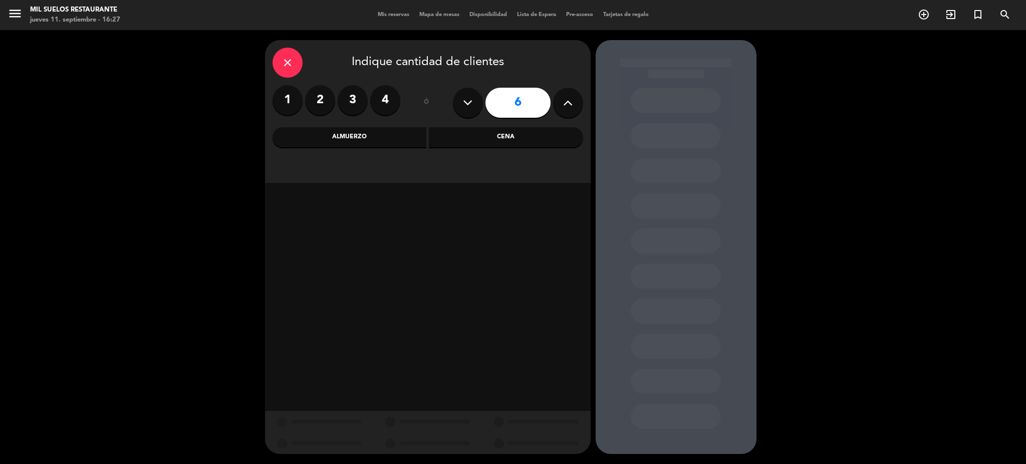
click at [573, 97] on button at bounding box center [568, 103] width 30 height 30
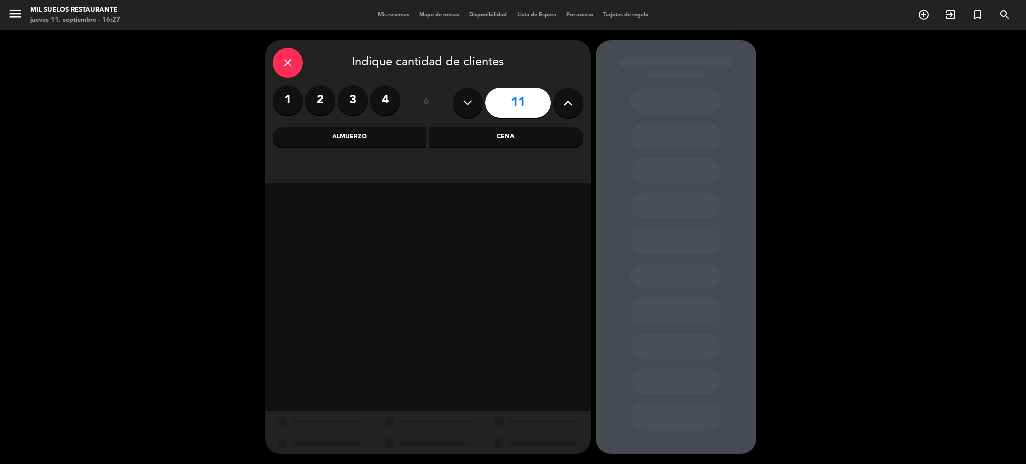
click at [573, 97] on button at bounding box center [568, 103] width 30 height 30
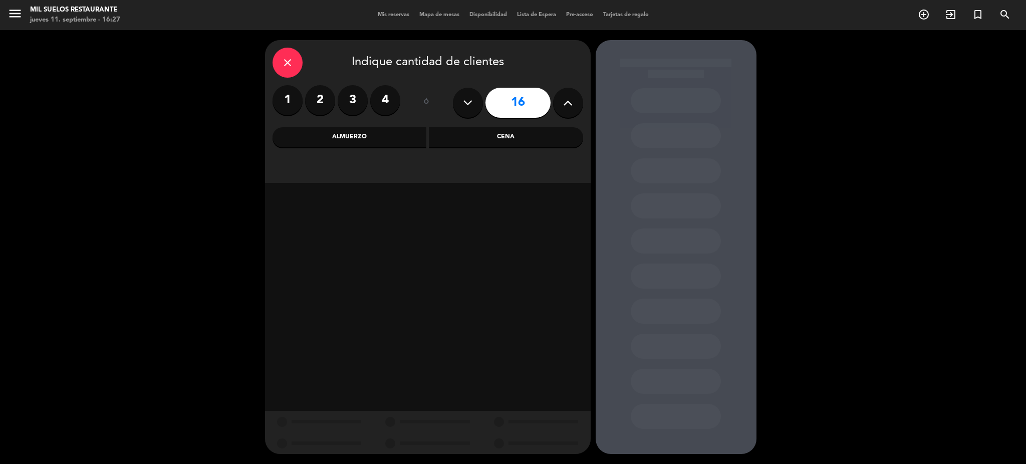
click at [573, 97] on button at bounding box center [568, 103] width 30 height 30
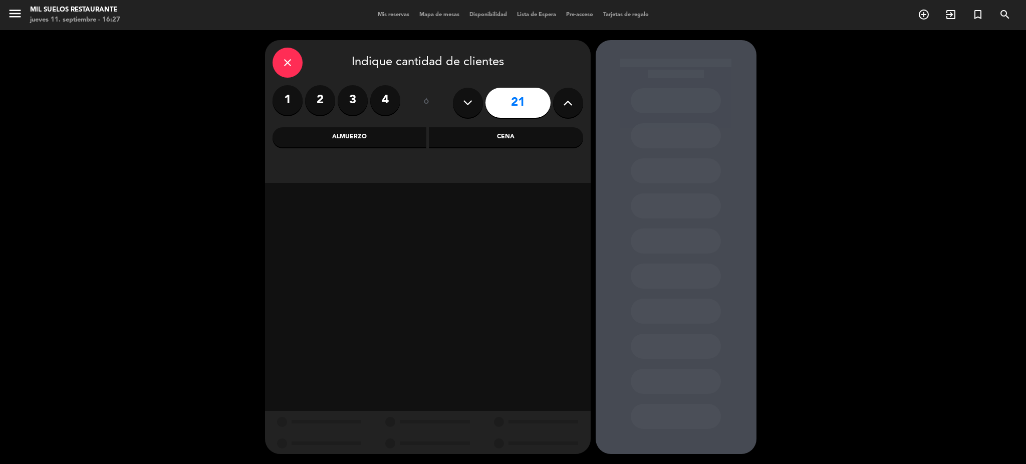
click at [573, 97] on button at bounding box center [568, 103] width 30 height 30
click at [468, 104] on icon at bounding box center [468, 102] width 10 height 15
type input "22"
click at [364, 132] on div "Almuerzo" at bounding box center [350, 137] width 154 height 20
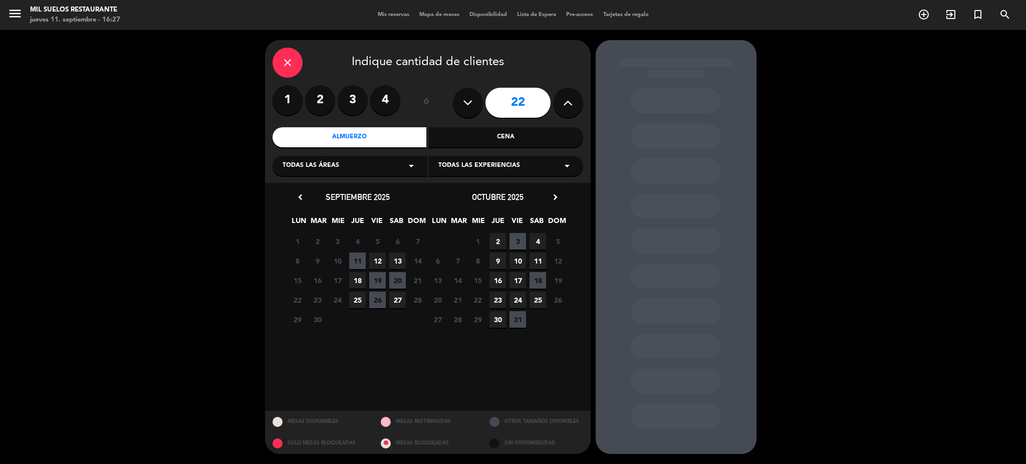
click at [552, 196] on icon "chevron_right" at bounding box center [555, 197] width 11 height 11
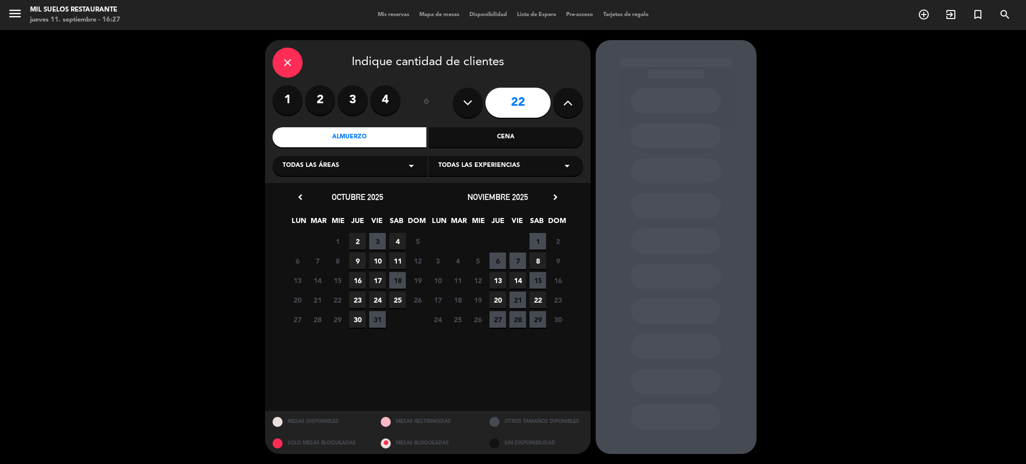
click at [555, 193] on icon "chevron_right" at bounding box center [555, 197] width 11 height 11
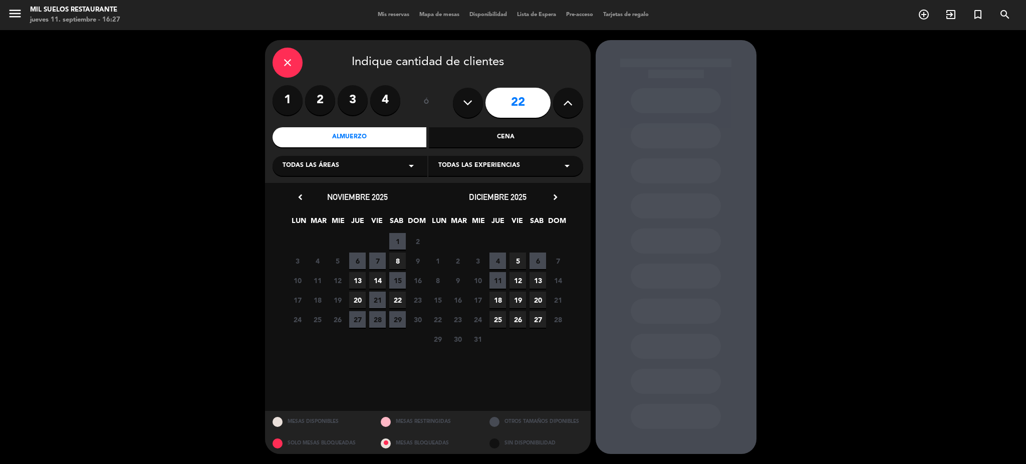
click at [519, 259] on span "5" at bounding box center [518, 261] width 17 height 17
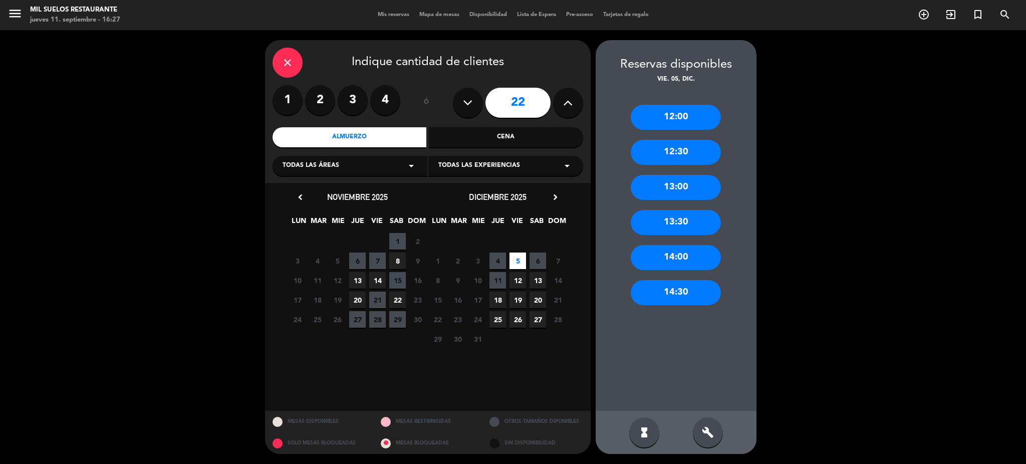
click at [685, 117] on div "12:00" at bounding box center [676, 117] width 90 height 25
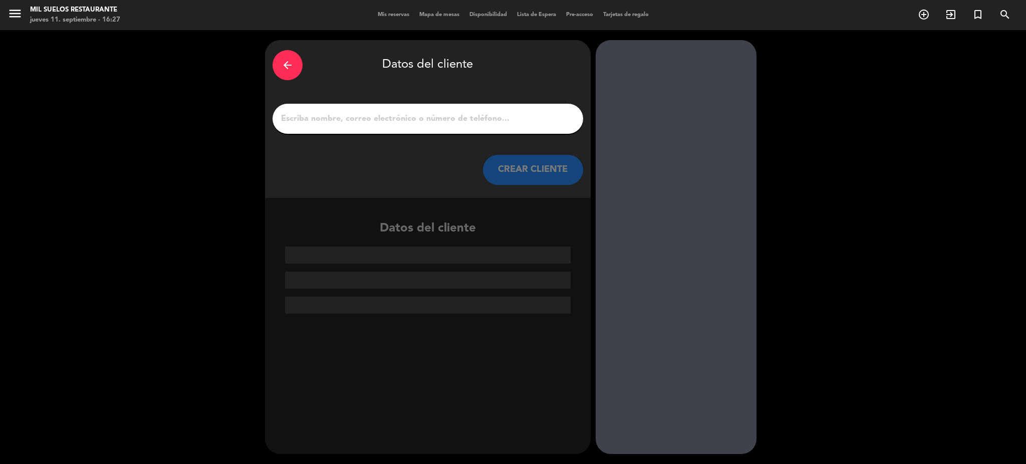
click at [493, 115] on input "1" at bounding box center [428, 119] width 296 height 14
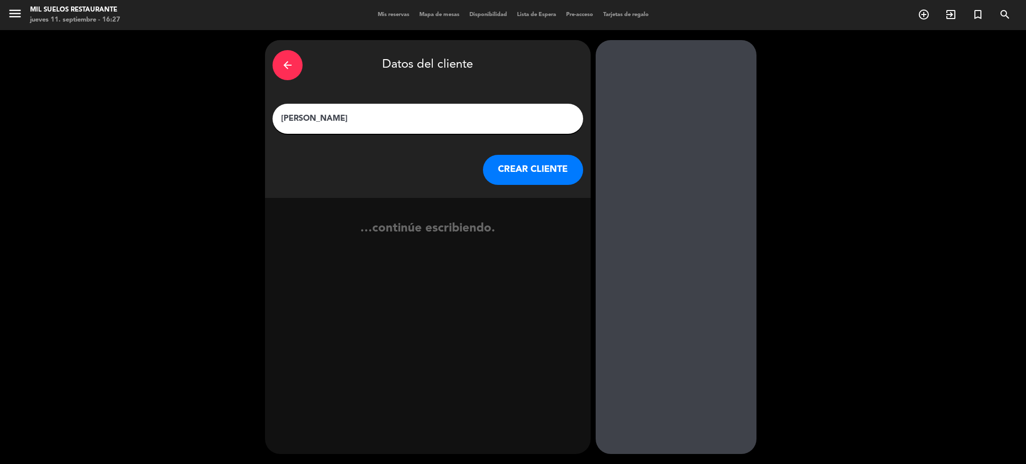
type input "[PERSON_NAME]"
click at [540, 180] on button "CREAR CLIENTE" at bounding box center [533, 170] width 100 height 30
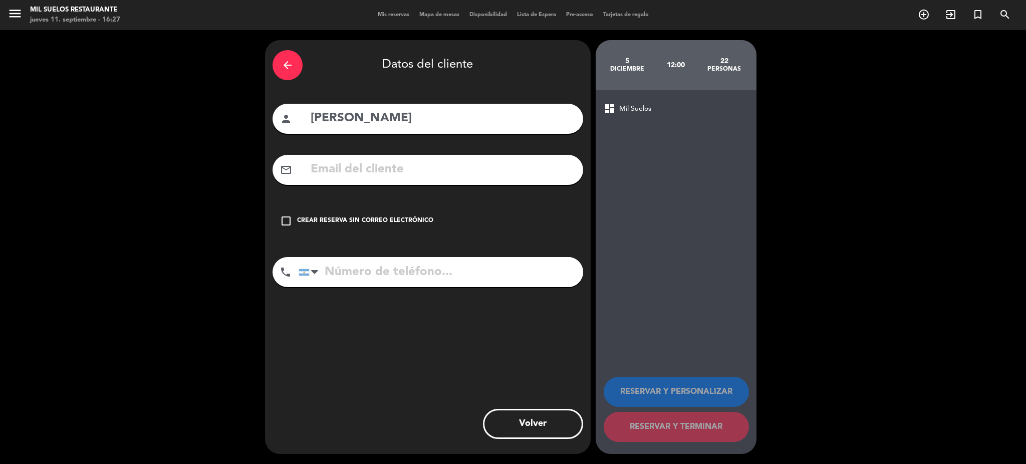
click at [530, 171] on input "text" at bounding box center [443, 169] width 266 height 21
type input "o"
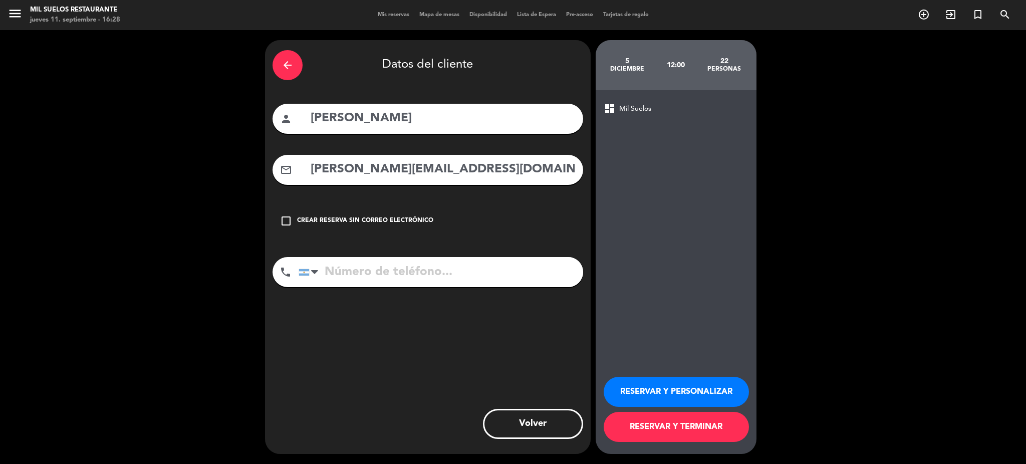
type input "[PERSON_NAME][EMAIL_ADDRESS][DOMAIN_NAME]"
drag, startPoint x: 373, startPoint y: 279, endPoint x: 371, endPoint y: 272, distance: 7.2
click at [371, 271] on input "tel" at bounding box center [441, 272] width 285 height 30
type input "1156264536"
click at [676, 379] on button "RESERVAR Y PERSONALIZAR" at bounding box center [676, 392] width 145 height 30
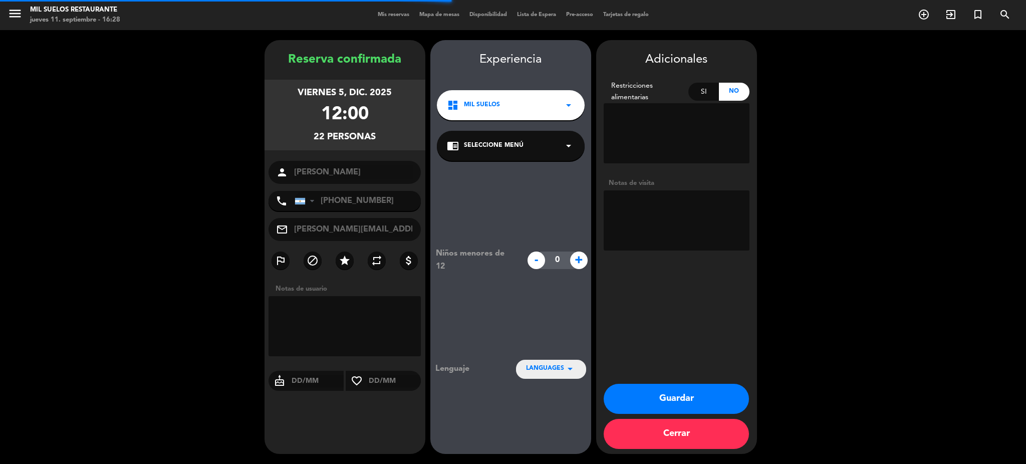
click at [654, 214] on textarea at bounding box center [677, 220] width 146 height 60
type textarea "MENU + TEHO/ZAHA"
click at [690, 397] on button "Guardar" at bounding box center [676, 399] width 145 height 30
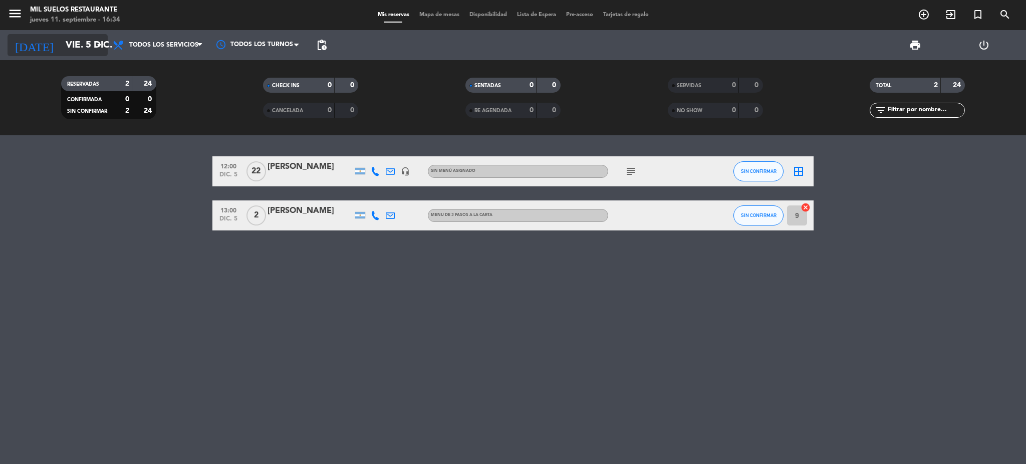
click at [67, 41] on input "vie. 5 dic." at bounding box center [121, 45] width 121 height 21
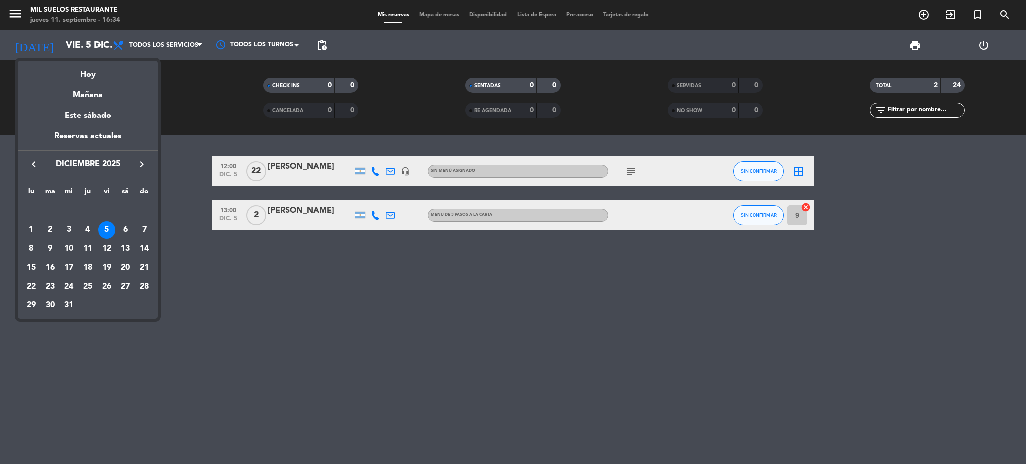
click at [90, 226] on div "4" at bounding box center [87, 229] width 17 height 17
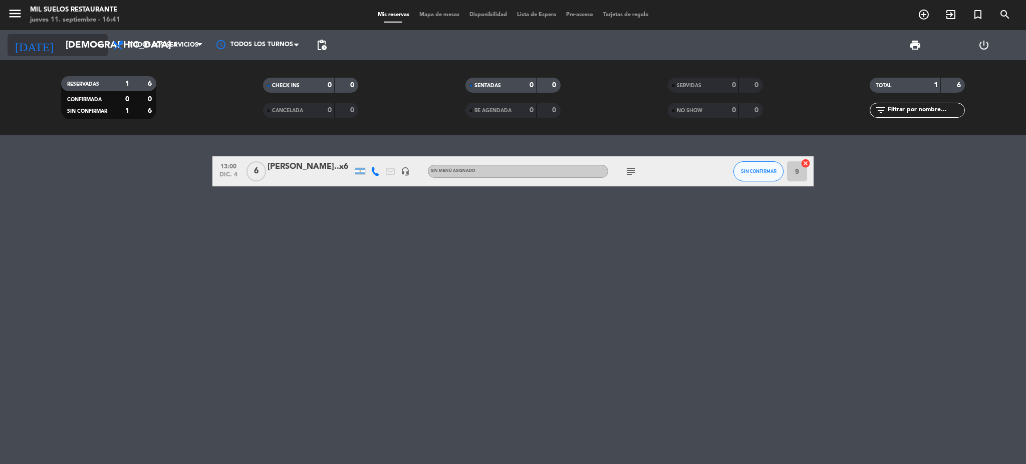
click at [61, 45] on input "[DEMOGRAPHIC_DATA] 4 dic." at bounding box center [121, 45] width 121 height 21
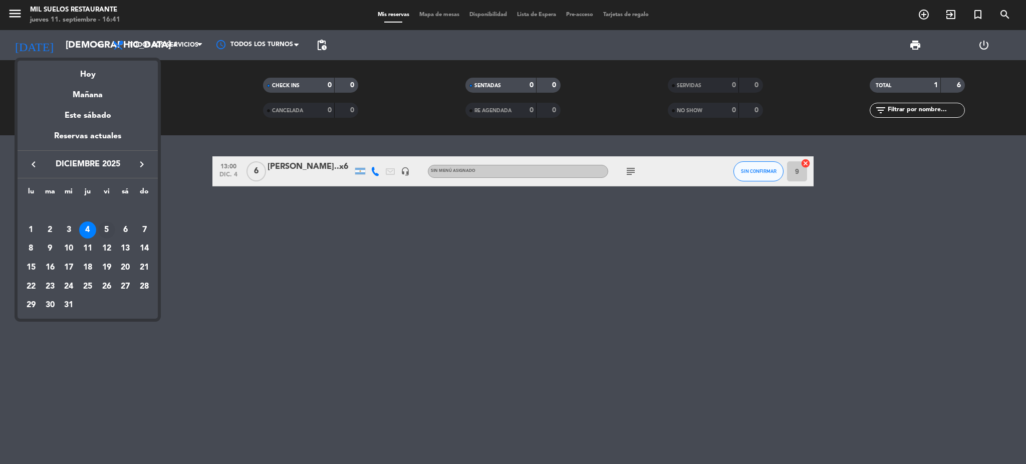
click at [103, 227] on div "5" at bounding box center [106, 229] width 17 height 17
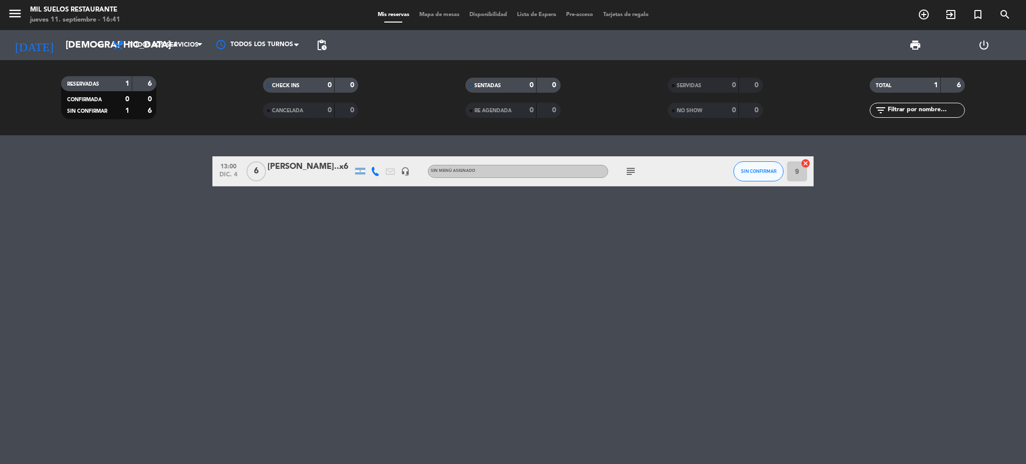
type input "vie. 5 dic."
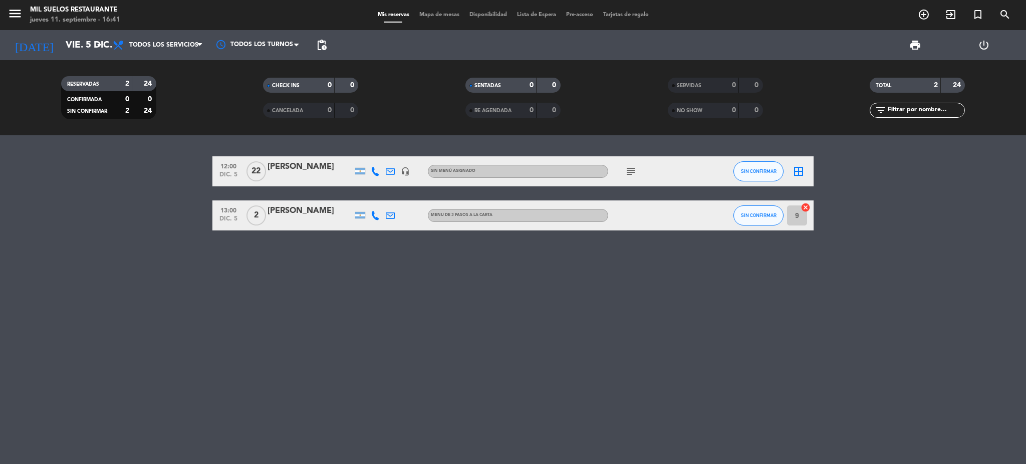
click at [303, 167] on div "[PERSON_NAME]" at bounding box center [310, 166] width 85 height 13
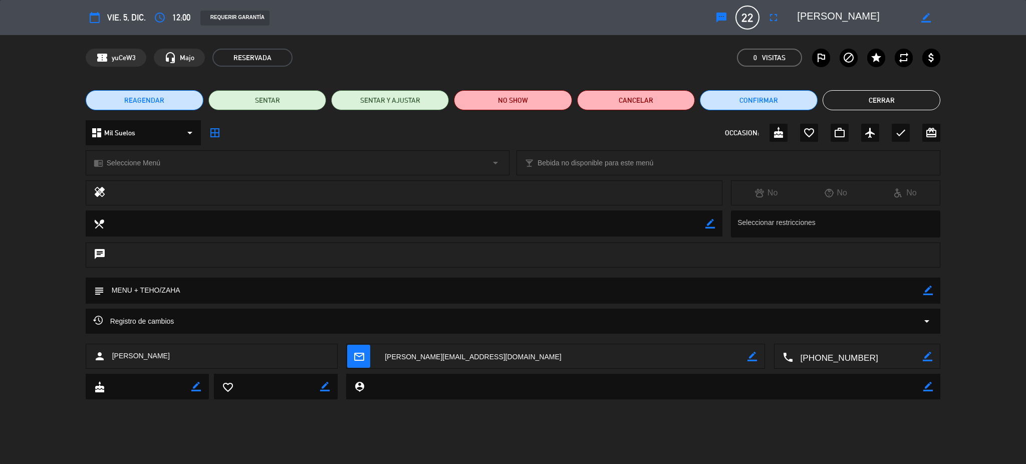
click at [165, 101] on button "REAGENDAR" at bounding box center [145, 100] width 118 height 20
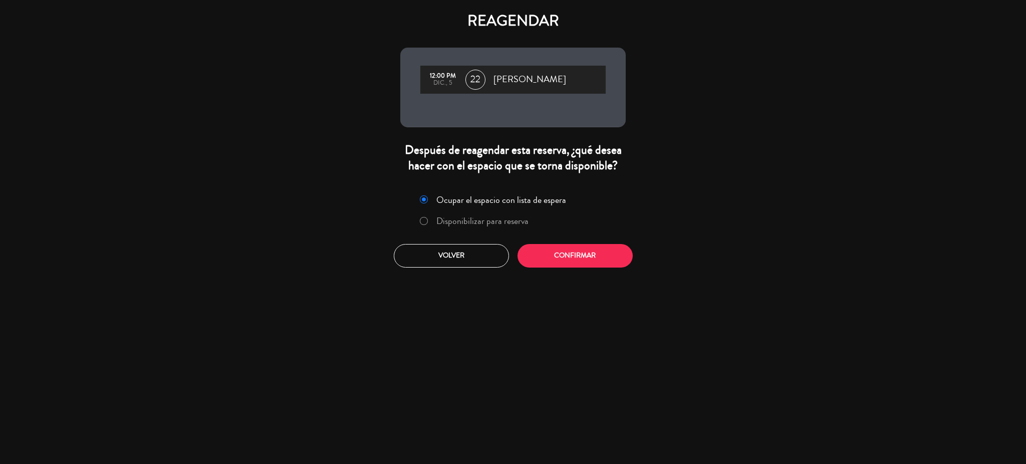
click at [477, 222] on label "Disponibilizar para reserva" at bounding box center [482, 220] width 92 height 9
click at [549, 257] on button "Confirmar" at bounding box center [575, 256] width 115 height 24
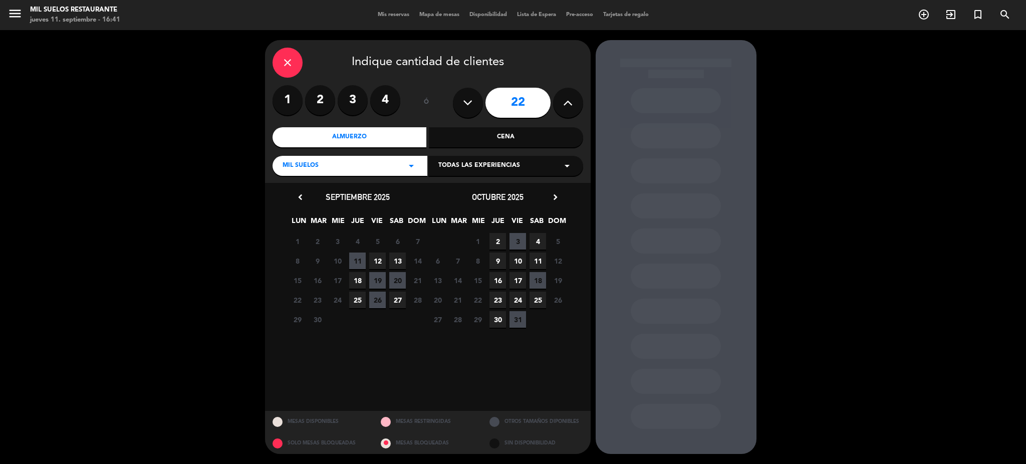
click at [551, 196] on icon "chevron_right" at bounding box center [555, 197] width 11 height 11
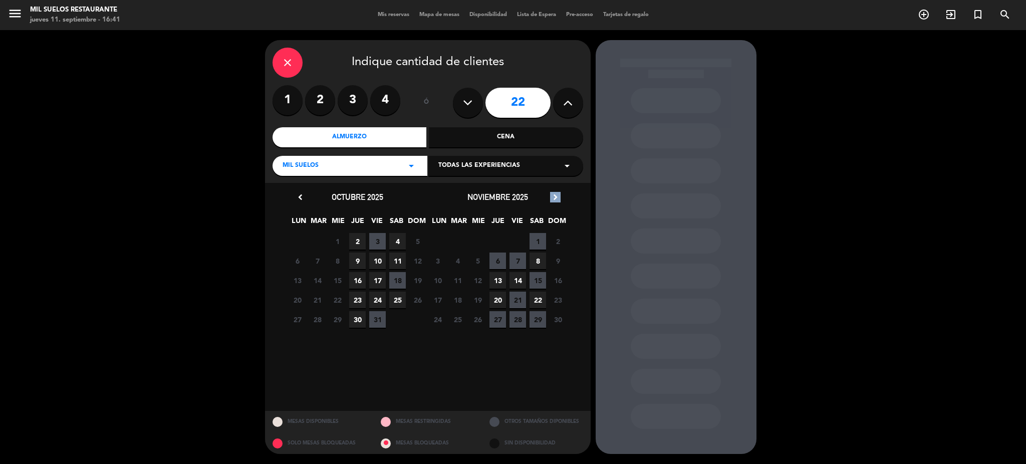
click at [551, 196] on icon "chevron_right" at bounding box center [555, 197] width 11 height 11
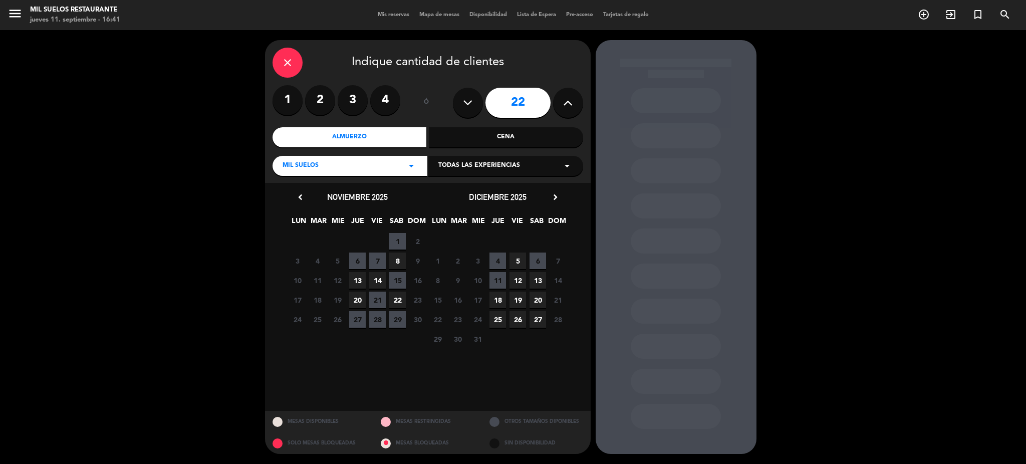
click at [497, 259] on span "4" at bounding box center [498, 261] width 17 height 17
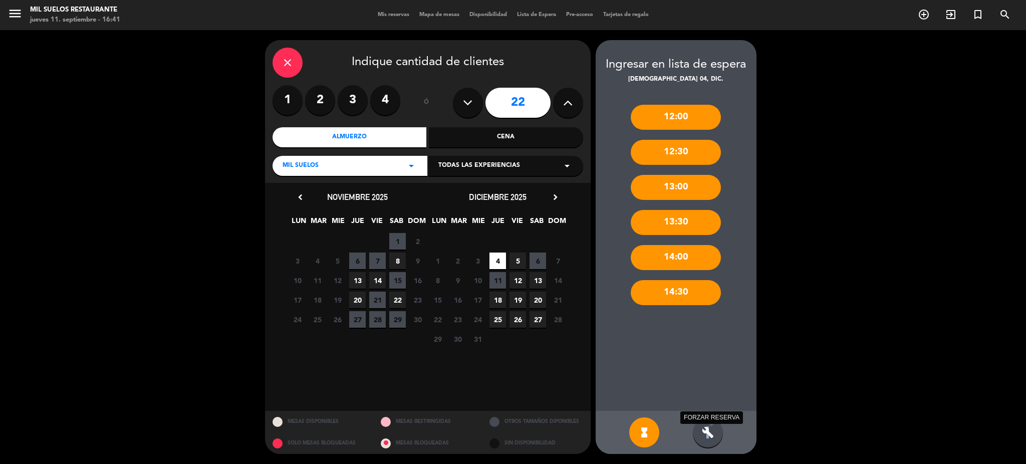
drag, startPoint x: 708, startPoint y: 432, endPoint x: 730, endPoint y: 197, distance: 235.6
click at [709, 430] on icon "build" at bounding box center [708, 432] width 12 height 12
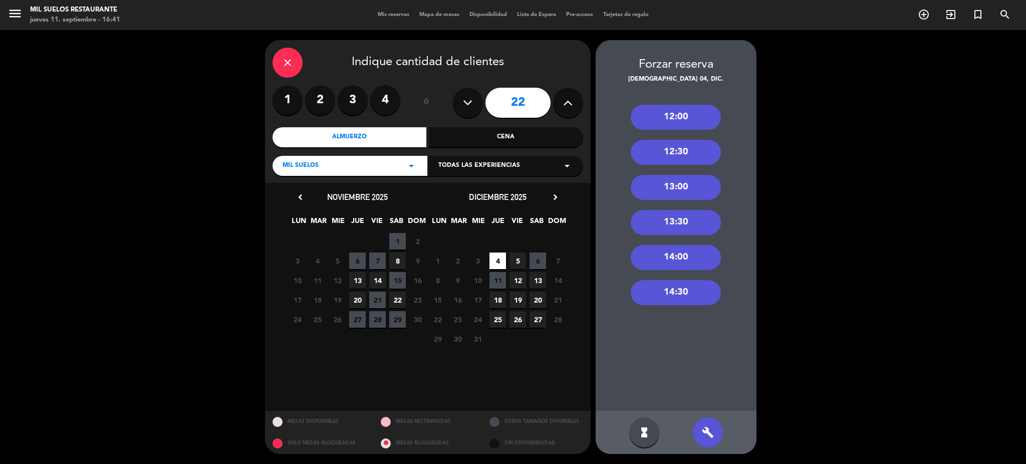
click at [676, 186] on div "13:00" at bounding box center [676, 187] width 90 height 25
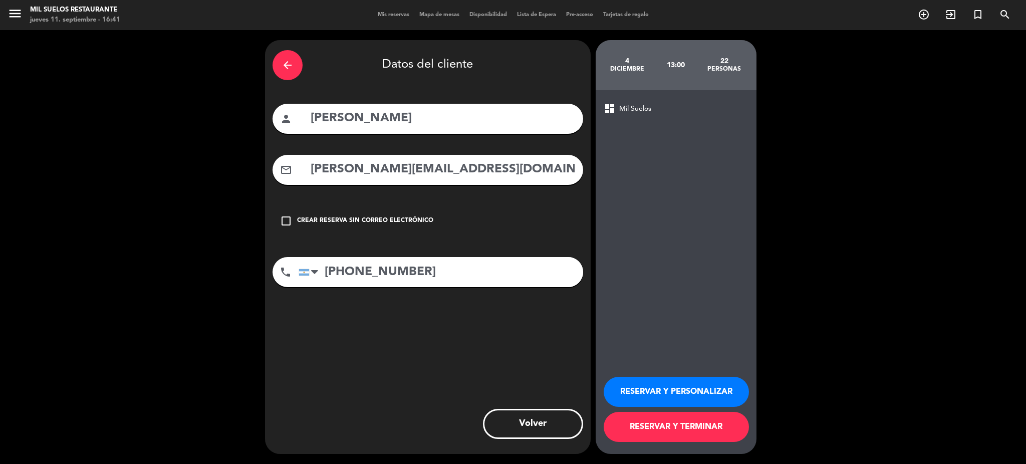
click at [687, 428] on button "RESERVAR Y TERMINAR" at bounding box center [676, 427] width 145 height 30
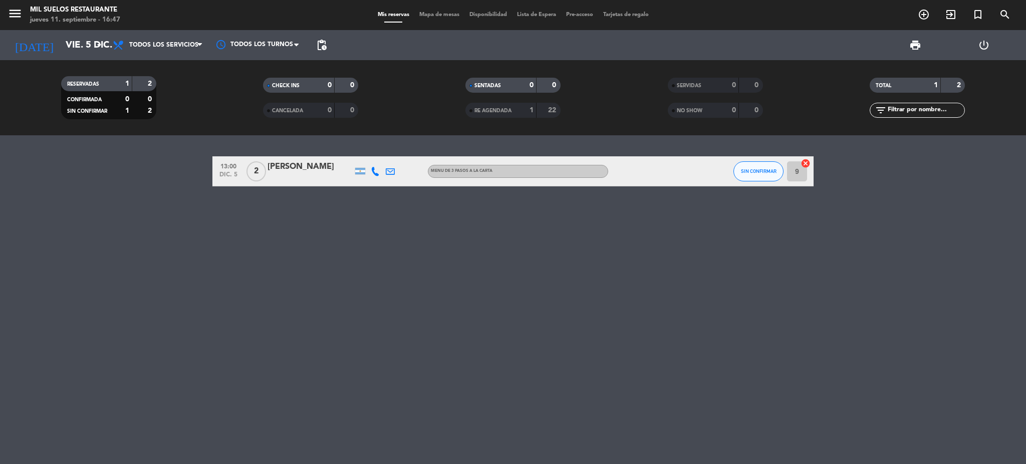
click at [311, 294] on div "13:00 dic. 5 2 [PERSON_NAME] MENU DE 3 PASOS A LA CARTA SIN CONFIRMAR 9 cancel" at bounding box center [513, 299] width 1026 height 329
click at [11, 13] on icon "menu" at bounding box center [15, 13] width 15 height 15
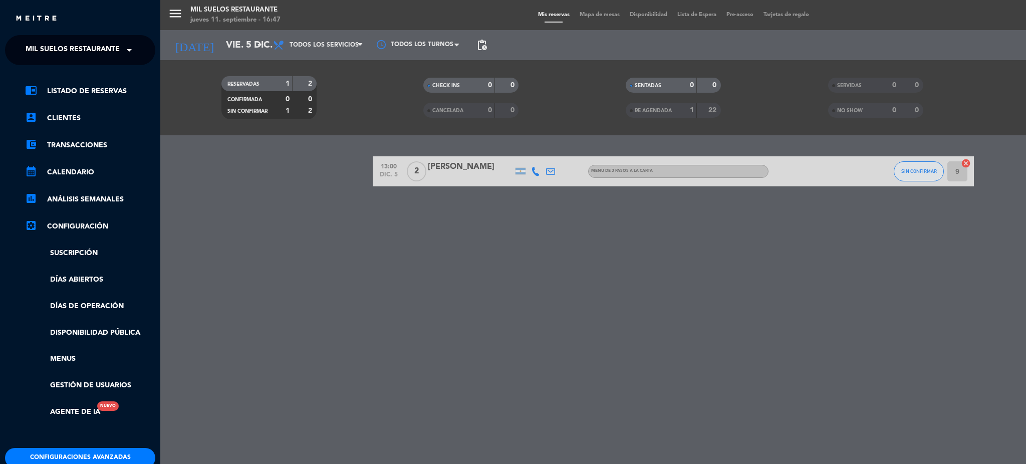
click at [93, 175] on link "calendar_month Calendario" at bounding box center [90, 172] width 130 height 12
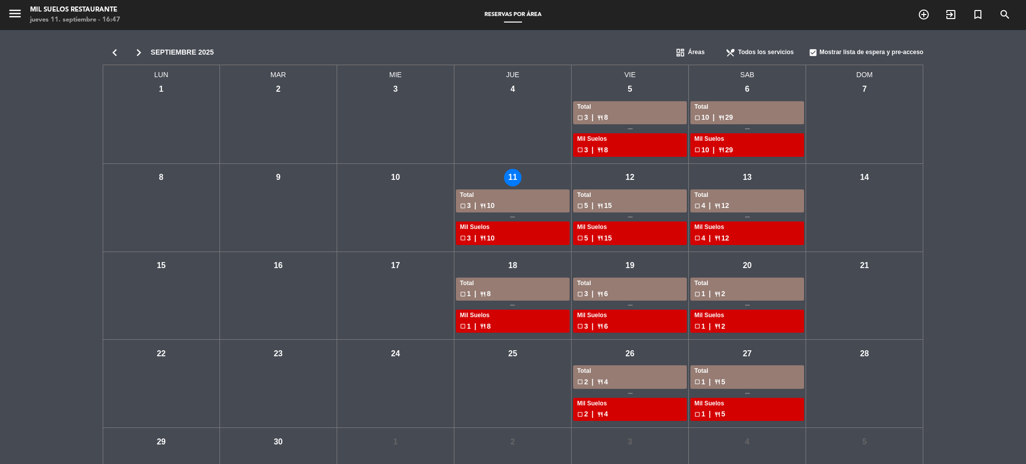
click at [134, 53] on icon "chevron_right" at bounding box center [139, 53] width 24 height 14
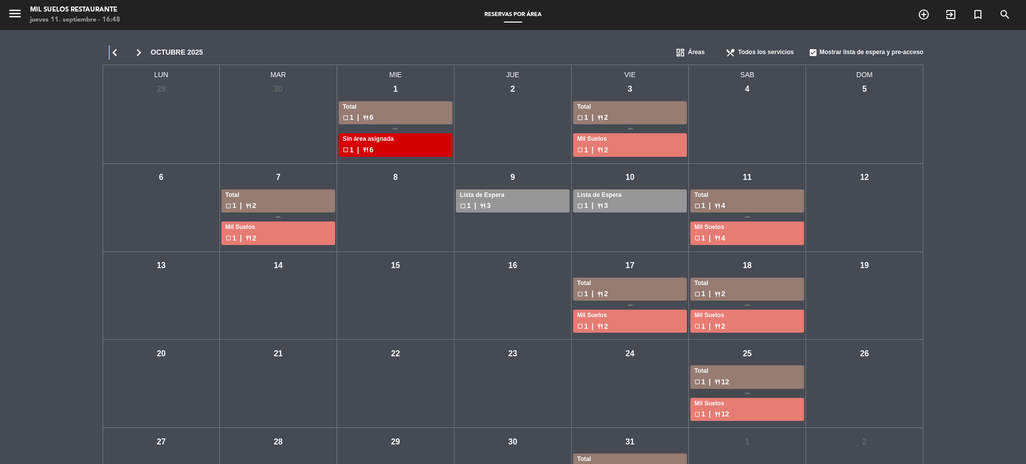
click at [110, 53] on icon "chevron_left" at bounding box center [115, 53] width 24 height 14
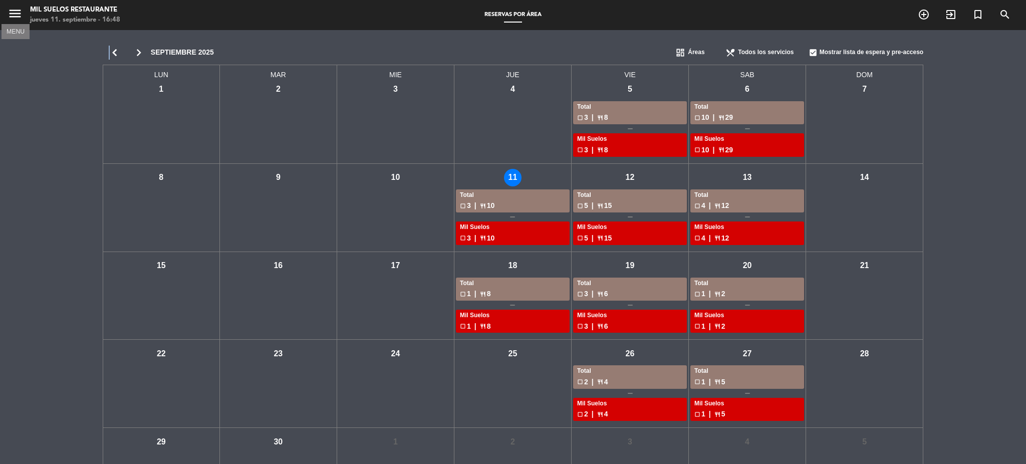
click at [17, 16] on icon "menu" at bounding box center [15, 13] width 15 height 15
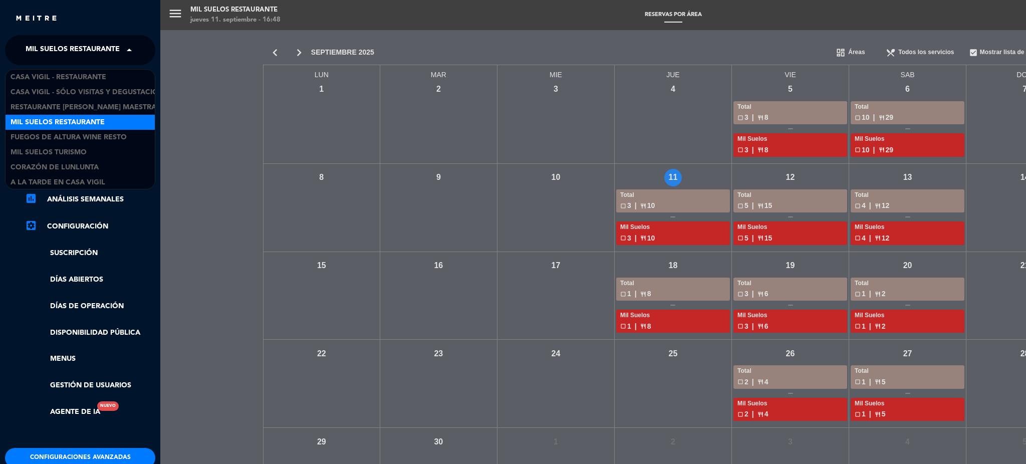
click at [66, 53] on span "Mil Suelos Restaurante" at bounding box center [73, 50] width 94 height 21
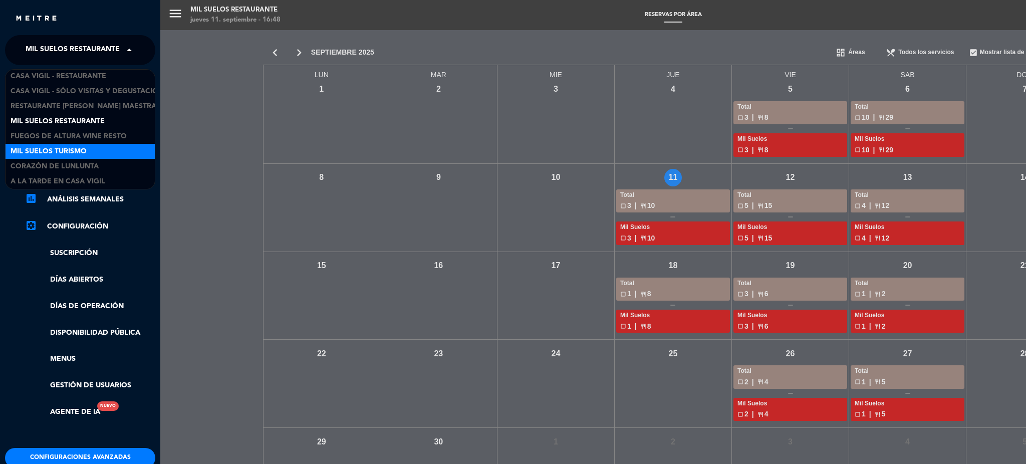
click at [86, 148] on span "Mil Suelos Turismo" at bounding box center [49, 152] width 76 height 12
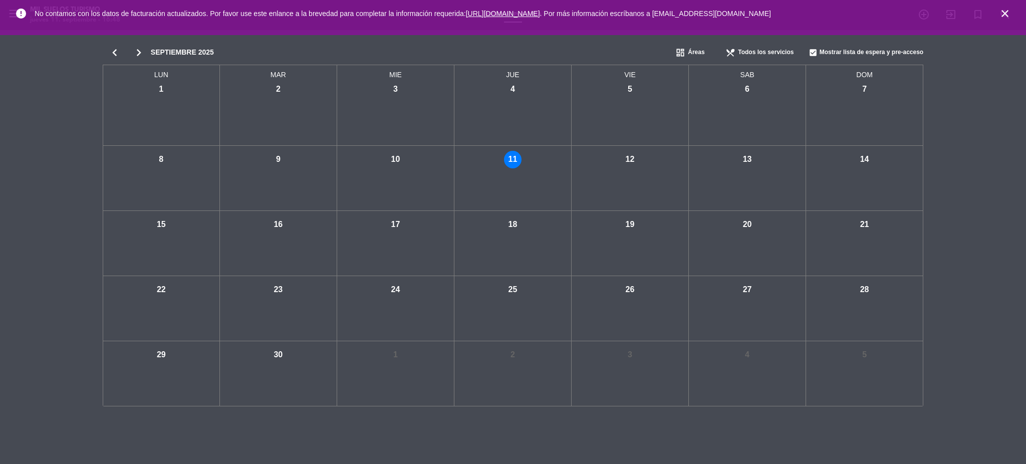
click at [1011, 8] on span "close" at bounding box center [1005, 13] width 27 height 27
click at [1008, 14] on icon "close" at bounding box center [1005, 14] width 12 height 12
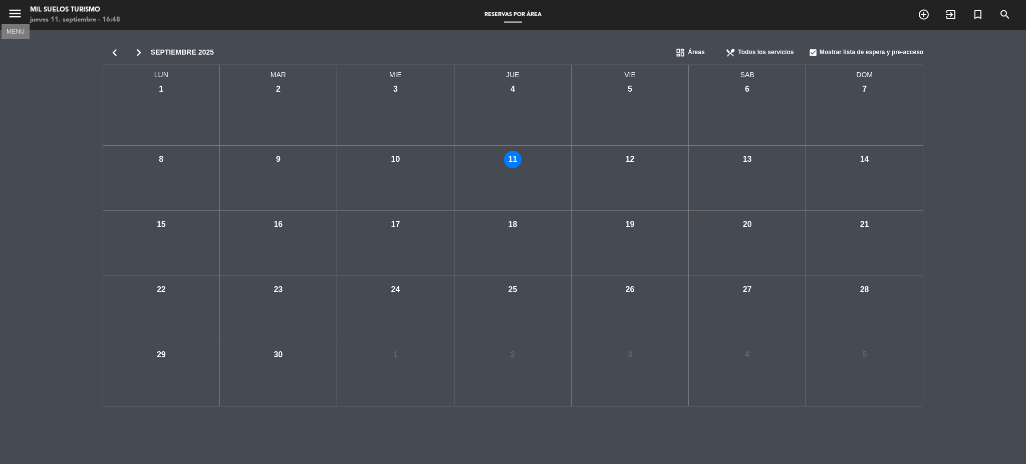
click at [12, 13] on icon "menu" at bounding box center [15, 13] width 15 height 15
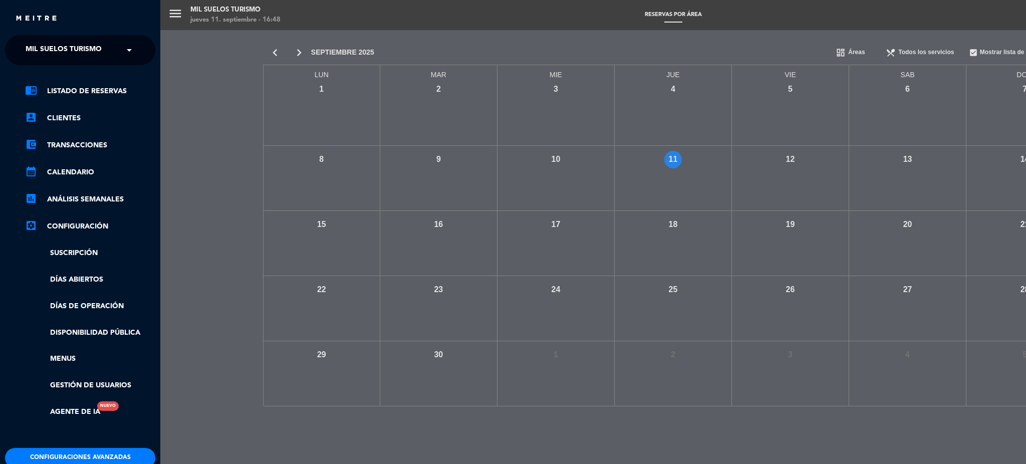
click at [73, 52] on span "Mil Suelos Turismo" at bounding box center [64, 50] width 76 height 21
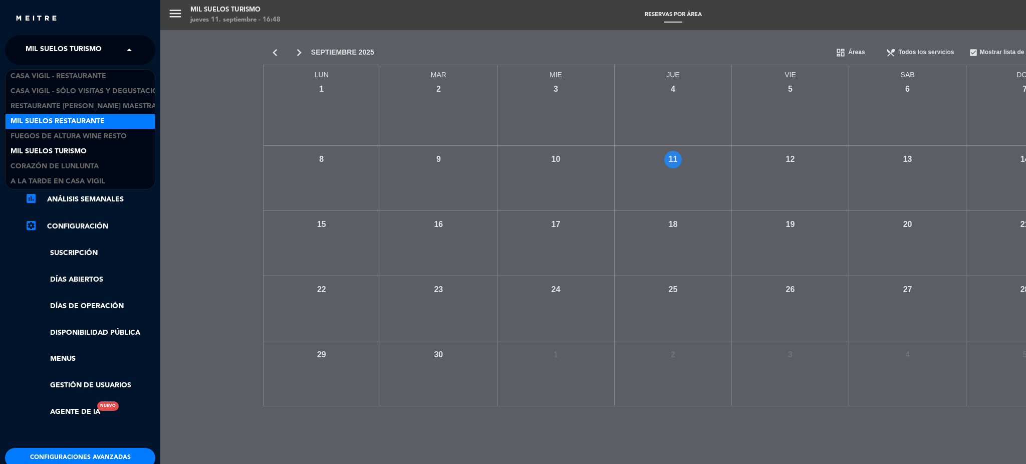
click at [94, 120] on span "Mil Suelos Restaurante" at bounding box center [58, 122] width 94 height 12
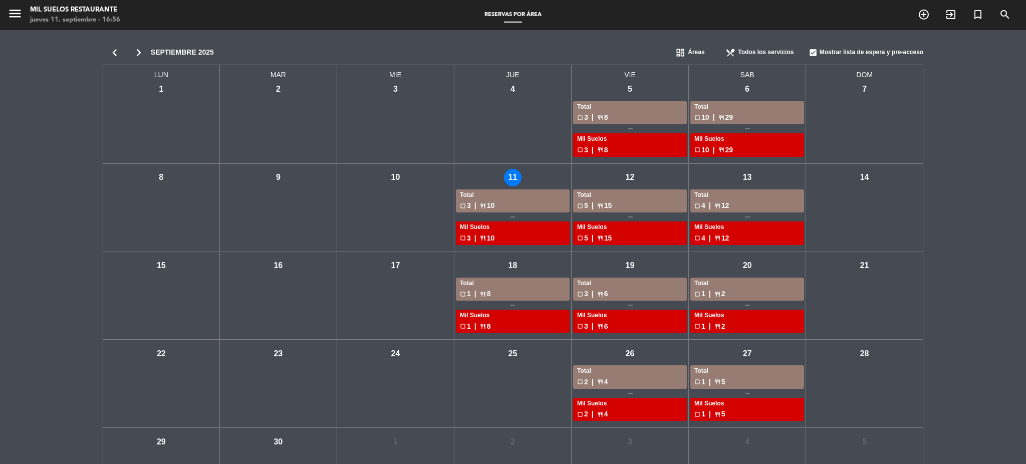
drag, startPoint x: 139, startPoint y: 53, endPoint x: 146, endPoint y: 62, distance: 11.1
click at [139, 53] on icon "chevron_right" at bounding box center [139, 53] width 24 height 14
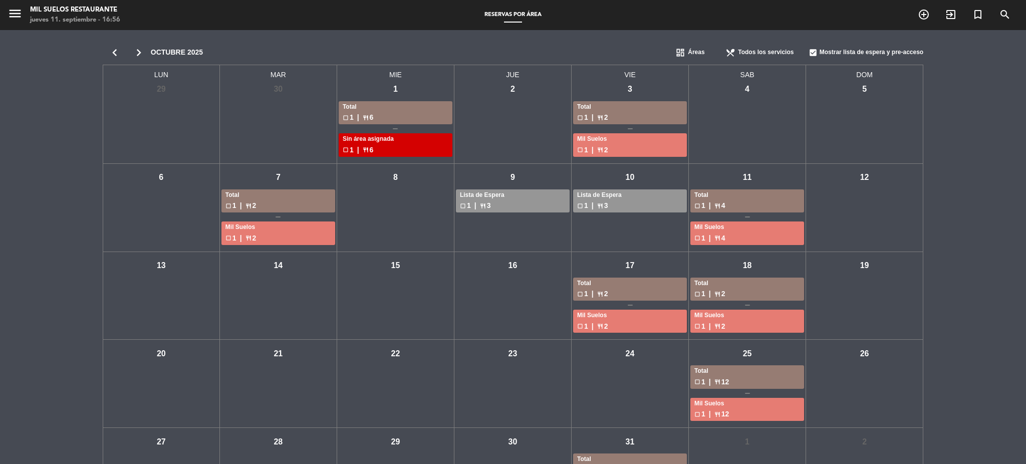
click at [627, 198] on div "Lista de Espera" at bounding box center [630, 195] width 106 height 10
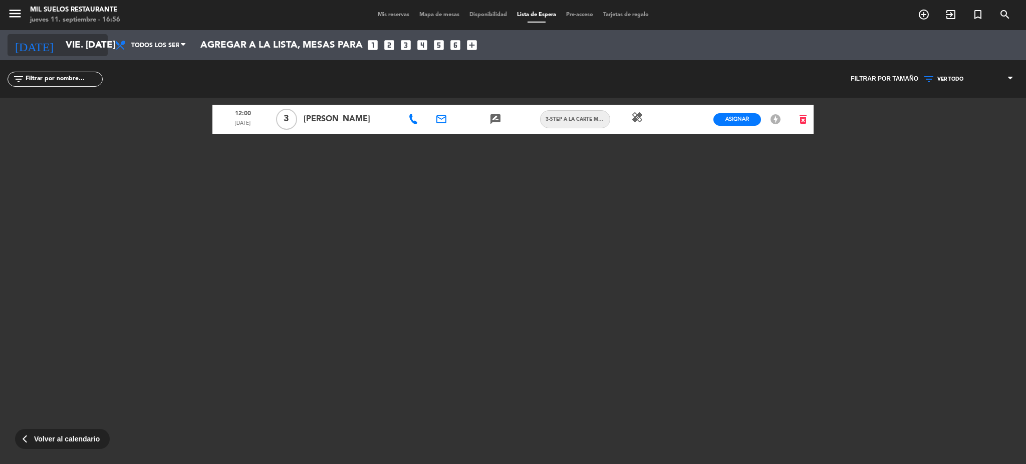
click at [79, 48] on input "vie. [DATE]" at bounding box center [121, 45] width 121 height 21
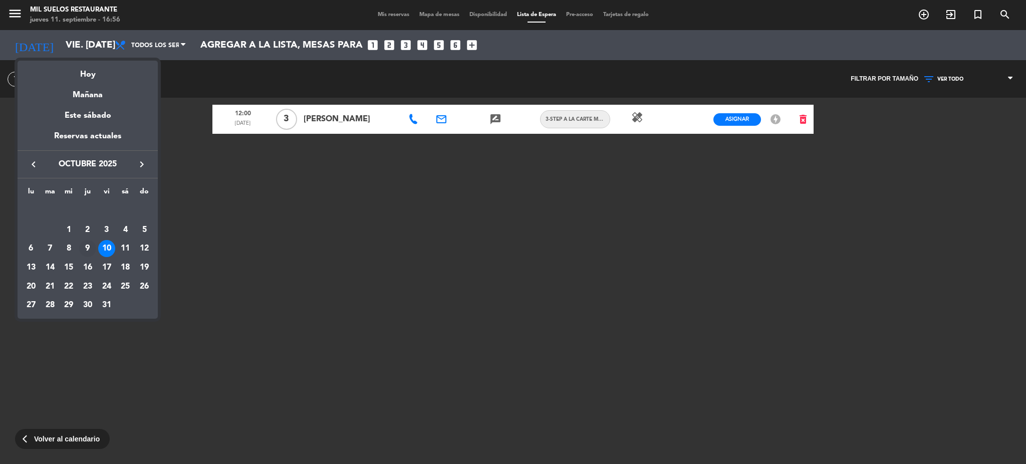
click at [84, 249] on div "9" at bounding box center [87, 248] width 17 height 17
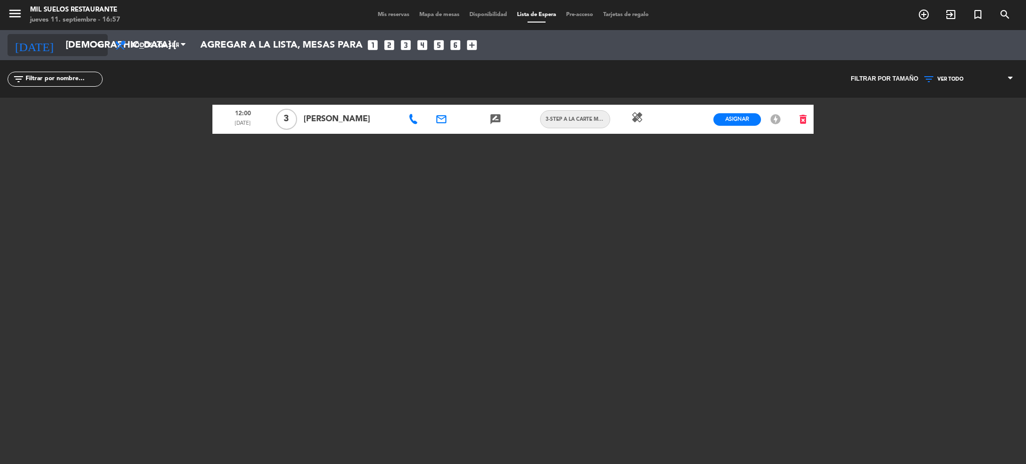
click at [68, 42] on input "[DEMOGRAPHIC_DATA] [DATE]" at bounding box center [121, 45] width 121 height 21
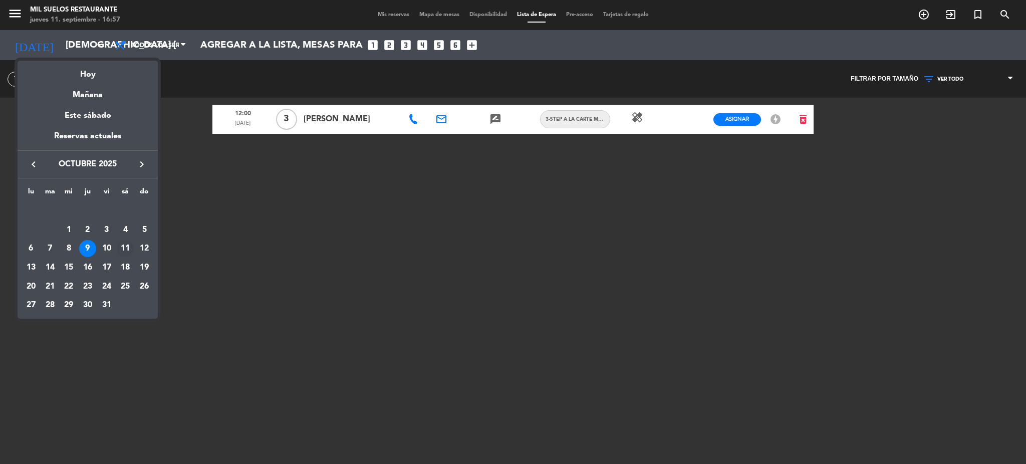
click at [125, 248] on div "11" at bounding box center [125, 248] width 17 height 17
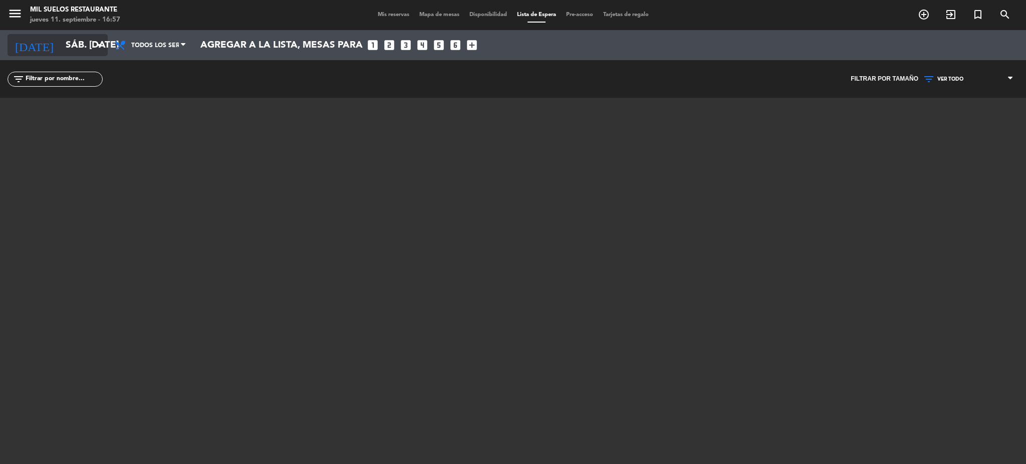
click at [61, 43] on input "sáb. [DATE]" at bounding box center [121, 45] width 121 height 21
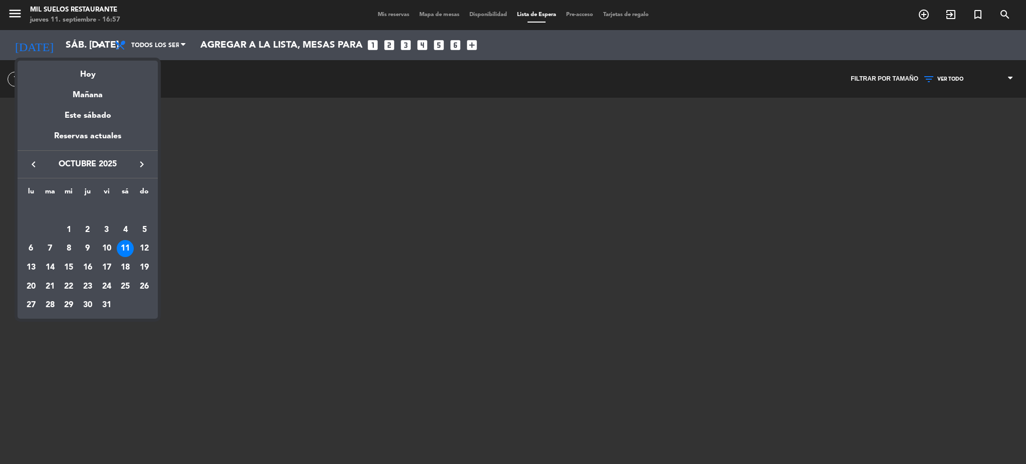
drag, startPoint x: 41, startPoint y: 163, endPoint x: 37, endPoint y: 166, distance: 5.3
click at [40, 162] on button "keyboard_arrow_left" at bounding box center [34, 164] width 18 height 13
click at [123, 286] on div "27" at bounding box center [125, 286] width 17 height 17
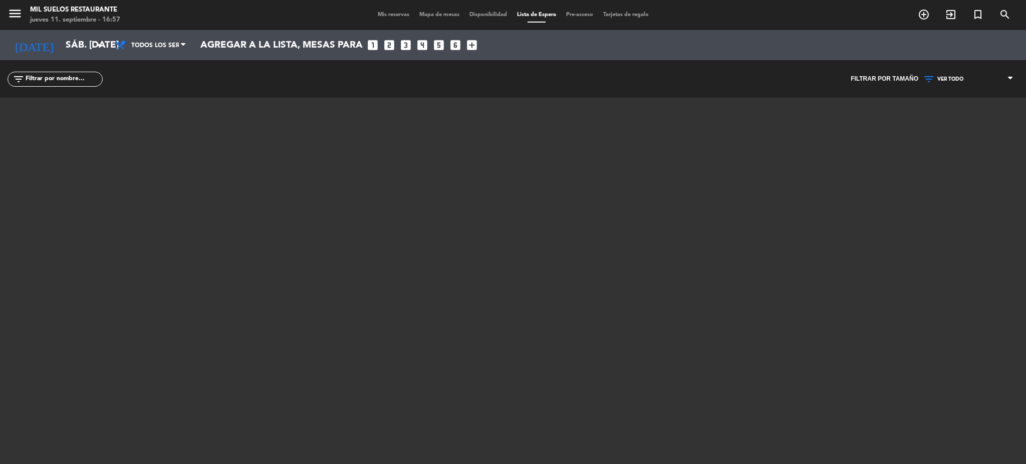
type input "sáb. [DATE]"
click at [388, 13] on span "Mis reservas" at bounding box center [394, 15] width 42 height 6
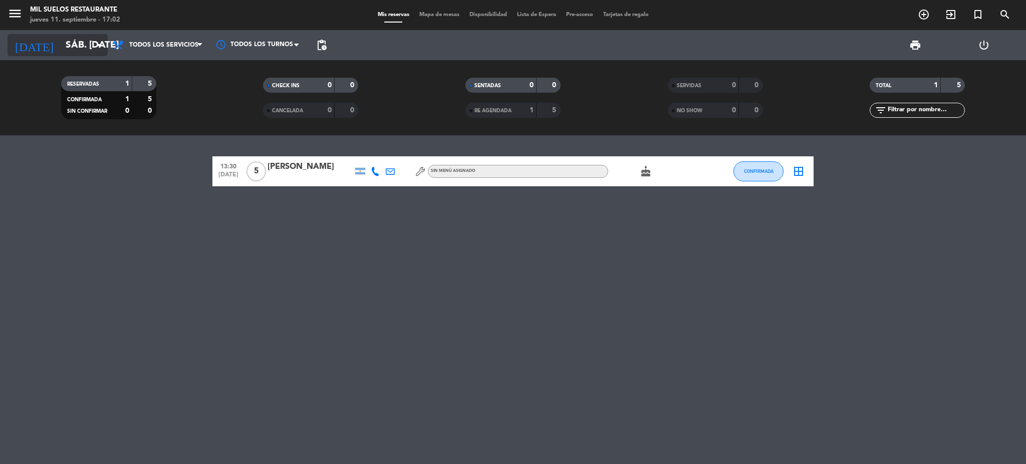
click at [73, 40] on input "sáb. [DATE]" at bounding box center [121, 45] width 121 height 21
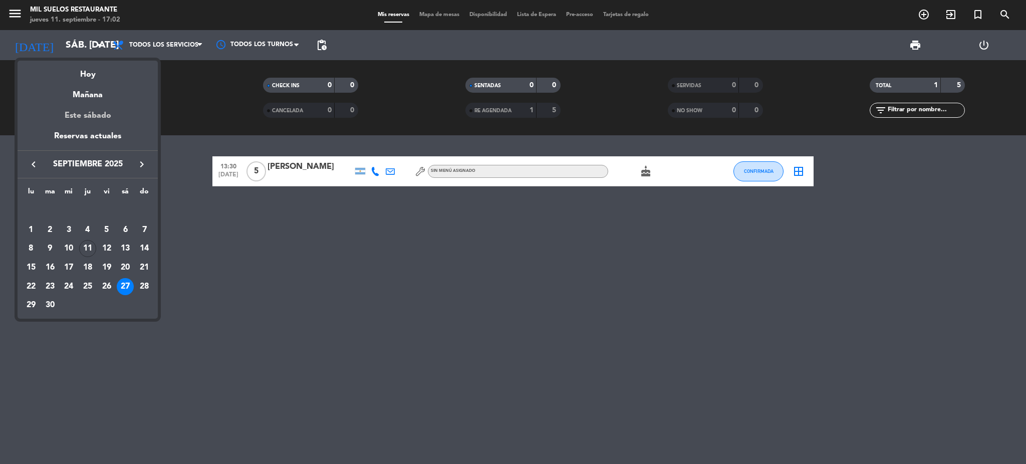
click at [92, 118] on div "Este sábado" at bounding box center [88, 116] width 140 height 28
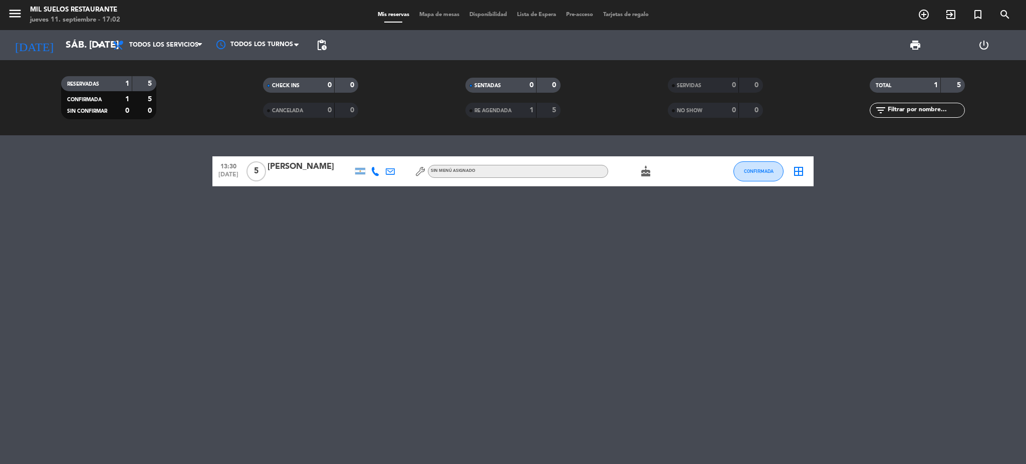
type input "sáb. [DATE]"
